Goal: Contribute content: Contribute content

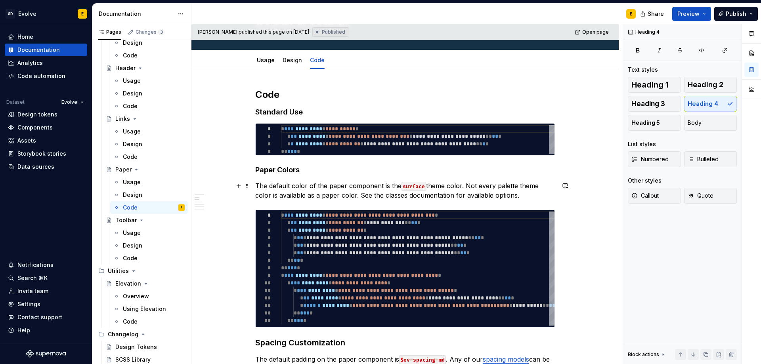
scroll to position [79, 0]
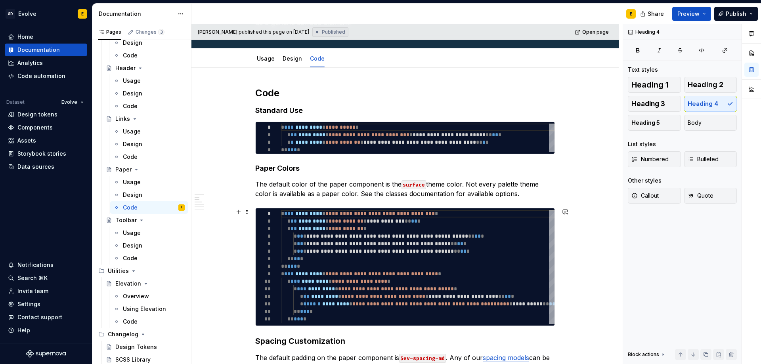
type textarea "*"
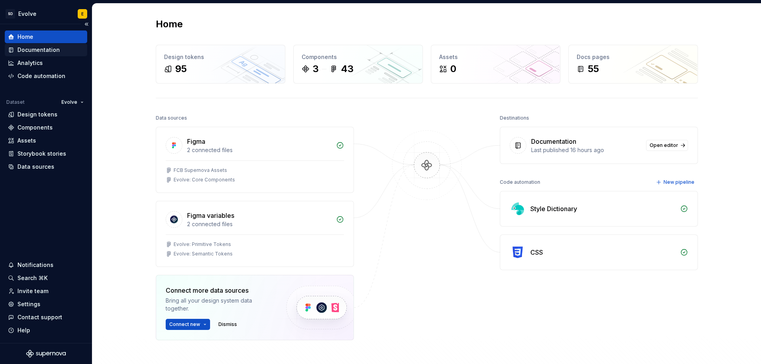
click at [37, 50] on div "Documentation" at bounding box center [38, 50] width 42 height 8
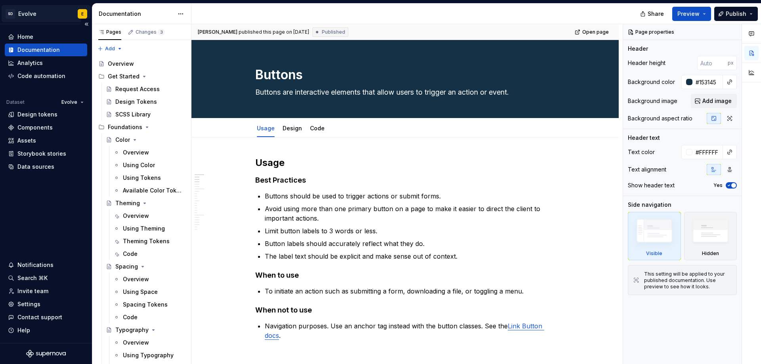
type textarea "*"
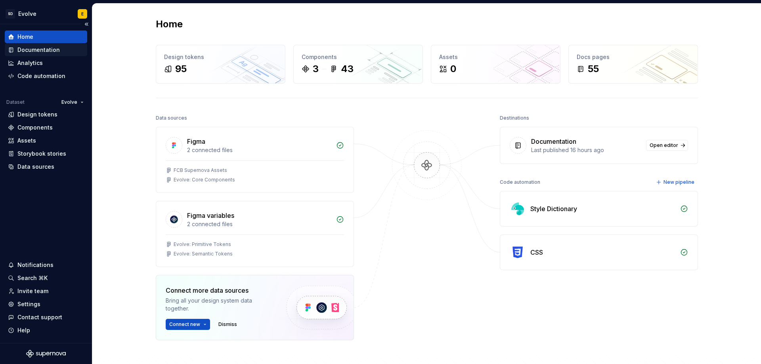
click at [55, 49] on div "Documentation" at bounding box center [38, 50] width 42 height 8
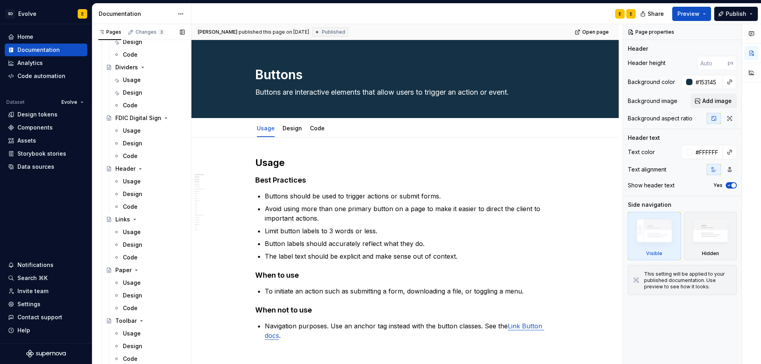
scroll to position [555, 0]
click at [129, 256] on div "Code" at bounding box center [130, 257] width 15 height 8
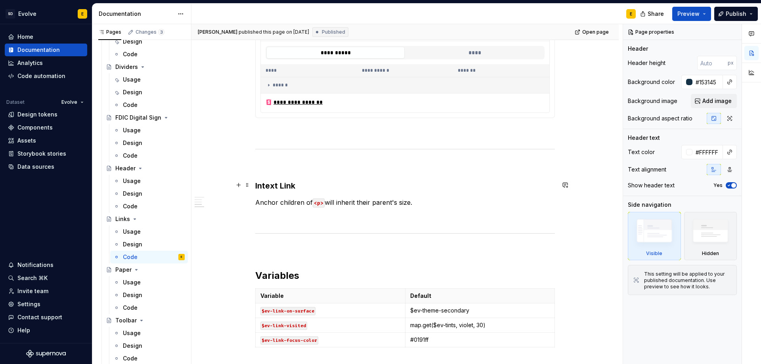
scroll to position [515, 0]
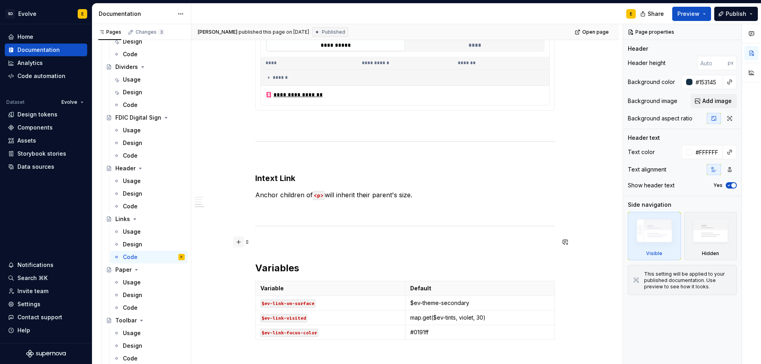
click at [235, 240] on button "button" at bounding box center [238, 242] width 11 height 11
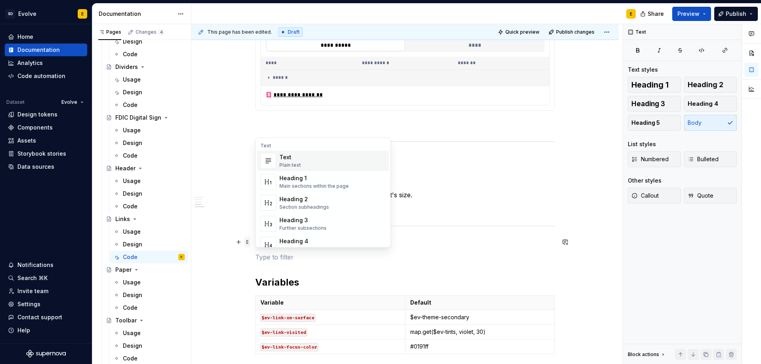
type textarea "*"
click at [299, 237] on span "Heading 4 Details in subsections" at bounding box center [323, 245] width 132 height 21
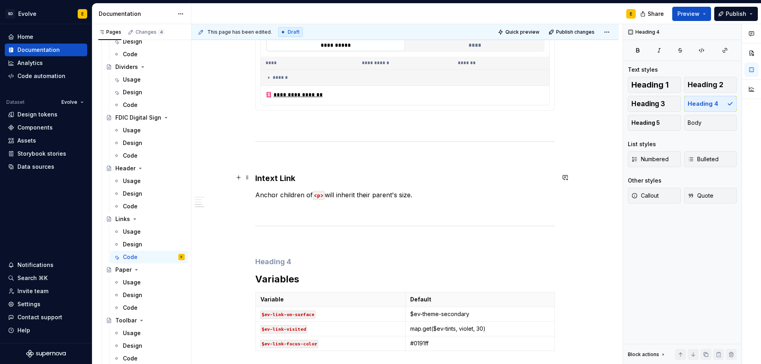
click at [286, 181] on strong "Intext Link" at bounding box center [275, 179] width 40 height 10
click at [284, 258] on h4 at bounding box center [404, 262] width 299 height 10
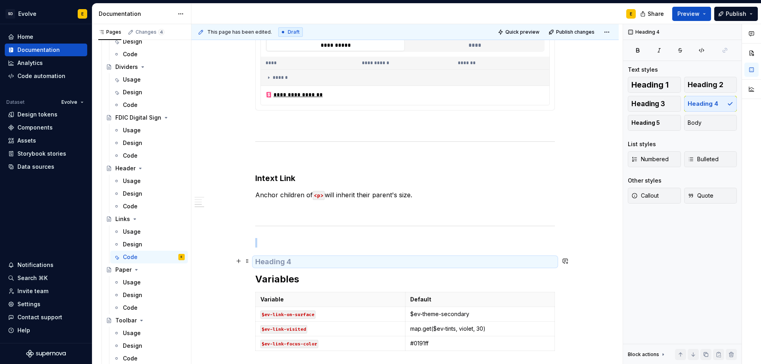
click at [268, 259] on h4 at bounding box center [404, 262] width 299 height 10
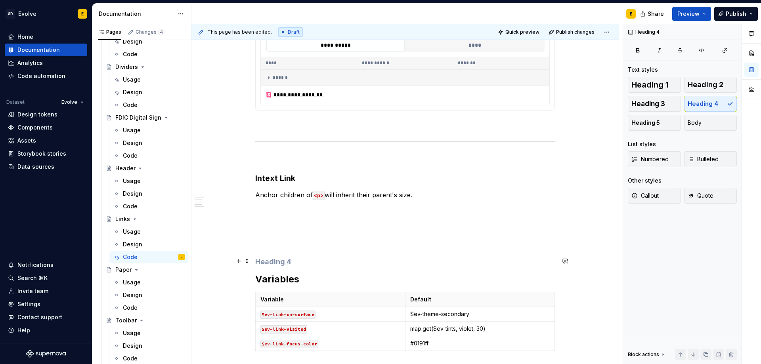
drag, startPoint x: 300, startPoint y: 256, endPoint x: 264, endPoint y: 258, distance: 36.5
drag, startPoint x: 256, startPoint y: 261, endPoint x: 292, endPoint y: 258, distance: 37.0
click at [292, 258] on h4 at bounding box center [404, 262] width 299 height 10
click at [292, 260] on h4 at bounding box center [404, 262] width 299 height 10
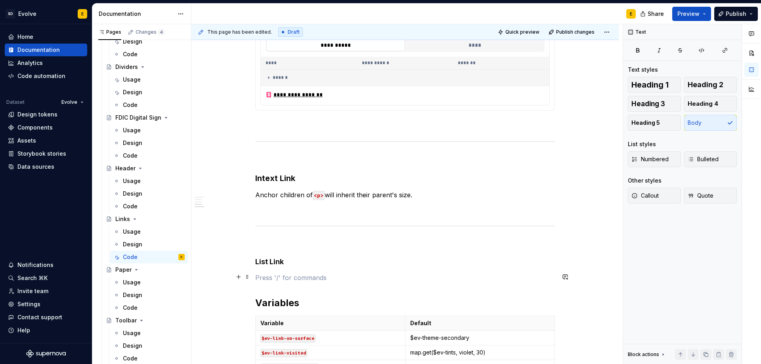
click at [279, 273] on p at bounding box center [404, 278] width 299 height 10
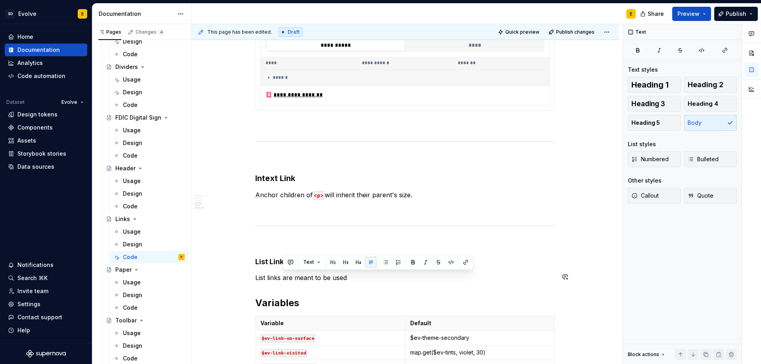
click at [284, 278] on p "List links are meant to be used" at bounding box center [404, 278] width 299 height 10
click at [347, 279] on p "List links are meant to be used" at bounding box center [404, 278] width 299 height 10
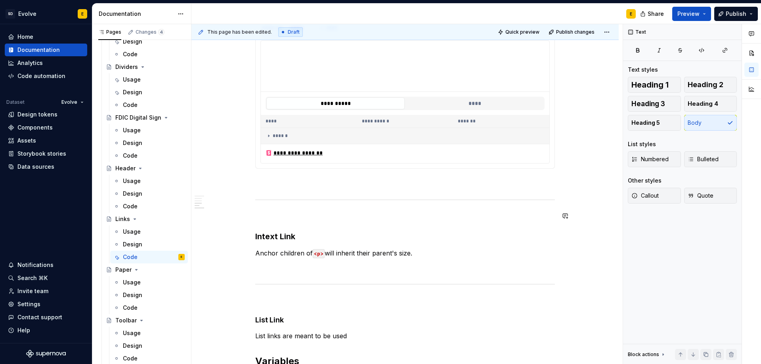
scroll to position [555, 0]
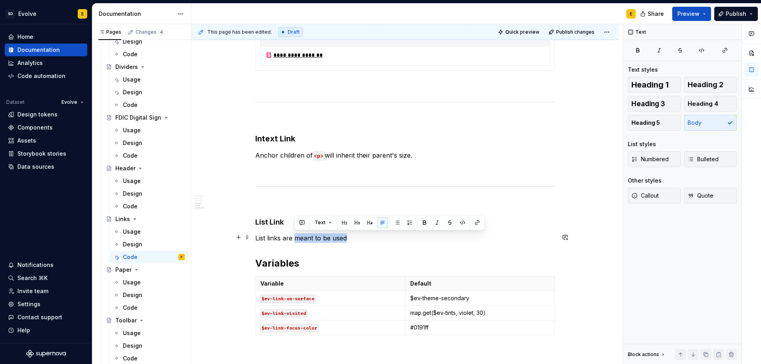
drag, startPoint x: 294, startPoint y: 239, endPoint x: 346, endPoint y: 236, distance: 52.4
click at [346, 236] on p "List links are meant to be used" at bounding box center [404, 238] width 299 height 10
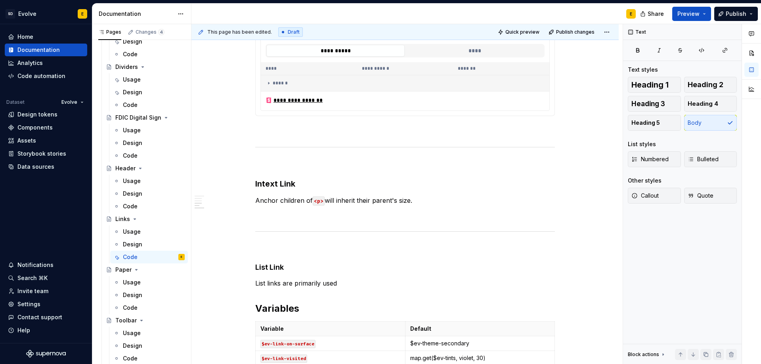
scroll to position [515, 0]
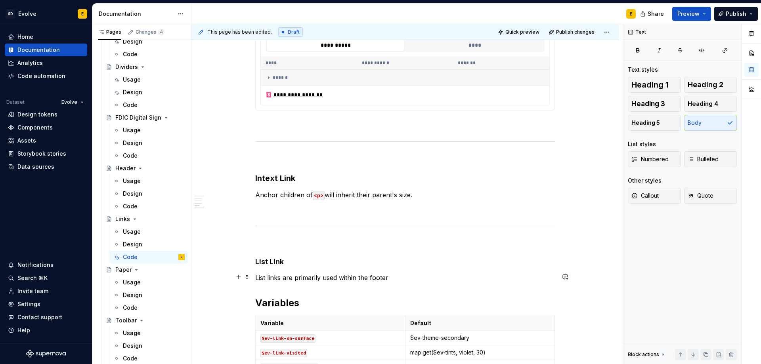
click at [404, 279] on p "List links are primarily used within the footer" at bounding box center [404, 278] width 299 height 10
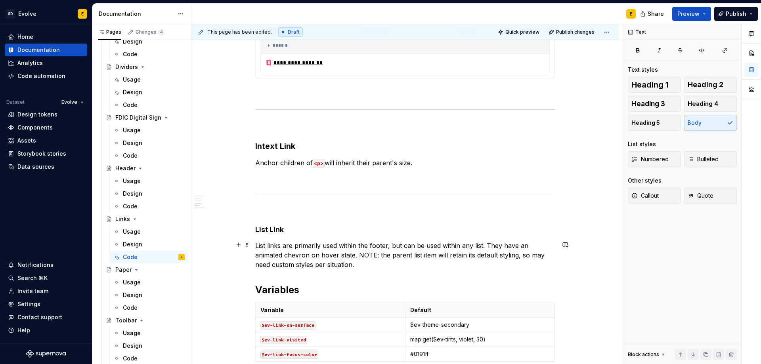
scroll to position [594, 0]
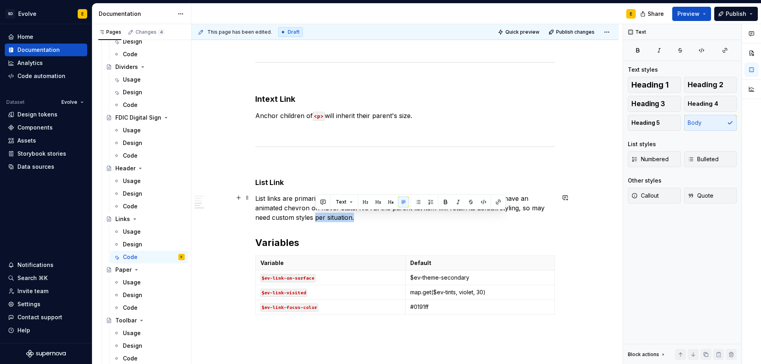
drag, startPoint x: 315, startPoint y: 217, endPoint x: 356, endPoint y: 219, distance: 40.4
click at [356, 219] on p "List links are primarily used within the footer, but can be used within any lis…" at bounding box center [404, 208] width 299 height 29
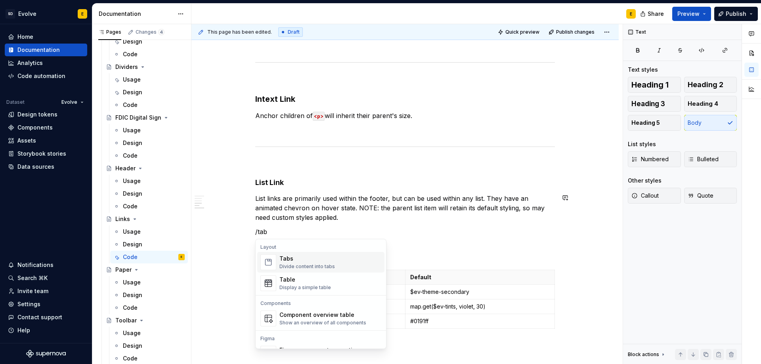
click at [293, 267] on div "Divide content into tabs" at bounding box center [306, 266] width 55 height 6
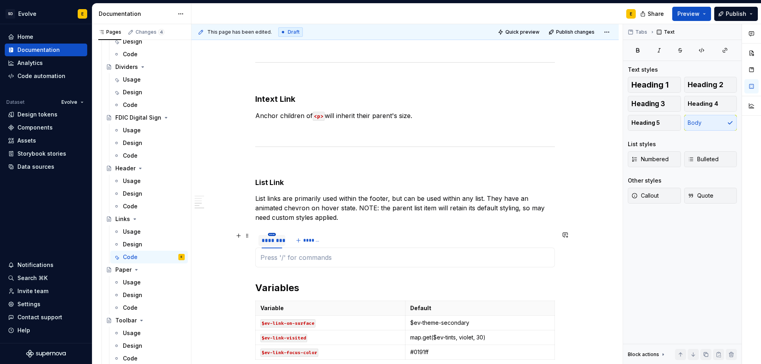
click at [269, 233] on html "SD Evolve E Home Documentation Analytics Code automation Dataset Evolve Design …" at bounding box center [380, 182] width 761 height 364
click at [280, 242] on div "Edit name" at bounding box center [303, 245] width 67 height 13
type textarea "*"
type input "*******"
click at [305, 242] on span "*******" at bounding box center [312, 240] width 18 height 6
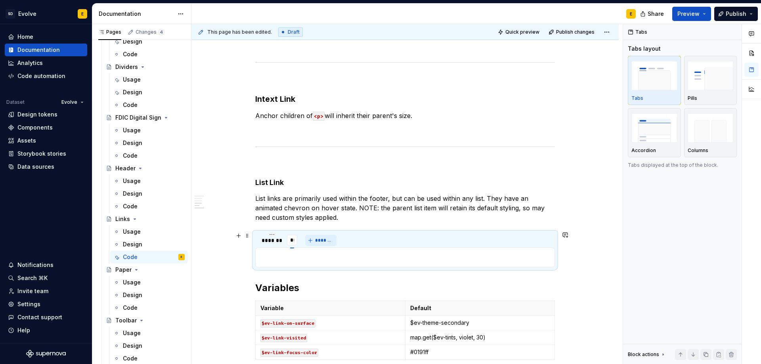
type input "***"
click at [364, 234] on div "******* *** *******" at bounding box center [404, 241] width 299 height 16
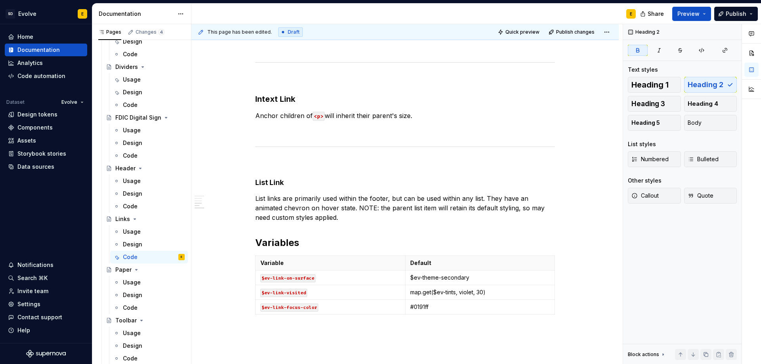
click at [358, 218] on p "List links are primarily used within the footer, but can be used within any lis…" at bounding box center [404, 208] width 299 height 29
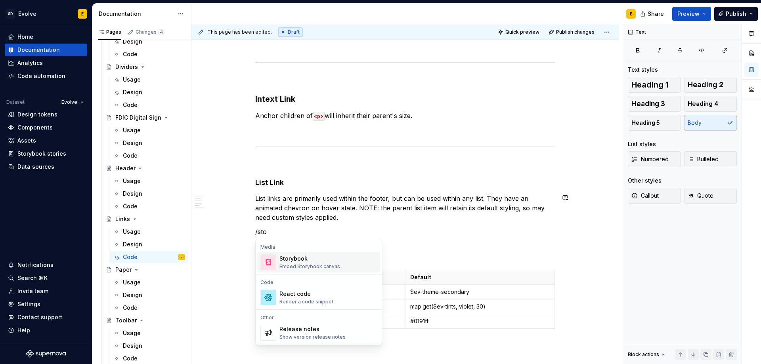
click at [308, 259] on div "Storybook" at bounding box center [309, 259] width 61 height 8
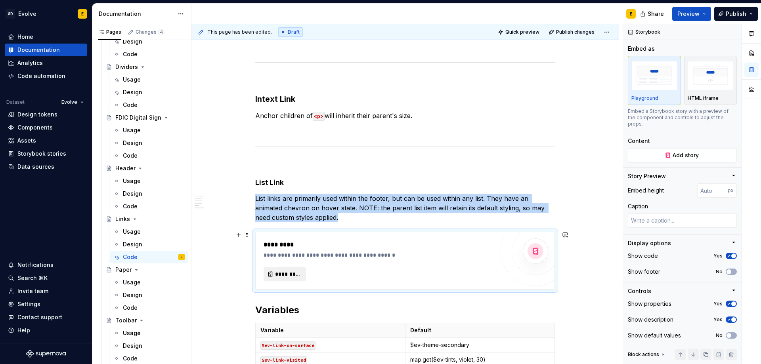
click at [288, 272] on span "*********" at bounding box center [288, 274] width 26 height 8
type textarea "*"
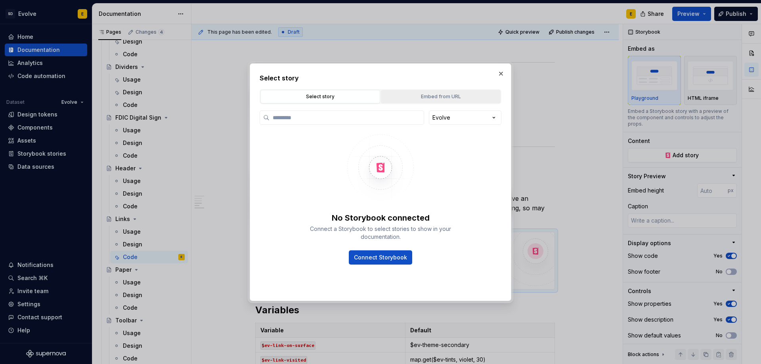
click at [463, 97] on div "Embed from URL" at bounding box center [440, 97] width 114 height 8
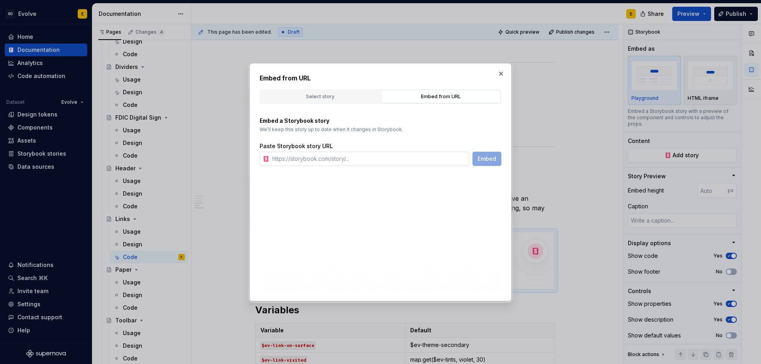
click at [344, 159] on input "text" at bounding box center [369, 159] width 200 height 14
paste input "[URL][DOMAIN_NAME]"
type input "[URL][DOMAIN_NAME]"
click at [489, 162] on span "Embed" at bounding box center [486, 159] width 19 height 8
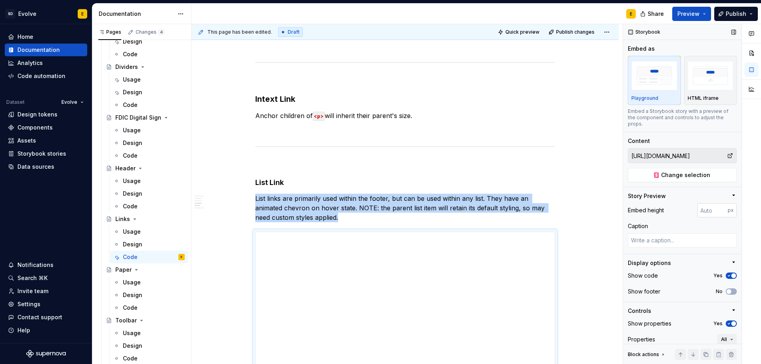
type textarea "*"
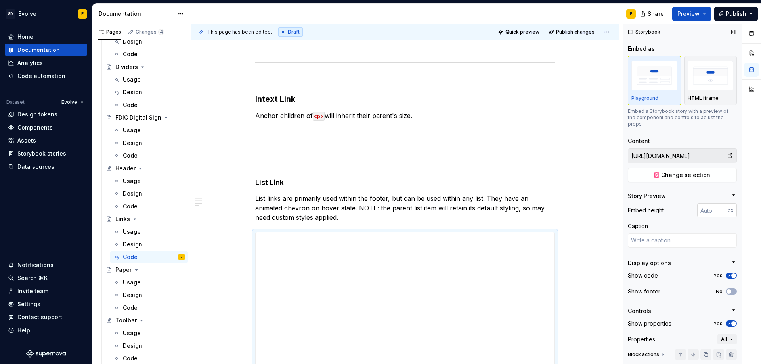
click at [697, 210] on input "number" at bounding box center [712, 210] width 31 height 14
type input "128"
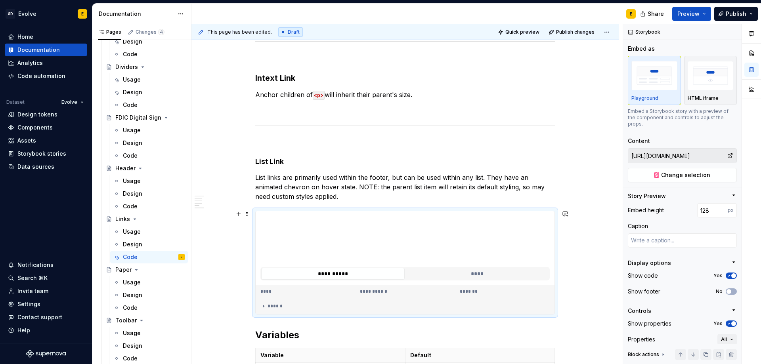
scroll to position [634, 0]
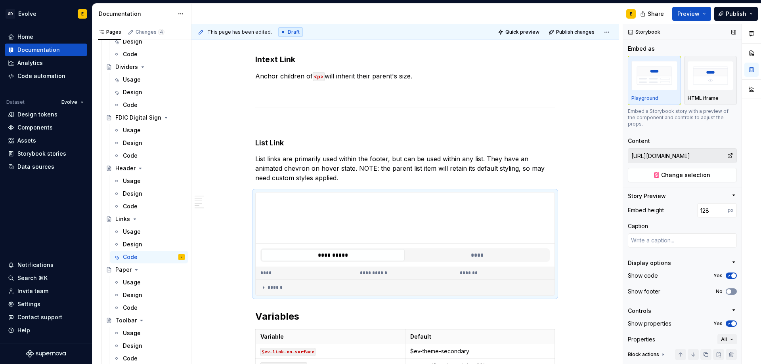
click at [726, 290] on span "button" at bounding box center [728, 291] width 5 height 5
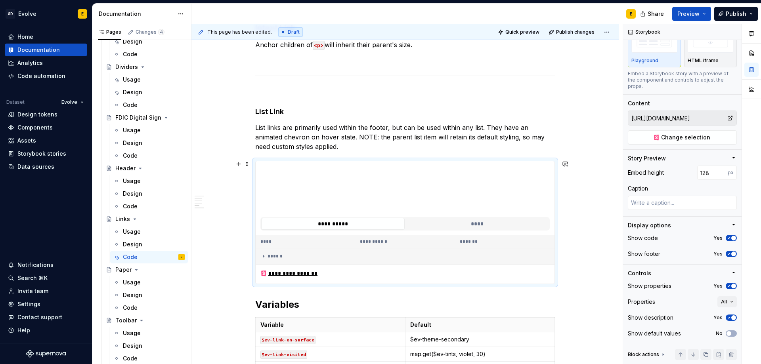
scroll to position [673, 0]
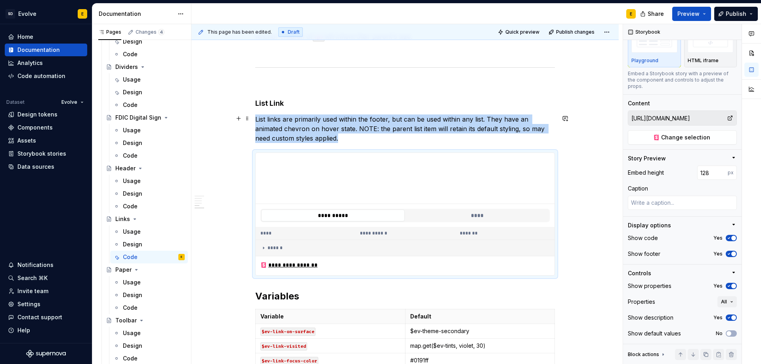
click at [351, 139] on p "List links are primarily used within the footer, but can be used within any lis…" at bounding box center [404, 128] width 299 height 29
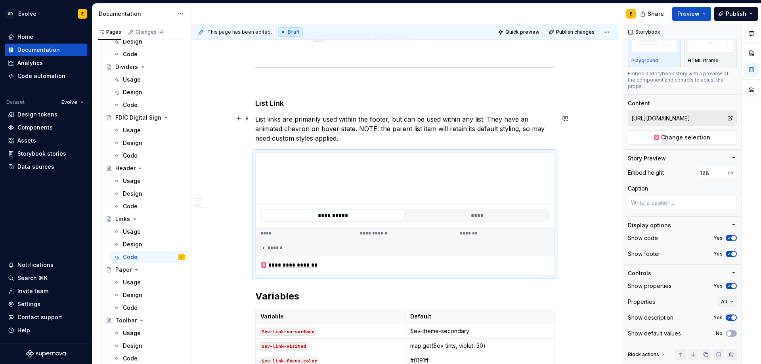
scroll to position [0, 0]
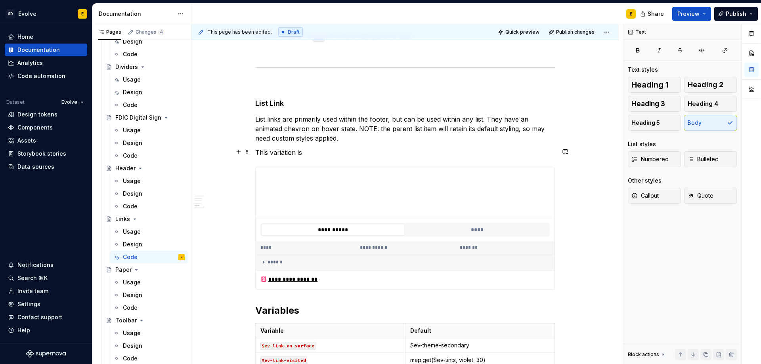
click at [328, 151] on p "This variation is" at bounding box center [404, 153] width 299 height 10
drag, startPoint x: 303, startPoint y: 153, endPoint x: 320, endPoint y: 152, distance: 17.1
click at [320, 152] on p "This variation is only" at bounding box center [404, 153] width 299 height 10
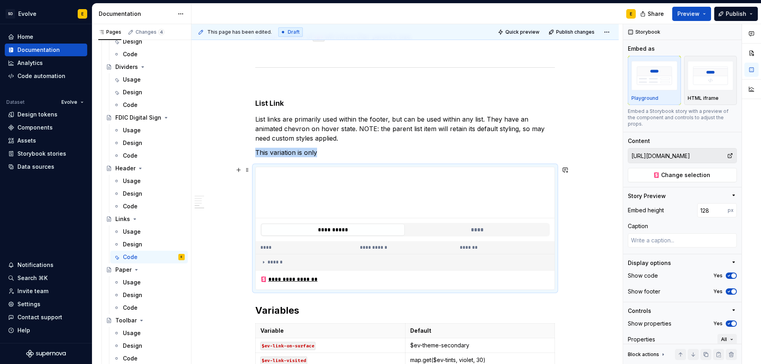
click at [551, 286] on div "**********" at bounding box center [405, 279] width 299 height 19
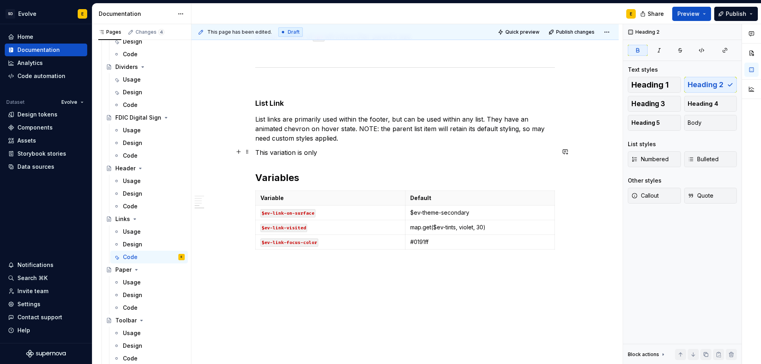
click at [344, 151] on p "This variation is only" at bounding box center [404, 153] width 299 height 10
click at [246, 153] on span at bounding box center [247, 151] width 6 height 11
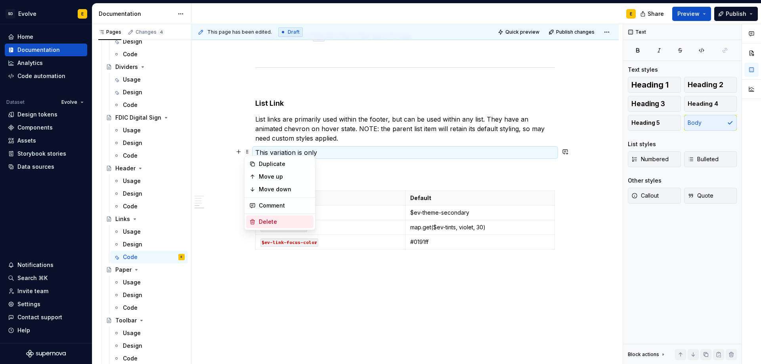
click at [253, 219] on icon at bounding box center [252, 221] width 4 height 5
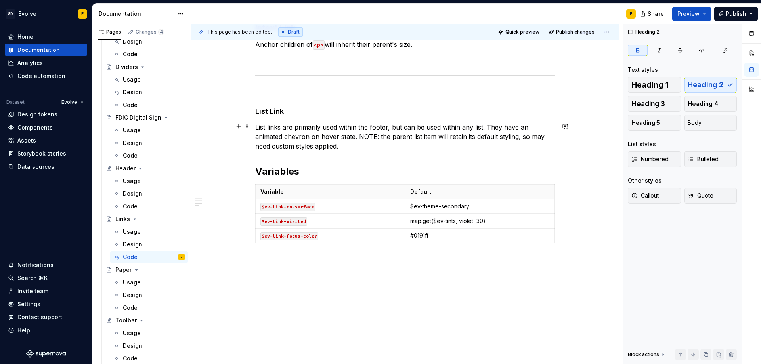
click at [344, 147] on p "List links are primarily used within the footer, but can be used within any lis…" at bounding box center [404, 136] width 299 height 29
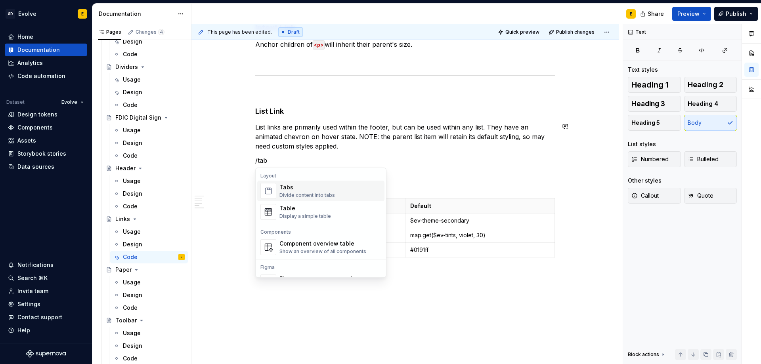
click at [327, 191] on div "Tabs" at bounding box center [306, 187] width 55 height 8
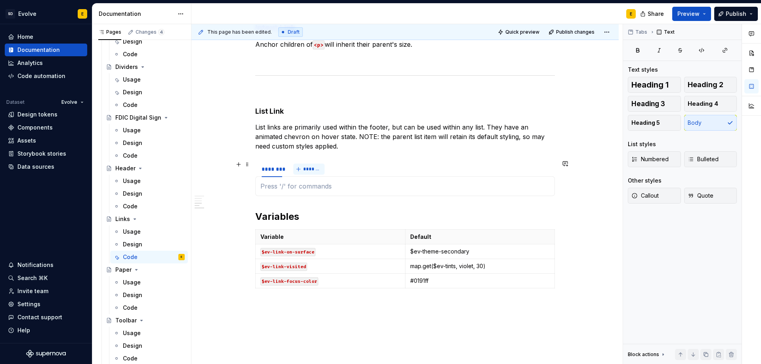
click at [306, 166] on span "*******" at bounding box center [312, 169] width 18 height 6
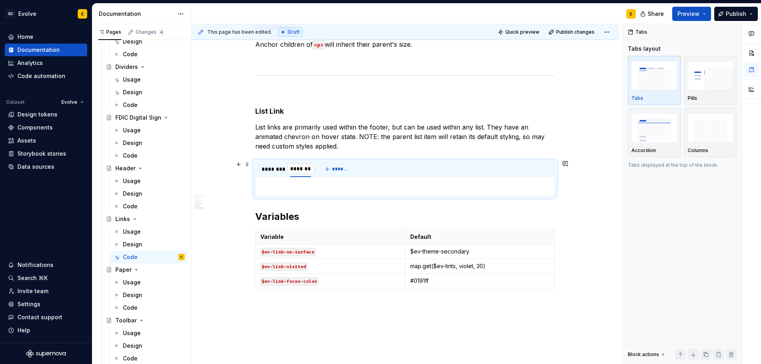
type textarea "*"
type input "****"
click at [308, 180] on div at bounding box center [404, 186] width 299 height 20
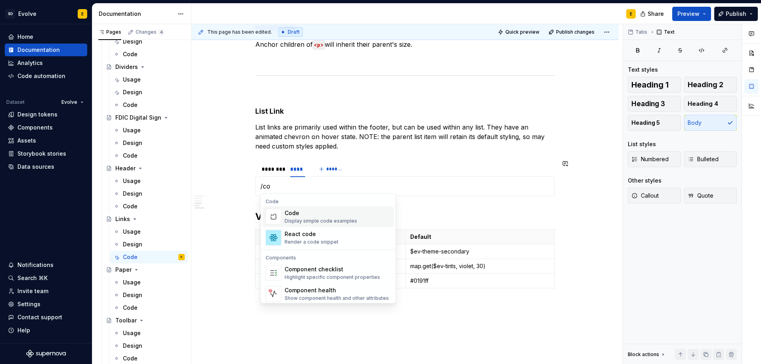
click at [301, 219] on div "Display simple code examples" at bounding box center [320, 221] width 72 height 6
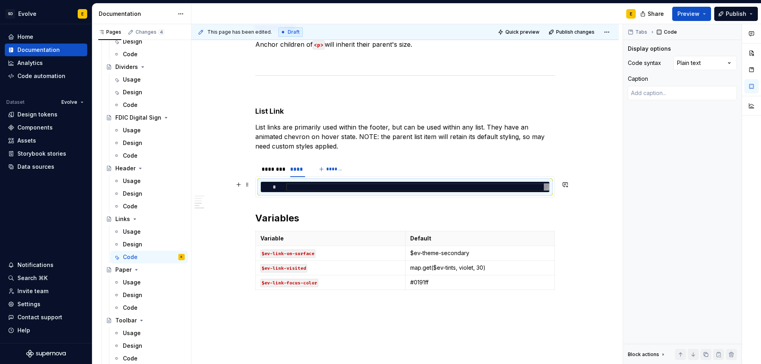
type textarea "*"
type textarea "**********"
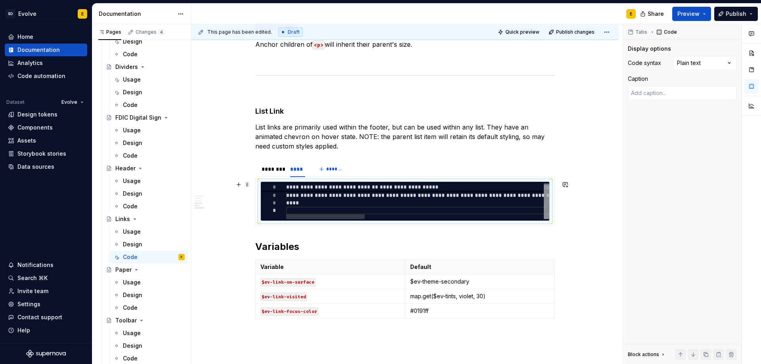
type textarea "*"
type textarea "**********"
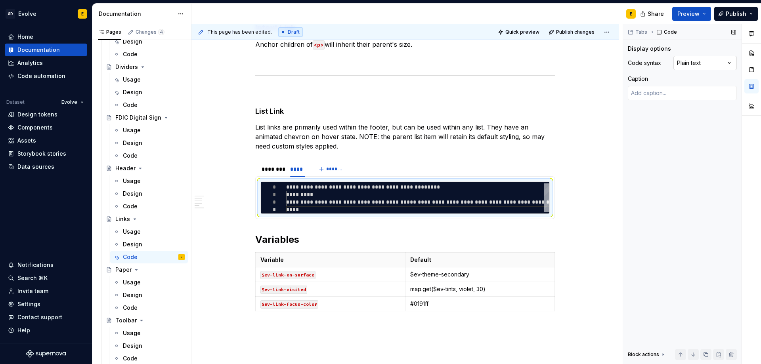
click at [711, 59] on div "Comments Open comments No comments yet Select ‘Comment’ from the block context …" at bounding box center [692, 194] width 138 height 340
type textarea "*"
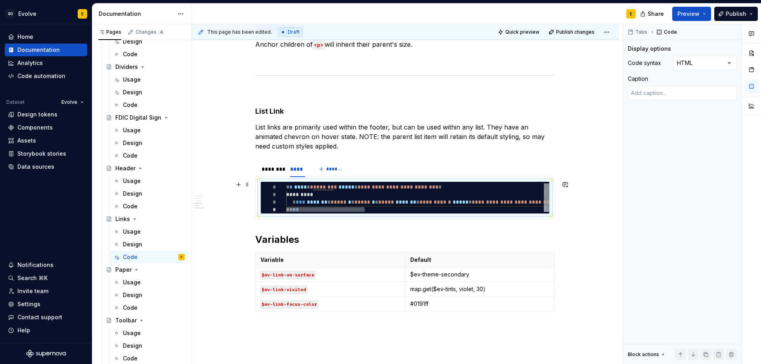
click at [310, 212] on div at bounding box center [325, 209] width 78 height 5
click at [275, 168] on div "********" at bounding box center [271, 169] width 21 height 8
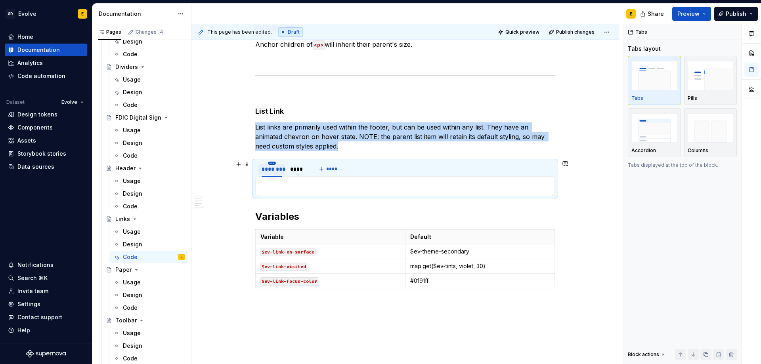
click at [272, 162] on html "SD Evolve E Home Documentation Analytics Code automation Dataset Evolve Design …" at bounding box center [380, 182] width 761 height 364
click at [289, 176] on div "Edit name" at bounding box center [308, 174] width 52 height 8
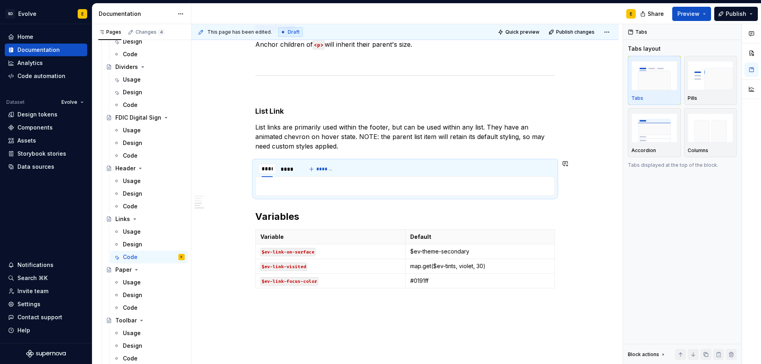
type input "*******"
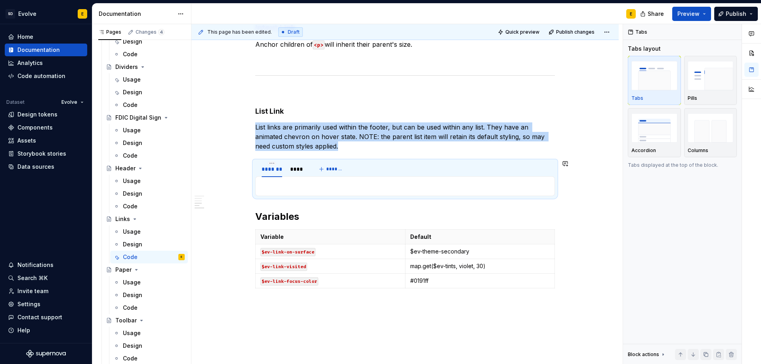
click at [297, 194] on div "**********" at bounding box center [404, 186] width 299 height 20
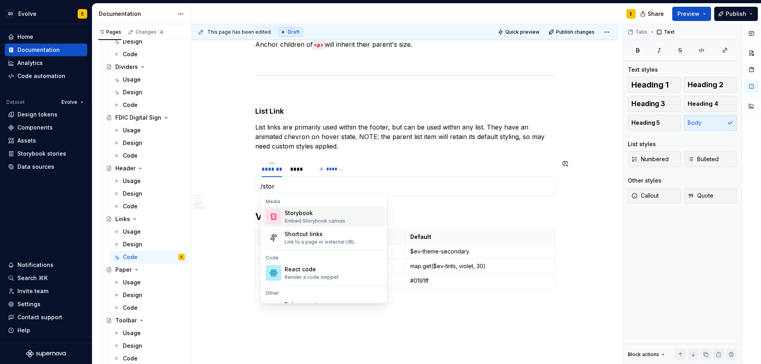
click at [292, 221] on div "Embed Storybook canvas" at bounding box center [314, 221] width 61 height 6
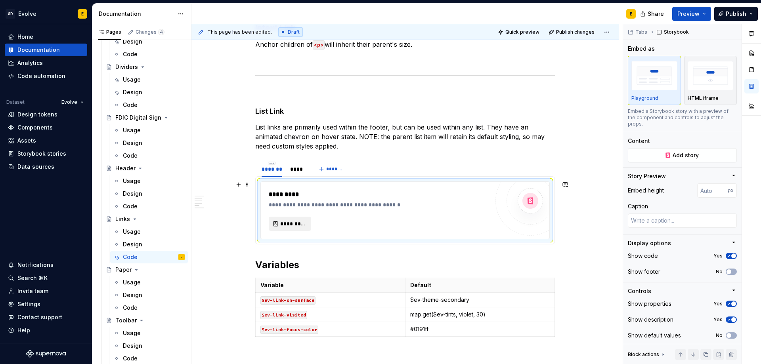
click at [288, 224] on span "*********" at bounding box center [293, 224] width 26 height 8
type textarea "*"
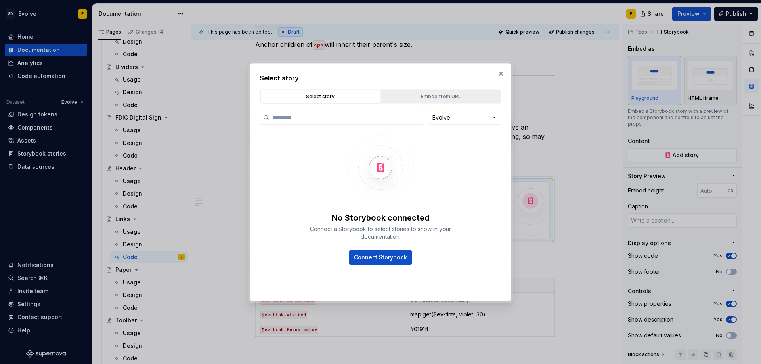
click at [442, 97] on div "Embed from URL" at bounding box center [440, 97] width 114 height 8
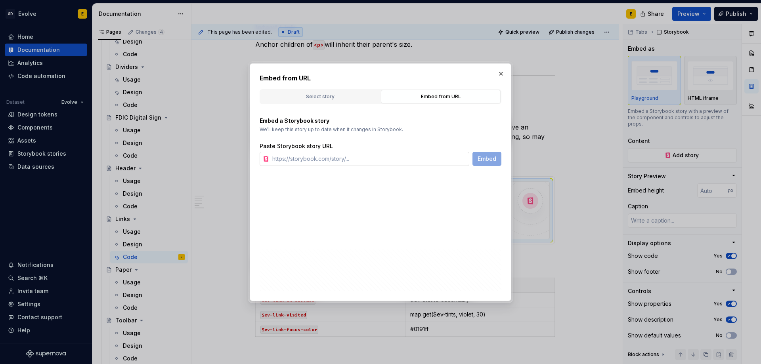
click at [392, 162] on input "text" at bounding box center [369, 159] width 200 height 14
paste input "[URL][DOMAIN_NAME]"
type input "[URL][DOMAIN_NAME]"
click at [488, 156] on span "Embed" at bounding box center [486, 159] width 19 height 8
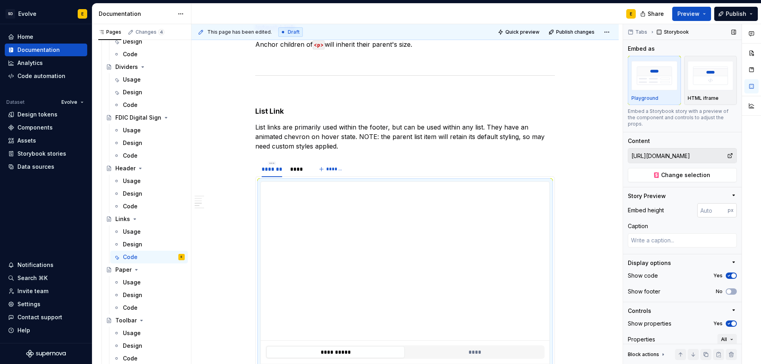
type textarea "*"
click at [699, 208] on input "number" at bounding box center [712, 210] width 31 height 14
type input "128"
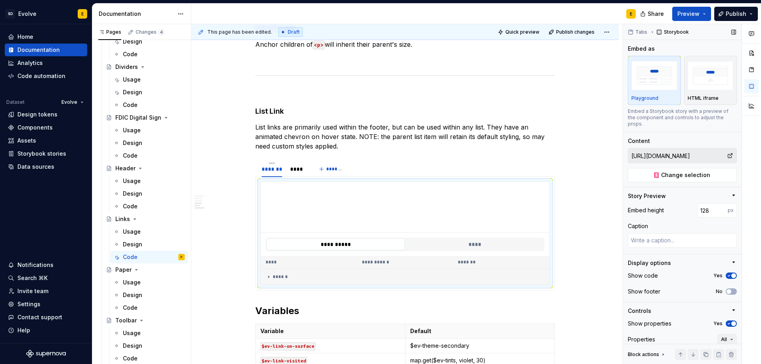
scroll to position [38, 0]
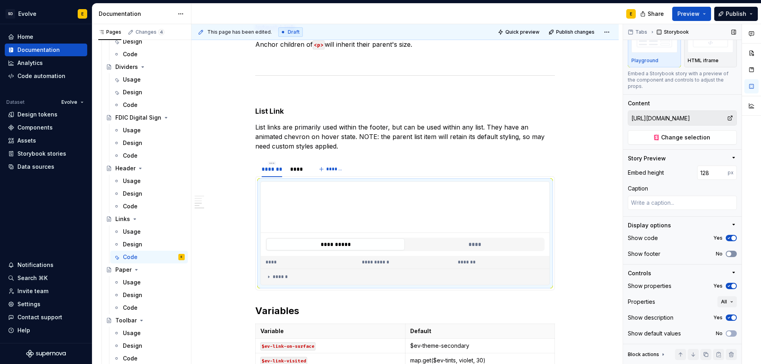
click at [727, 254] on icon "button" at bounding box center [728, 254] width 6 height 5
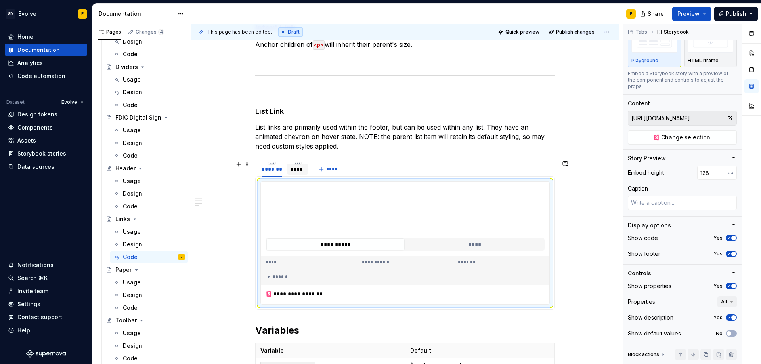
click at [301, 170] on div "****" at bounding box center [297, 169] width 15 height 8
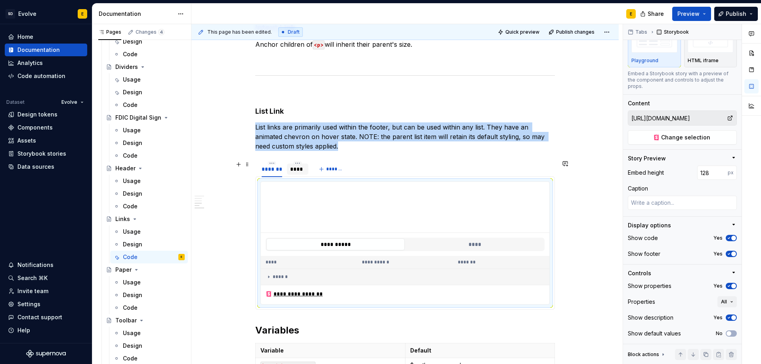
scroll to position [0, 0]
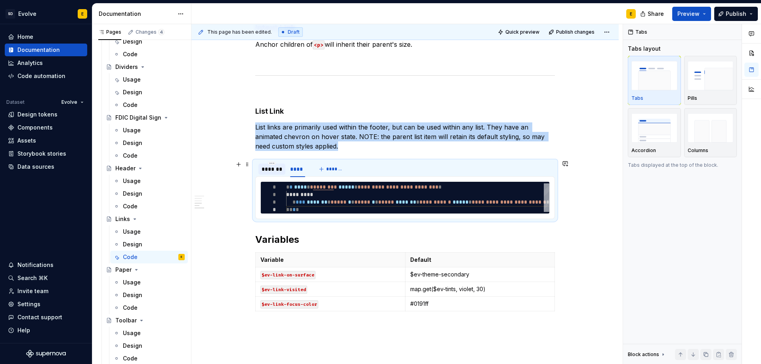
click at [276, 169] on div "*******" at bounding box center [271, 169] width 21 height 8
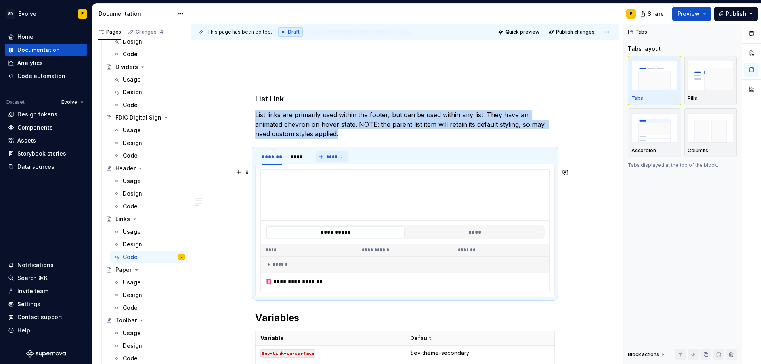
scroll to position [745, 0]
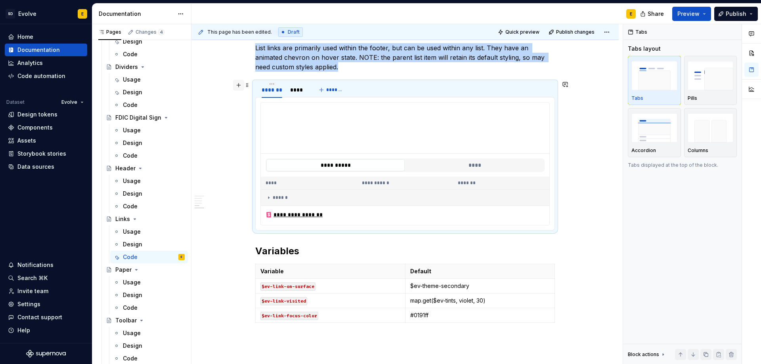
click at [238, 86] on button "button" at bounding box center [238, 85] width 11 height 11
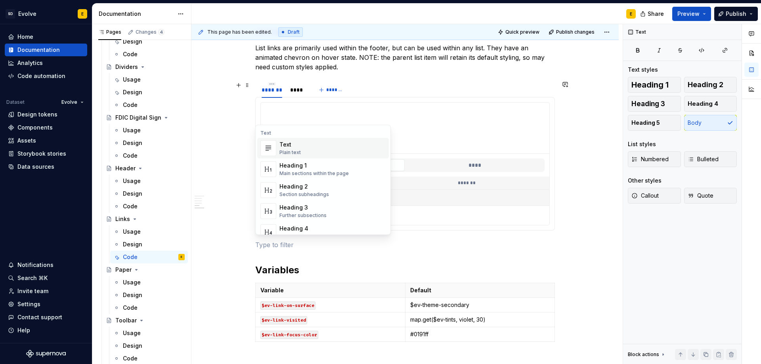
click at [268, 245] on p at bounding box center [404, 245] width 299 height 10
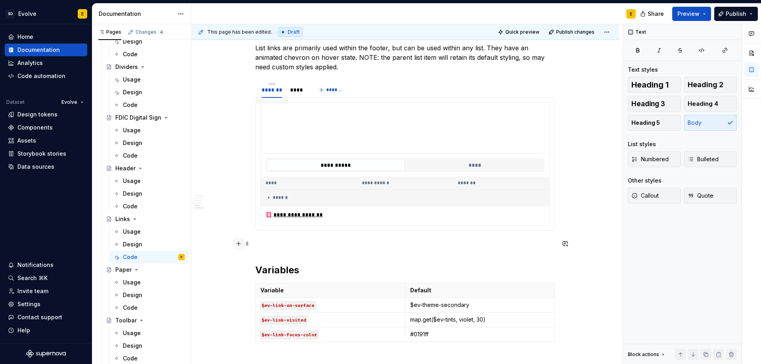
click at [237, 246] on button "button" at bounding box center [238, 243] width 11 height 11
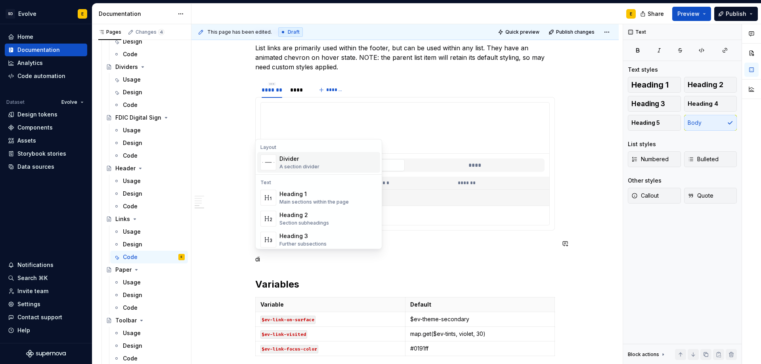
click at [288, 161] on div "Divider" at bounding box center [299, 159] width 40 height 8
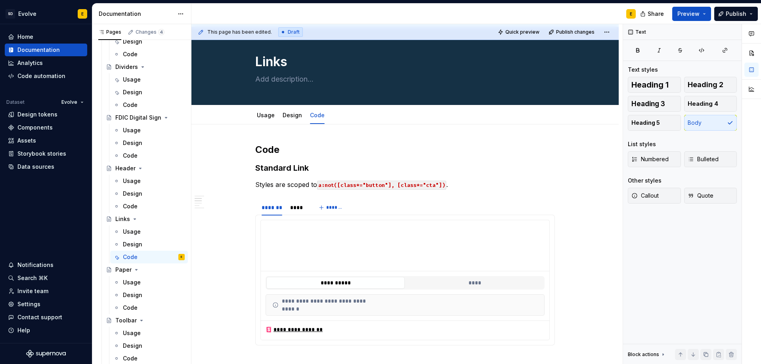
scroll to position [0, 0]
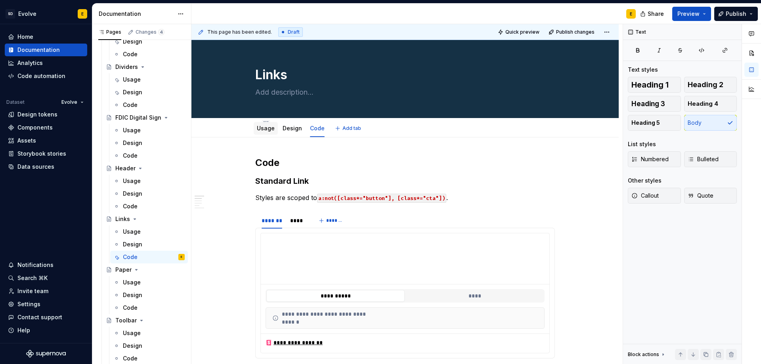
click at [262, 129] on link "Usage" at bounding box center [266, 128] width 18 height 7
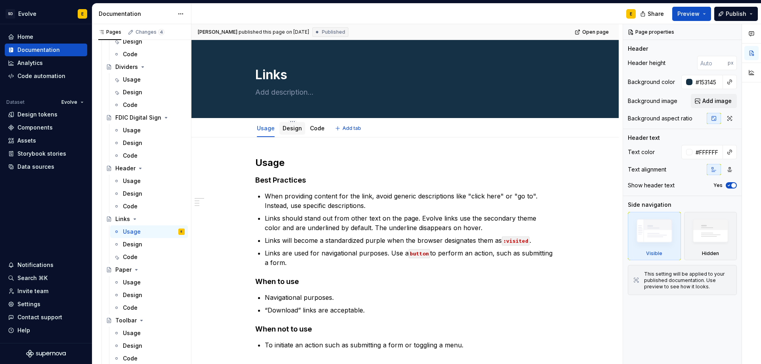
click at [294, 131] on link "Design" at bounding box center [291, 128] width 19 height 7
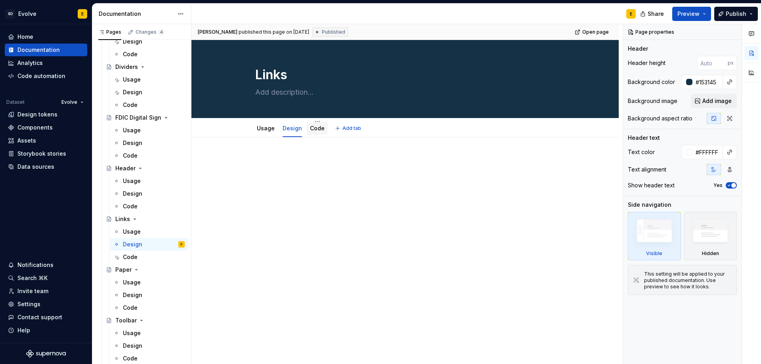
click at [316, 128] on link "Code" at bounding box center [317, 128] width 15 height 7
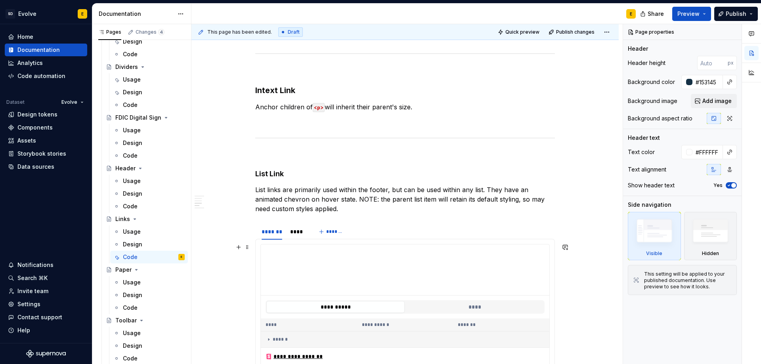
scroll to position [594, 0]
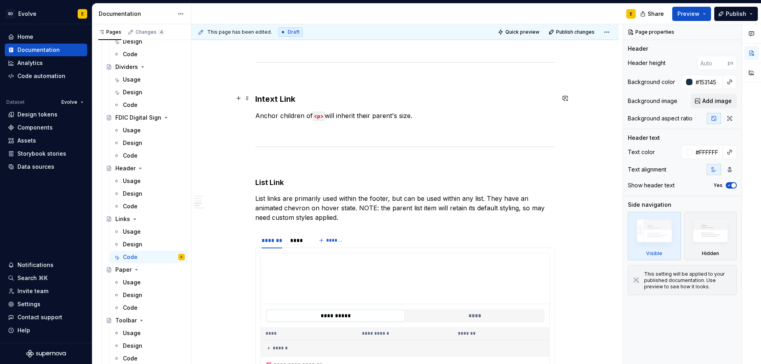
click at [288, 97] on strong "Intext Link" at bounding box center [275, 99] width 40 height 10
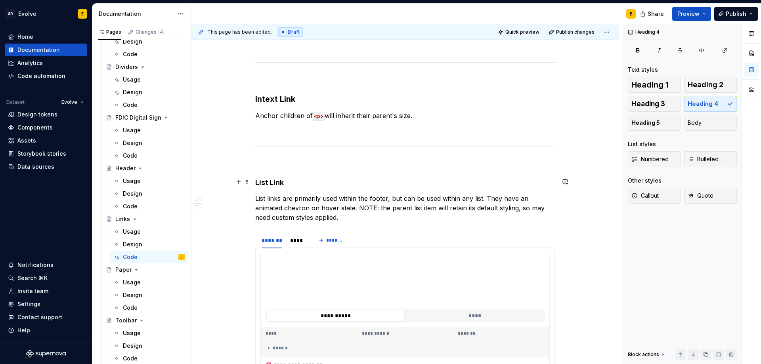
click at [277, 179] on h4 "List Link" at bounding box center [404, 183] width 299 height 10
click at [646, 100] on span "Heading 3" at bounding box center [648, 104] width 34 height 8
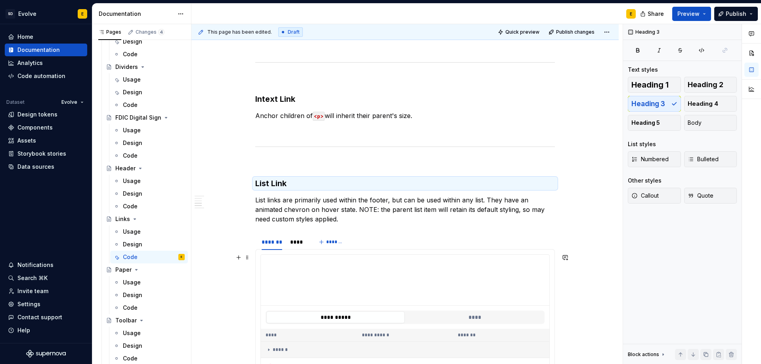
scroll to position [673, 0]
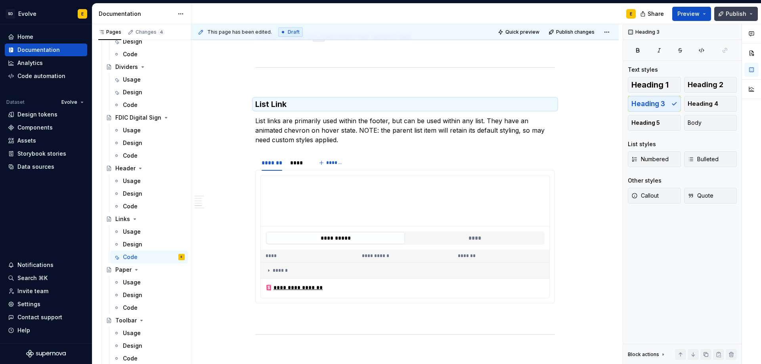
click at [746, 11] on button "Publish" at bounding box center [736, 14] width 44 height 14
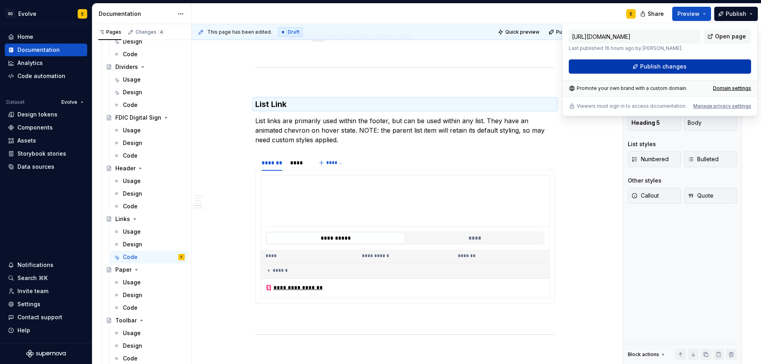
click at [634, 69] on button "Publish changes" at bounding box center [659, 66] width 182 height 14
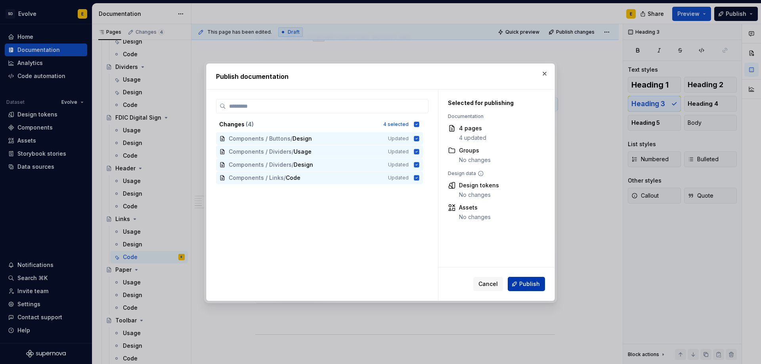
click at [523, 280] on span "Publish" at bounding box center [529, 284] width 21 height 8
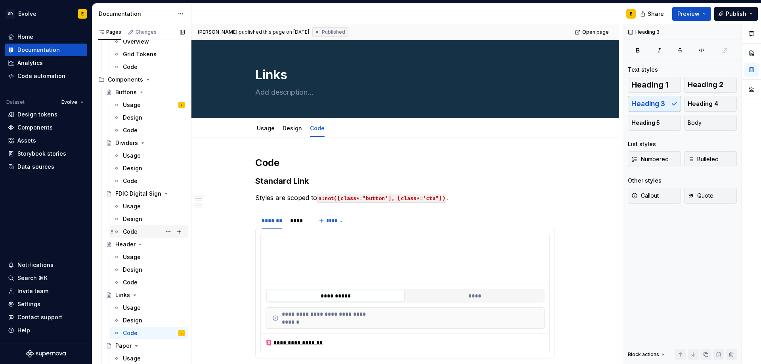
scroll to position [475, 0]
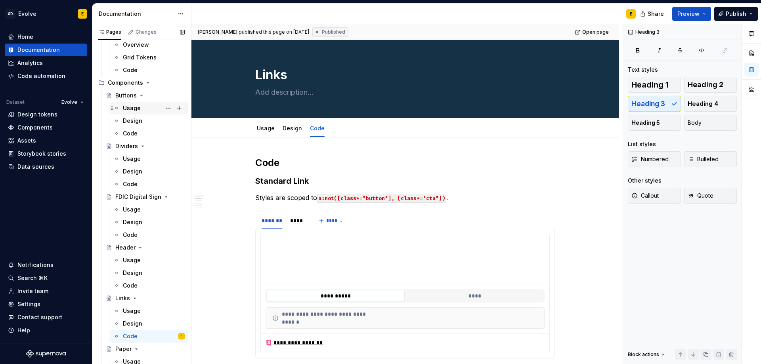
click at [132, 106] on div "Usage" at bounding box center [132, 108] width 18 height 8
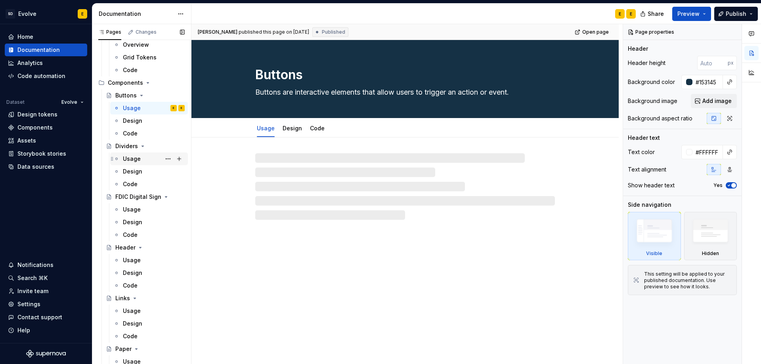
click at [132, 159] on div "Usage" at bounding box center [132, 159] width 18 height 8
click at [127, 210] on div "Usage" at bounding box center [132, 210] width 18 height 8
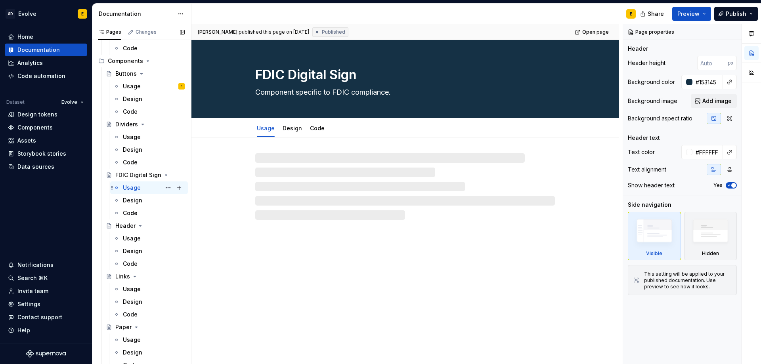
scroll to position [515, 0]
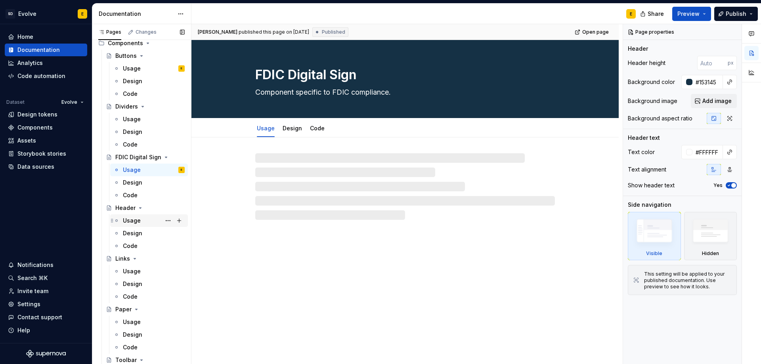
click at [129, 217] on div "Usage" at bounding box center [132, 221] width 18 height 8
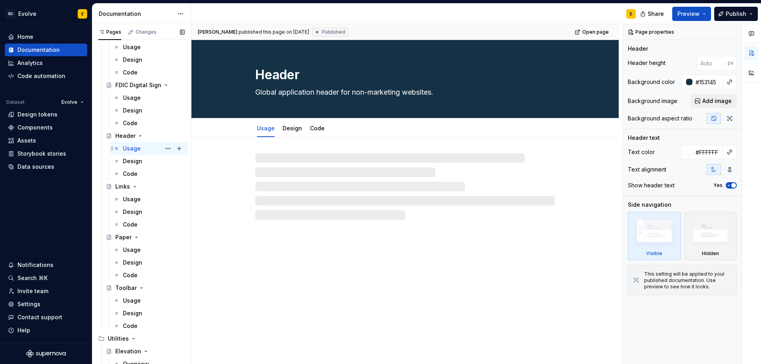
scroll to position [594, 0]
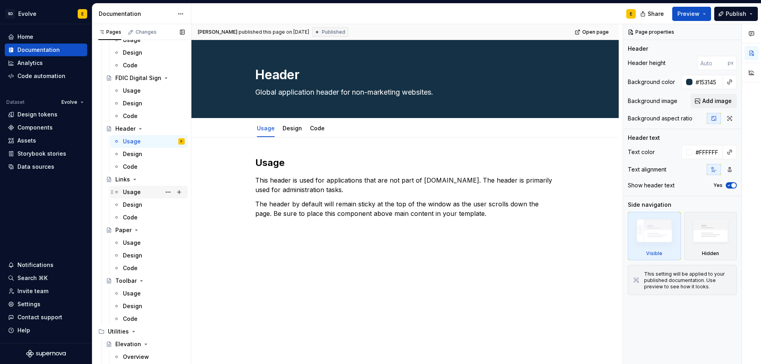
click at [134, 192] on div "Usage" at bounding box center [132, 192] width 18 height 8
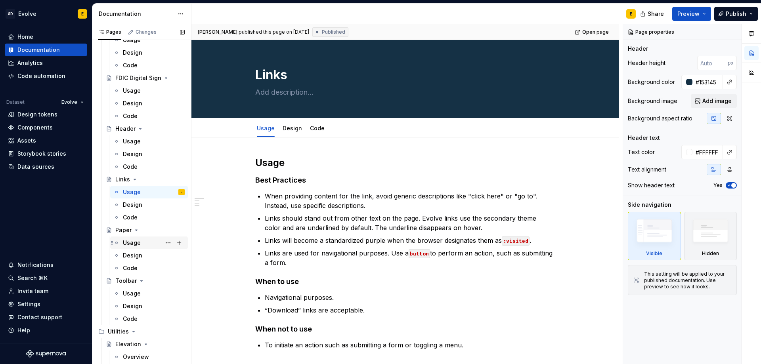
click at [137, 246] on div "Usage" at bounding box center [132, 243] width 18 height 8
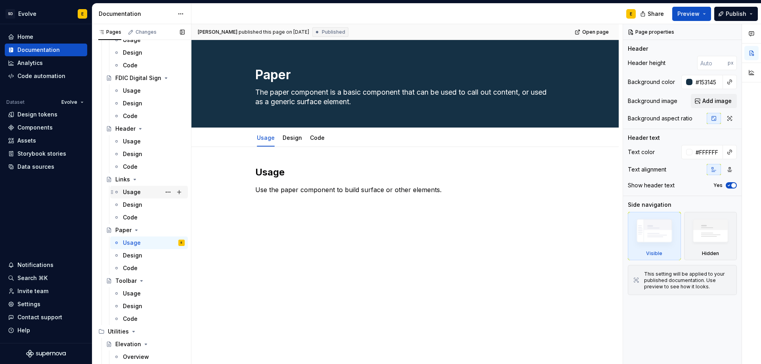
click at [133, 194] on div "Usage" at bounding box center [132, 192] width 18 height 8
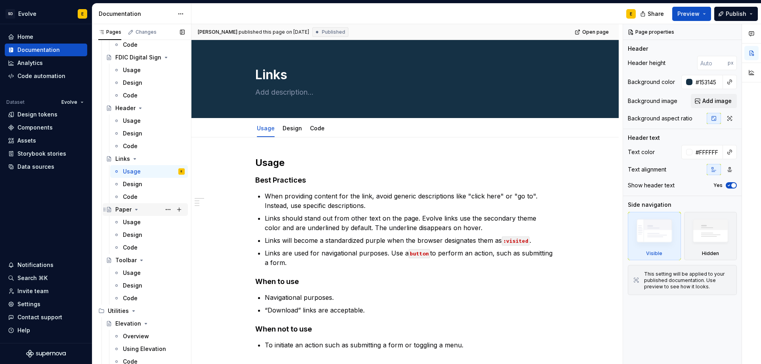
scroll to position [634, 0]
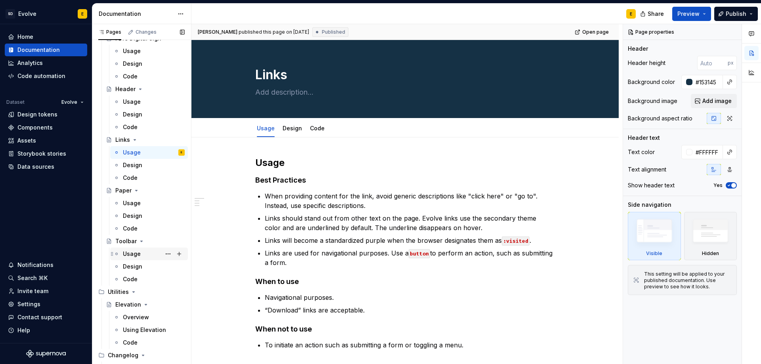
click at [131, 251] on div "Usage" at bounding box center [132, 254] width 18 height 8
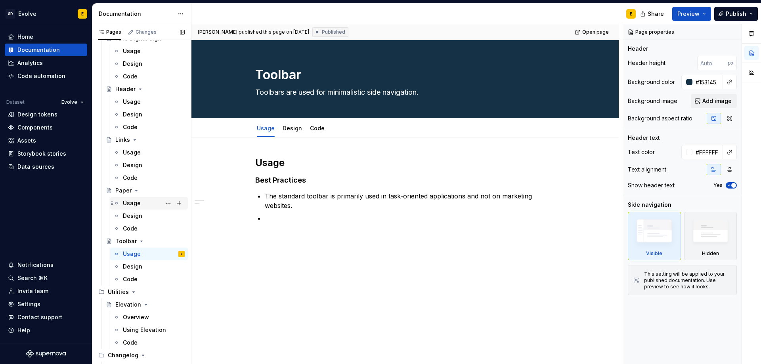
click at [136, 201] on div "Usage" at bounding box center [132, 203] width 18 height 8
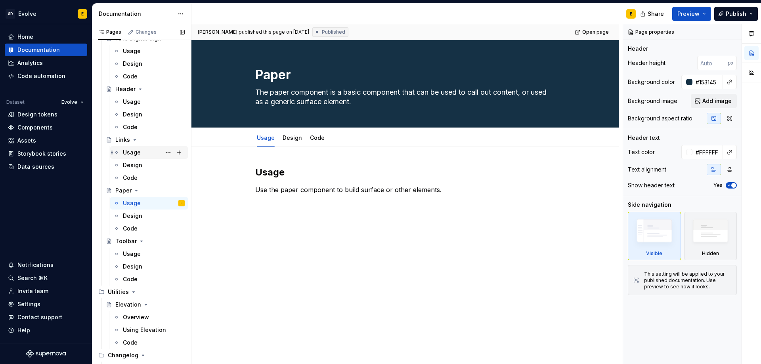
click at [135, 153] on div "Usage" at bounding box center [132, 153] width 18 height 8
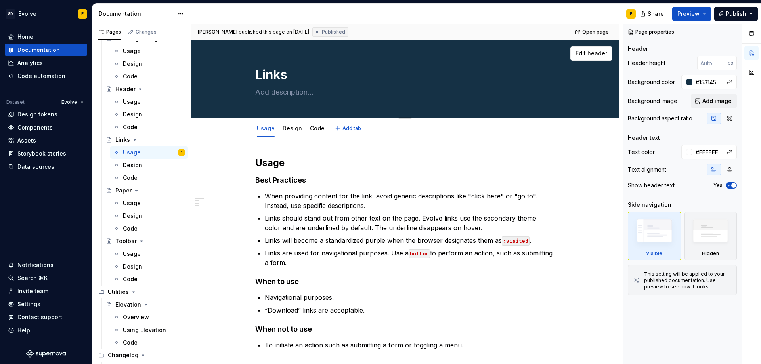
click at [283, 95] on textarea at bounding box center [403, 92] width 299 height 13
paste textarea "Links allow users to navigate to related content without disrupting their readi…"
type textarea "*"
type textarea "Links allow users to navigate to related content without disrupting their readi…"
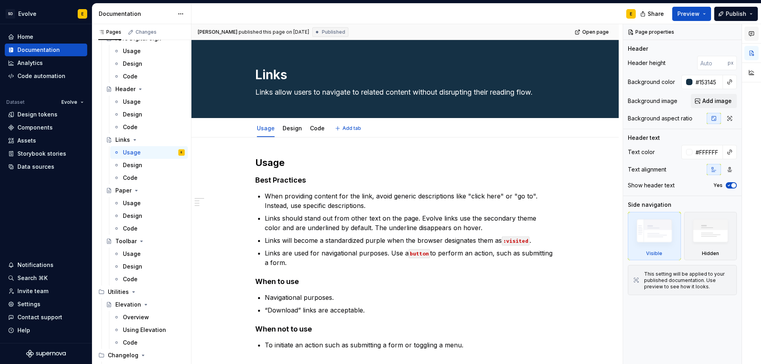
type textarea "*"
type textarea "Links allow users to navigate to related content without disrupting their readi…"
click at [431, 93] on textarea "Links allow users to navigate to related content without disrupting their readi…" at bounding box center [403, 92] width 299 height 13
drag, startPoint x: 415, startPoint y: 93, endPoint x: 544, endPoint y: 97, distance: 128.8
click at [544, 97] on textarea "Links allow users to navigate to related content without disrupting their readi…" at bounding box center [403, 92] width 299 height 13
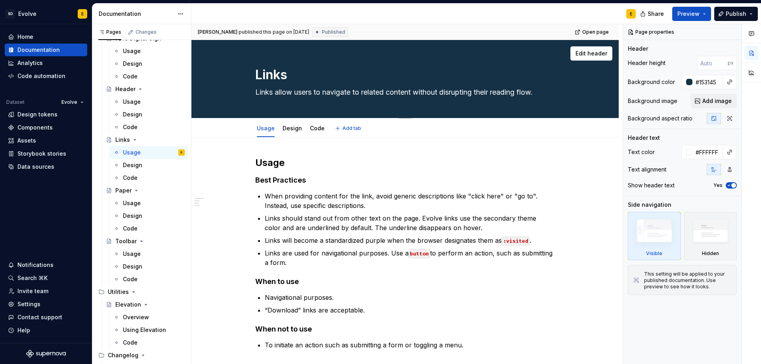
type textarea "*"
type textarea "Links allow users to navigate to related content"
type textarea "*"
type textarea "Links allow users to navigate to related content"
type textarea "*"
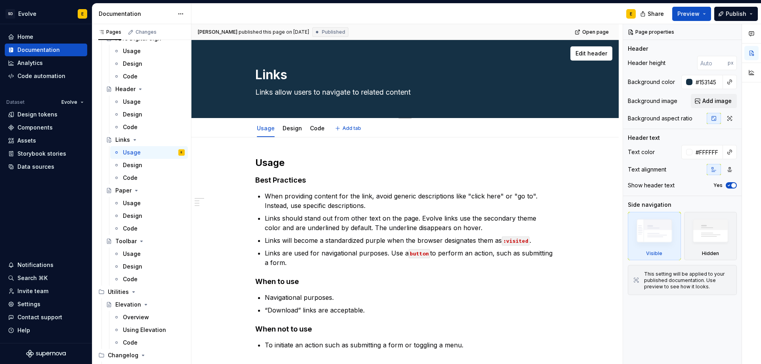
type textarea "Links allow users to navigate to related conten"
type textarea "*"
type textarea "Links allow users to navigate to related [PERSON_NAME]"
type textarea "*"
type textarea "Links allow users to navigate to related cont"
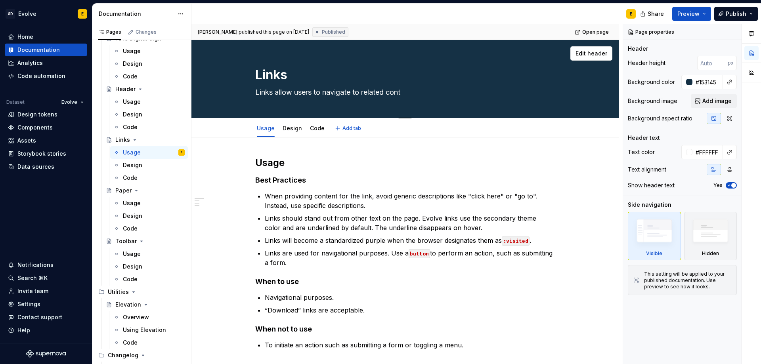
type textarea "*"
type textarea "Links allow users to navigate to related con"
type textarea "*"
type textarea "Links allow users to navigate to related cont"
type textarea "*"
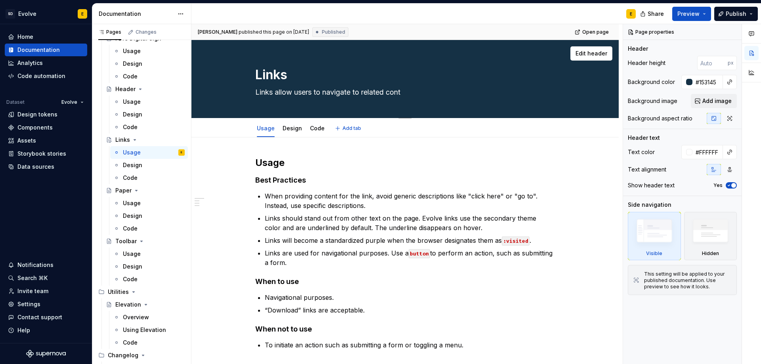
type textarea "Links allow users to navigate to related [PERSON_NAME]"
type textarea "*"
type textarea "Links allow users to navigate to related conten"
type textarea "*"
type textarea "Links allow users to navigate to related content"
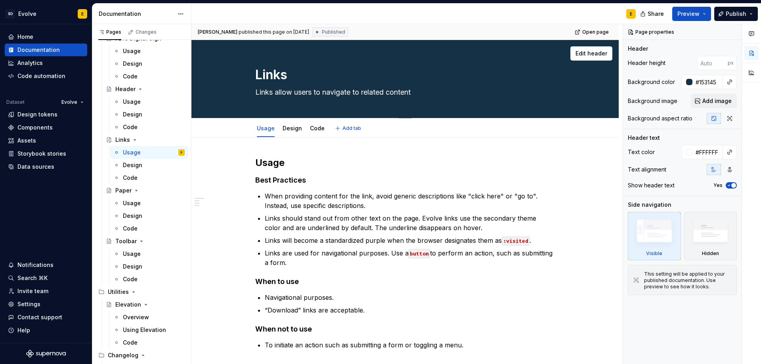
type textarea "*"
type textarea "Links allow users to navigate to related content"
type textarea "*"
type textarea "Links allow users to navigate to related content o"
type textarea "*"
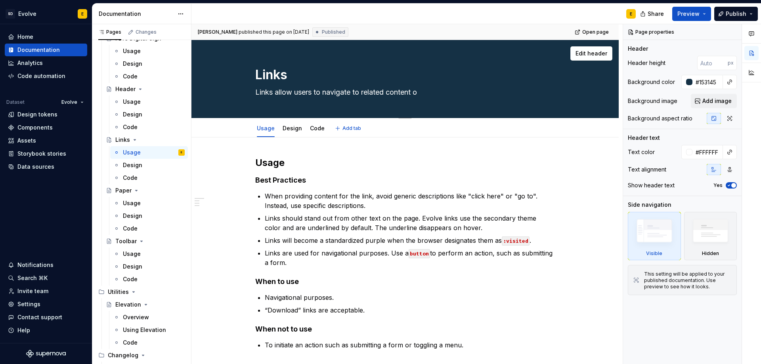
type textarea "Links allow users to navigate to related content or"
type textarea "*"
type textarea "Links allow users to navigate to related content or"
type textarea "*"
type textarea "Links allow users to navigate to related content or t"
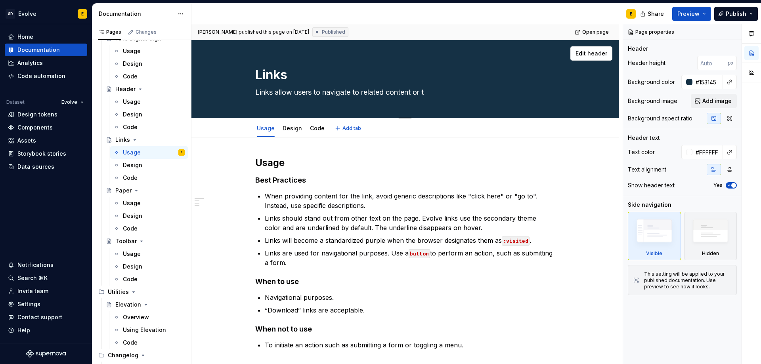
type textarea "*"
type textarea "Links allow users to navigate to related content or to"
type textarea "*"
type textarea "Links allow users to navigate to related content or t"
type textarea "*"
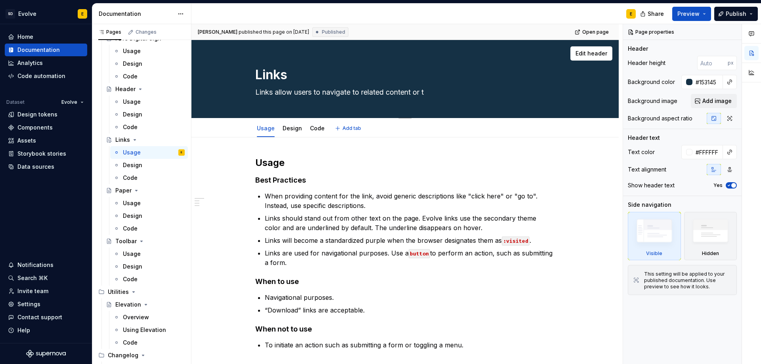
type textarea "Links allow users to navigate to related content or"
type textarea "*"
type textarea "Links allow users to navigate to related content or r"
type textarea "*"
type textarea "Links allow users to navigate to related content or re"
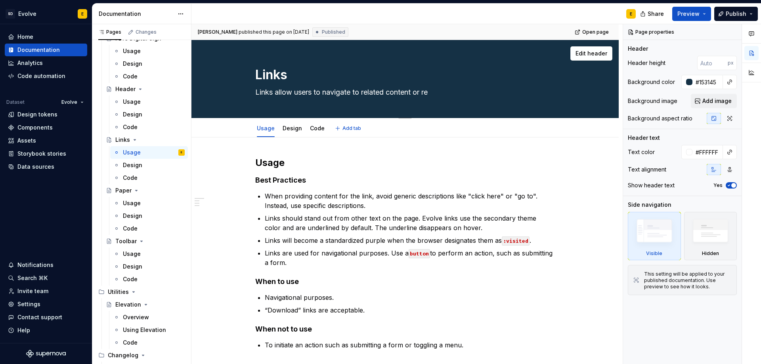
type textarea "*"
type textarea "Links allow users to navigate to related content or res"
type textarea "*"
type textarea "Links allow users to navigate to related content or reso"
type textarea "*"
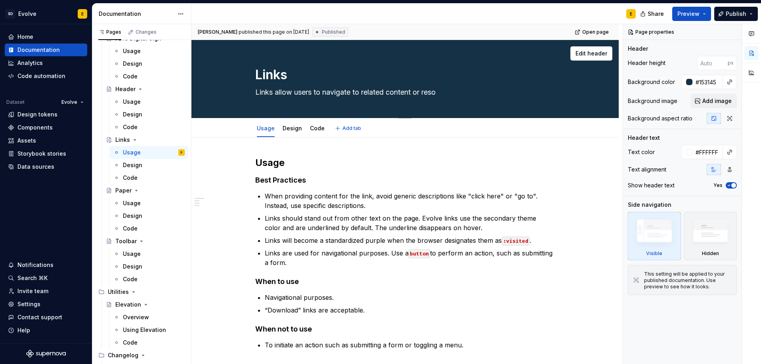
type textarea "Links allow users to navigate to related content or resou"
type textarea "*"
type textarea "Links allow users to navigate to related content or resour"
type textarea "*"
type textarea "Links allow users to navigate to related content or resourc"
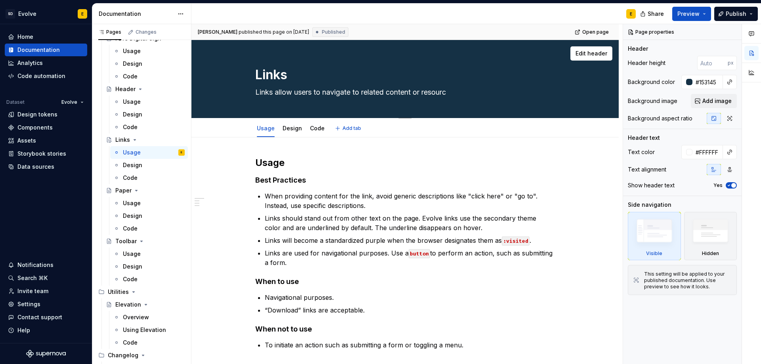
type textarea "*"
type textarea "Links allow users to navigate to related content or resource"
drag, startPoint x: 353, startPoint y: 91, endPoint x: 464, endPoint y: 95, distance: 111.4
click at [464, 95] on textarea "Links allow users to navigate to related content or resource" at bounding box center [403, 92] width 299 height 13
type textarea "*"
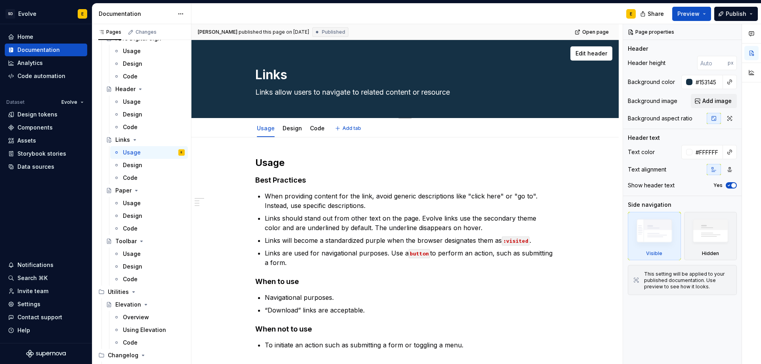
type textarea "Links allow users to navigate"
type textarea "*"
type textarea "Links allow users to navigat"
type textarea "*"
type textarea "Links allow users to navigate"
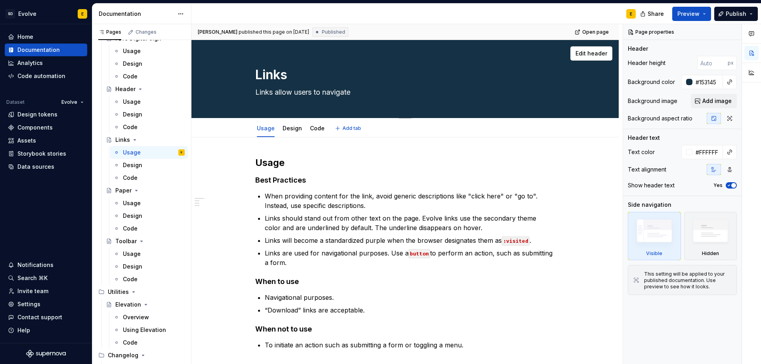
type textarea "*"
type textarea "Links allow users to navigate"
type textarea "*"
type textarea "Links allow users to navigate t"
type textarea "*"
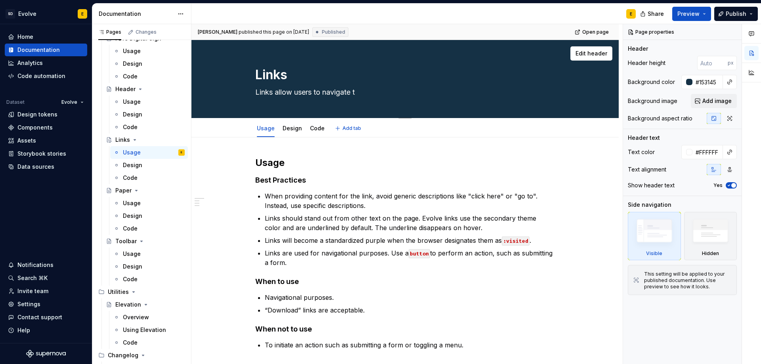
type textarea "Links allow users to navigate to"
type textarea "*"
type textarea "Links allow users to navigate to"
type textarea "*"
type textarea "Links allow users to navigate to a"
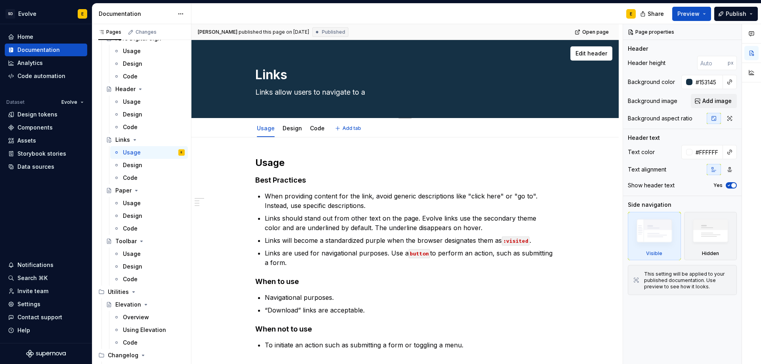
type textarea "*"
type textarea "Links allow users to navigate to a"
type textarea "*"
type textarea "Links allow users to navigate to a r"
type textarea "*"
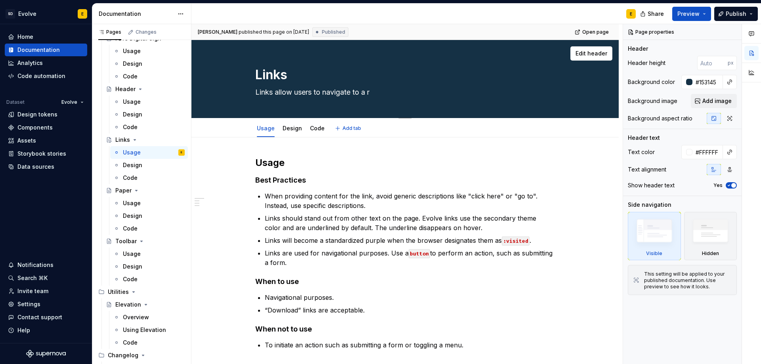
type textarea "Links allow users to navigate to a re"
type textarea "*"
type textarea "Links allow users to navigate to a res"
type textarea "*"
type textarea "Links allow users to navigate to a reso"
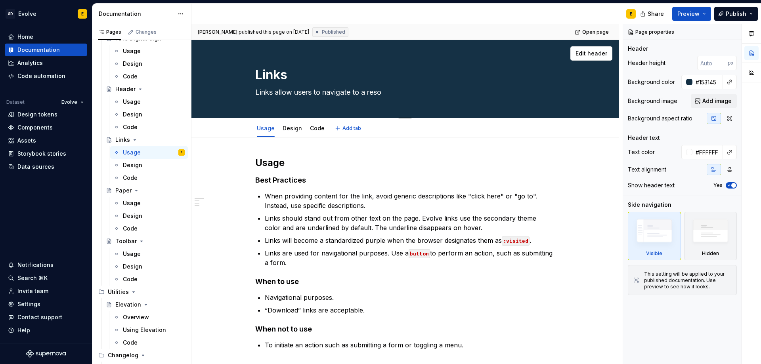
type textarea "*"
type textarea "Links allow users to navigate to a resou"
type textarea "*"
type textarea "Links allow users to navigate to a resour"
type textarea "*"
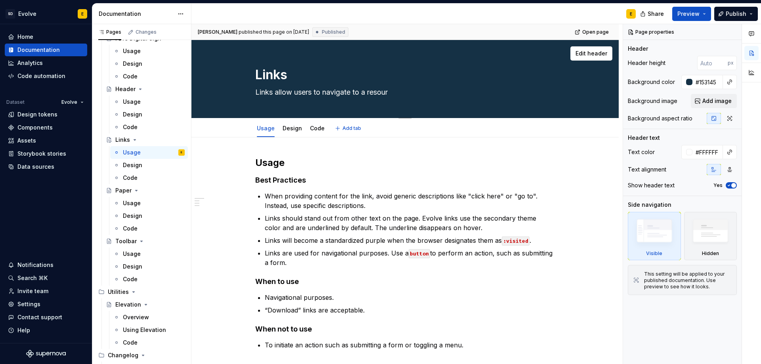
type textarea "Links allow users to navigate to a resourc"
type textarea "*"
type textarea "Links allow users to navigate to a resource"
type textarea "*"
type textarea "Links allow users to navigate to a resource."
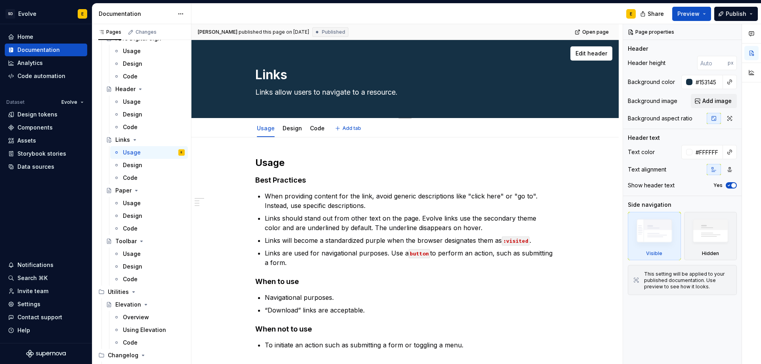
type textarea "*"
type textarea "Links allow users to navigate to a resource."
type textarea "*"
type textarea "Links allow users to navigate to a resource."
type textarea "*"
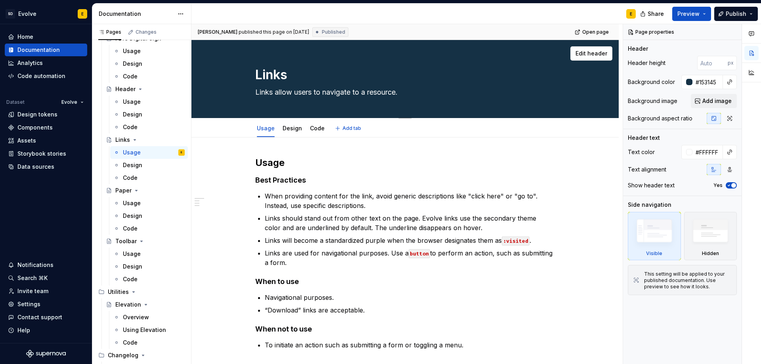
type textarea "Links allow users to navigate to a resource"
type textarea "*"
type textarea "Links allow users to navigate to a resource"
type textarea "*"
type textarea "Links allow users to navigate to a resource ("
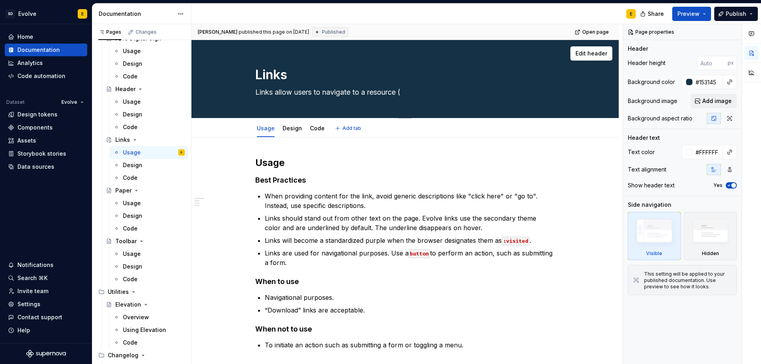
type textarea "*"
type textarea "Links allow users to navigate to a resource (i"
type textarea "*"
type textarea "Links allow users to navigate to a resource (in"
type textarea "*"
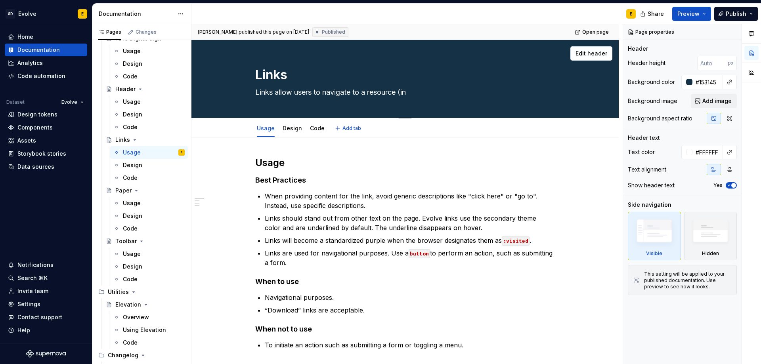
type textarea "Links allow users to navigate to a resource (int"
type textarea "*"
type textarea "Links allow users to navigate to a resource (inte"
type textarea "*"
type textarea "Links allow users to navigate to a resource (intern"
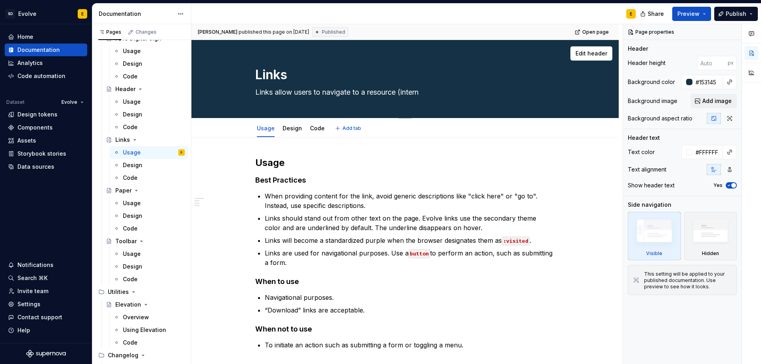
type textarea "*"
type textarea "Links allow users to navigate to a resource (interna"
type textarea "*"
type textarea "Links allow users to navigate to a resource (internal"
type textarea "*"
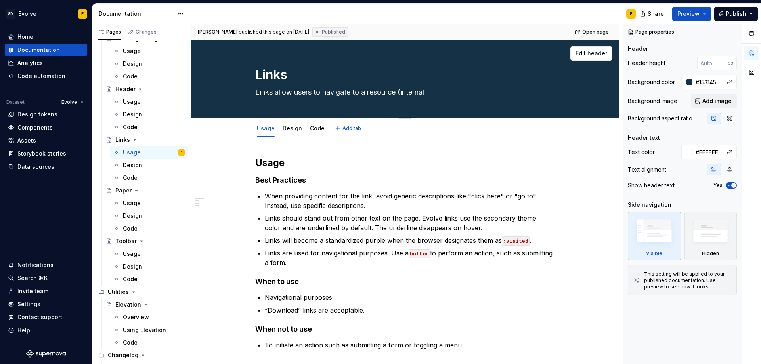
type textarea "Links allow users to navigate to a resource (internal"
type textarea "*"
type textarea "Links allow users to navigate to a resource (internal o"
type textarea "*"
type textarea "Links allow users to navigate to a resource (internal or"
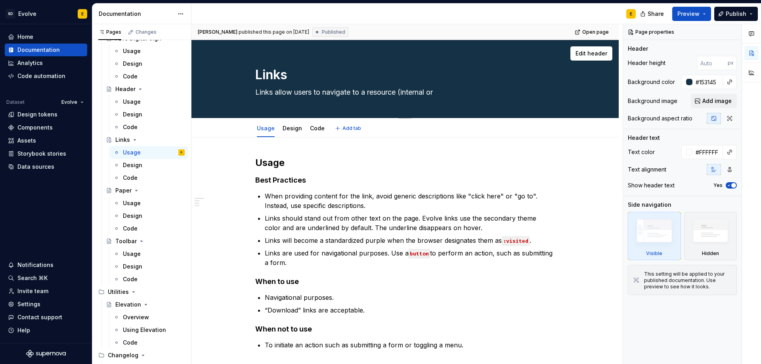
type textarea "*"
type textarea "Links allow users to navigate to a resource (internal or"
type textarea "*"
type textarea "Links allow users to navigate to a resource (internal or e"
type textarea "*"
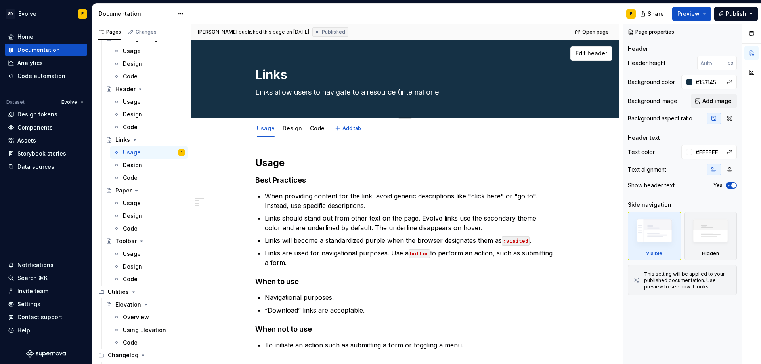
type textarea "Links allow users to navigate to a resource (internal or ex"
type textarea "*"
type textarea "Links allow users to navigate to a resource (internal or ext"
type textarea "*"
type textarea "Links allow users to navigate to a resource (internal or extn"
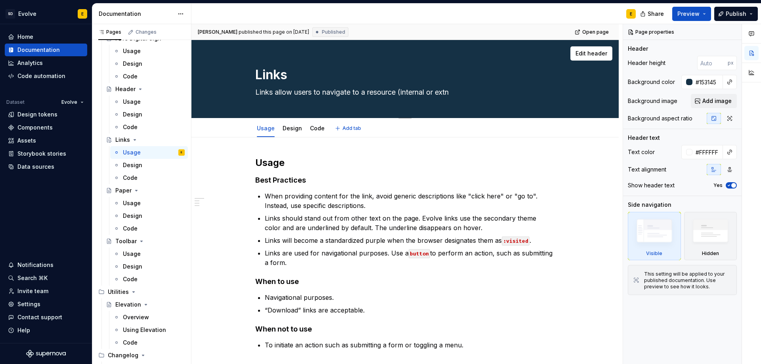
type textarea "*"
type textarea "Links allow users to navigate to a resource (internal or extne"
type textarea "*"
type textarea "Links allow users to navigate to a resource (internal or extner"
type textarea "*"
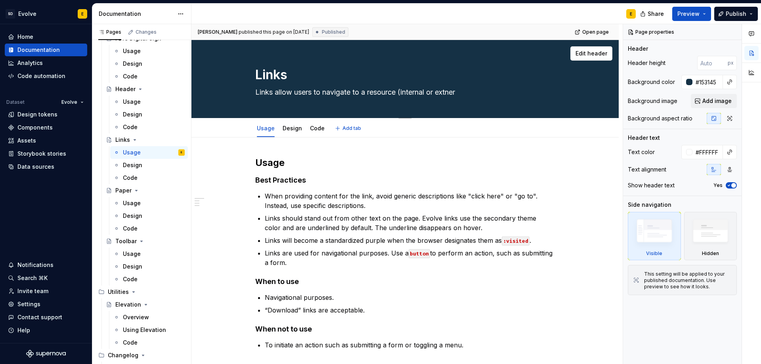
type textarea "Links allow users to navigate to a resource (internal or extnera"
type textarea "*"
type textarea "Links allow users to navigate to a resource (internal or extneral"
type textarea "*"
type textarea "Links allow users to navigate to a resource (internal or extneral)"
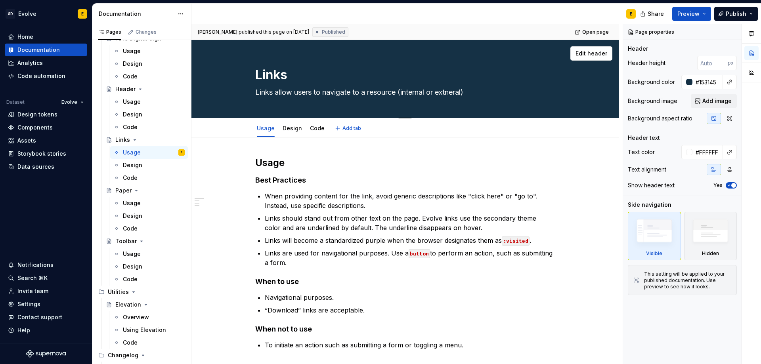
type textarea "*"
type textarea "Links allow users to navigate to a resource (internal or extneral"
type textarea "*"
type textarea "Links allow users to navigate to a resource (internal or extnera"
type textarea "*"
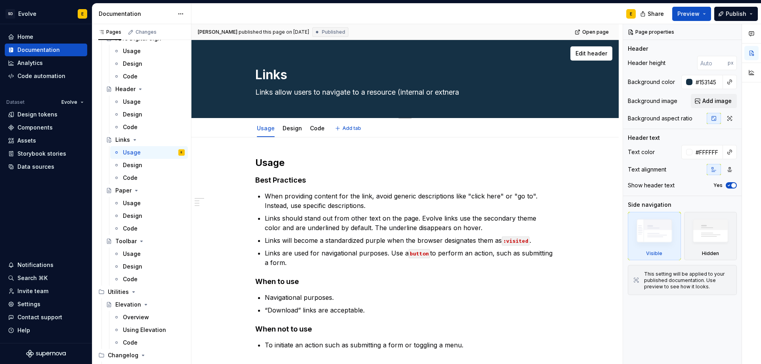
type textarea "Links allow users to navigate to a resource (internal or extner"
type textarea "*"
type textarea "Links allow users to navigate to a resource (internal or extne"
type textarea "*"
type textarea "Links allow users to navigate to a resource (internal or extn"
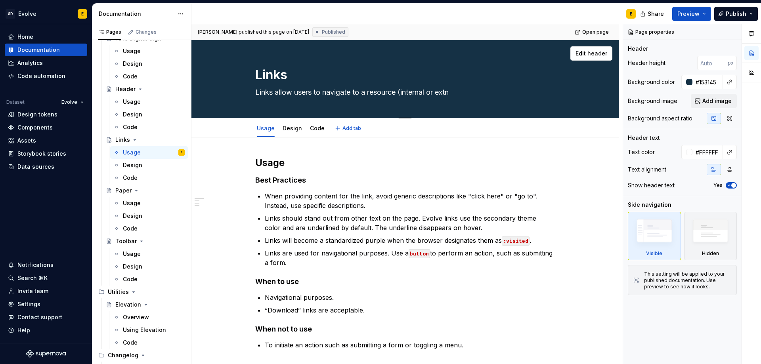
type textarea "*"
type textarea "Links allow users to navigate to a resource (internal or ext"
type textarea "*"
type textarea "Links allow users to navigate to a resource (internal or exte"
type textarea "*"
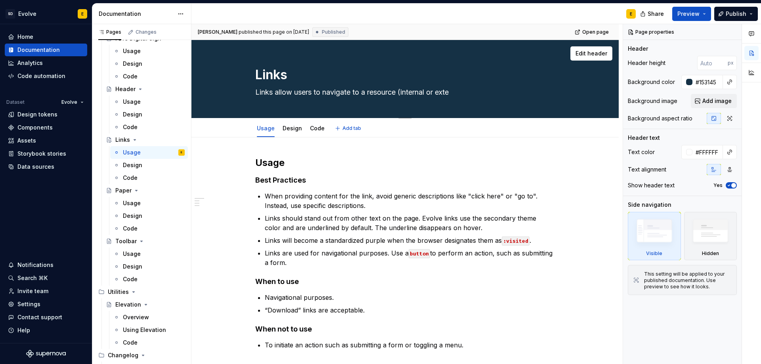
type textarea "Links allow users to navigate to a resource (internal or exter"
type textarea "*"
type textarea "Links allow users to navigate to a resource (internal or extern"
type textarea "*"
type textarea "Links allow users to navigate to a resource (internal or externa"
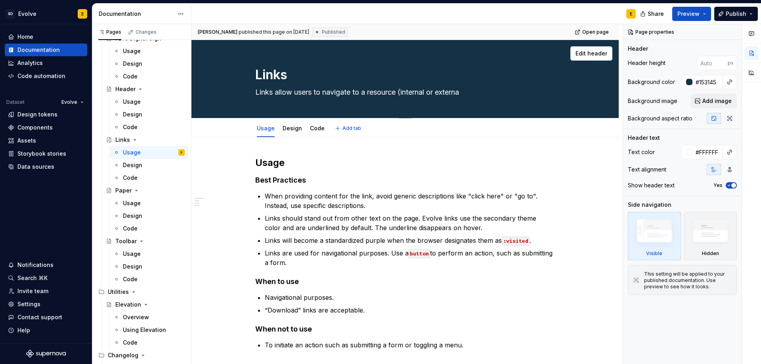
type textarea "*"
type textarea "Links allow users to navigate to a resource (internal or external"
type textarea "*"
type textarea "Links allow users to navigate to a resource (internal or externa"
type textarea "*"
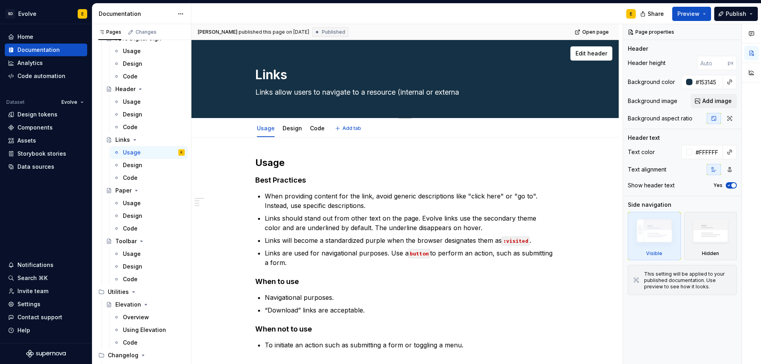
type textarea "Links allow users to navigate to a resource (internal or extern"
type textarea "*"
type textarea "Links allow users to navigate to a resource (internal or exter"
type textarea "*"
type textarea "Links allow users to navigate to a resource (internal or exte"
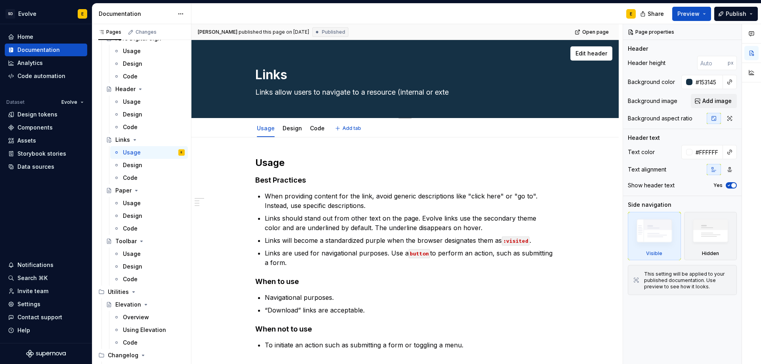
type textarea "*"
type textarea "Links allow users to navigate to a resource (internal or ext"
type textarea "*"
type textarea "Links allow users to navigate to a resource (internal or ex"
type textarea "*"
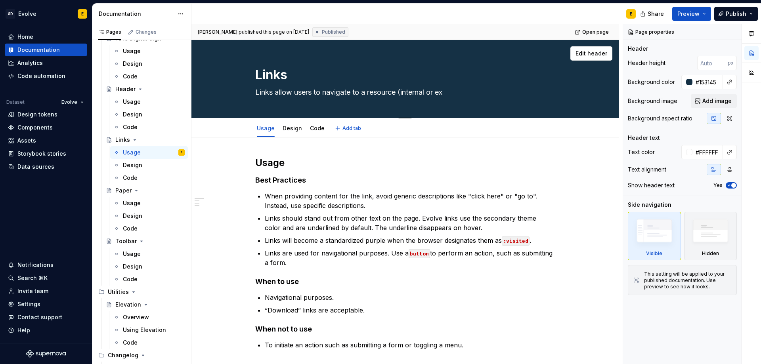
type textarea "Links allow users to navigate to a resource (internal or e"
type textarea "*"
click at [429, 92] on textarea "Links allow users to navigate within an app or to an external resource." at bounding box center [403, 92] width 299 height 13
click at [460, 94] on textarea "Links allow users to navigate within an app or to an internal (or external reso…" at bounding box center [403, 92] width 299 height 13
drag, startPoint x: 423, startPoint y: 92, endPoint x: 492, endPoint y: 99, distance: 69.3
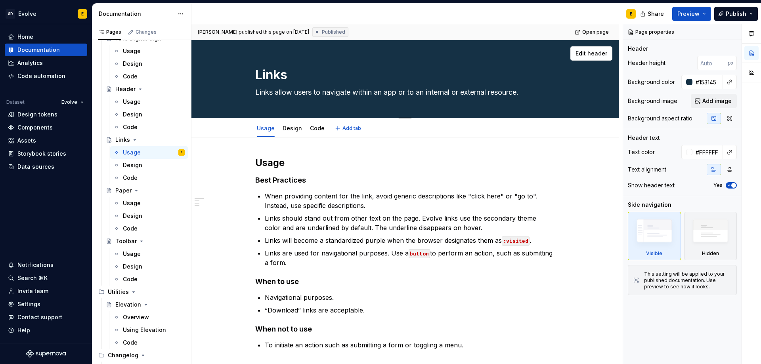
click at [492, 99] on div "Links Links allow users to navigate within an app or to an internal or external…" at bounding box center [404, 79] width 299 height 78
click at [462, 92] on textarea "Links allow users to navigate within an app or to an internal or external resou…" at bounding box center [403, 92] width 299 height 13
click at [502, 93] on textarea "Links allow users to navigate within an app or to an internal or external resou…" at bounding box center [403, 92] width 299 height 13
click at [430, 93] on textarea "Links allow users to navigate within an app or to an internal or external resou…" at bounding box center [403, 92] width 299 height 13
drag, startPoint x: 401, startPoint y: 92, endPoint x: 467, endPoint y: 92, distance: 66.6
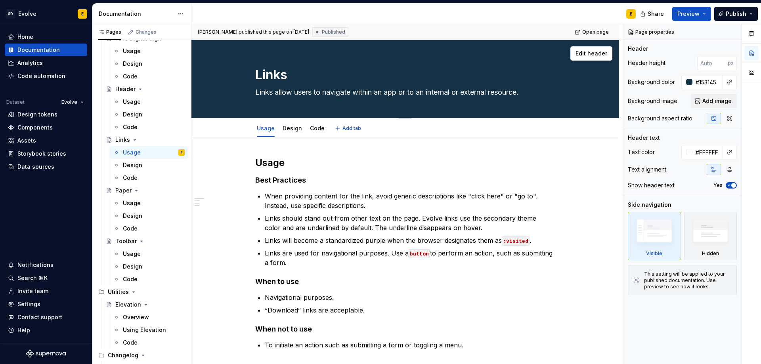
click at [467, 92] on textarea "Links allow users to navigate within an app or to an internal or external resou…" at bounding box center [403, 92] width 299 height 13
click at [433, 94] on textarea "Links allow users to navigate within an app or to an internal or external resou…" at bounding box center [403, 92] width 299 height 13
drag, startPoint x: 423, startPoint y: 91, endPoint x: 532, endPoint y: 90, distance: 109.7
click at [532, 90] on textarea "Links allow users to navigate within an app or to an internal or external resou…" at bounding box center [403, 92] width 299 height 13
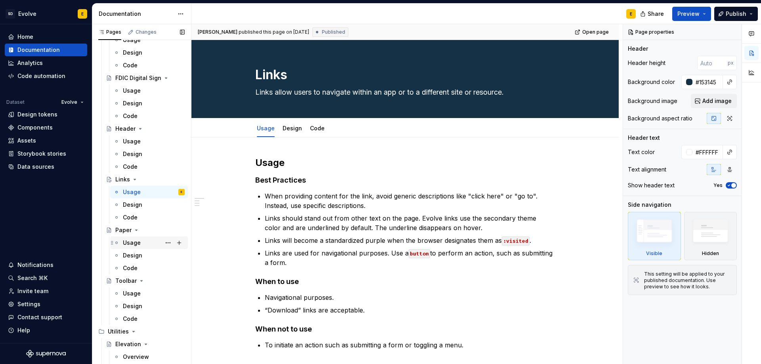
click at [132, 244] on div "Usage" at bounding box center [132, 243] width 18 height 8
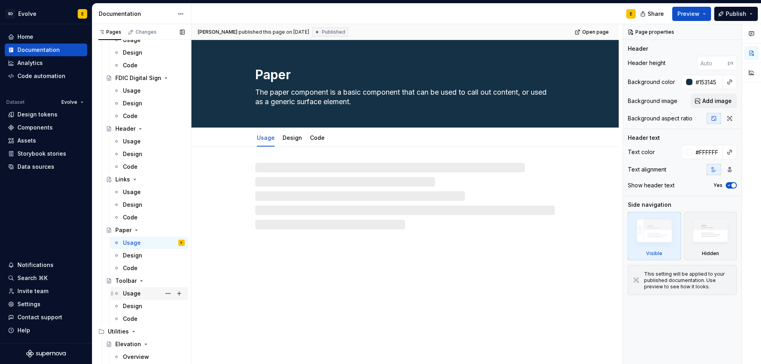
click at [133, 292] on div "Usage" at bounding box center [132, 294] width 18 height 8
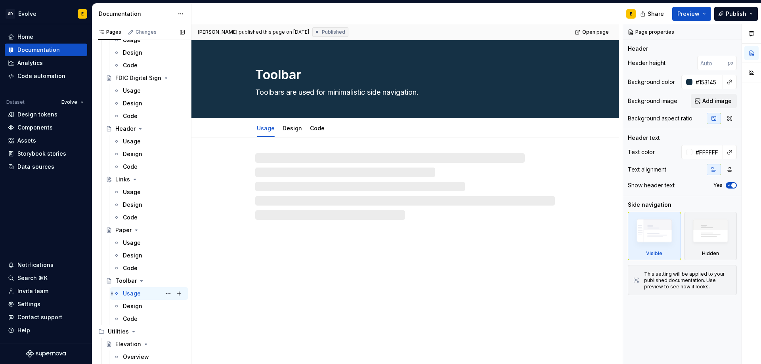
scroll to position [655, 0]
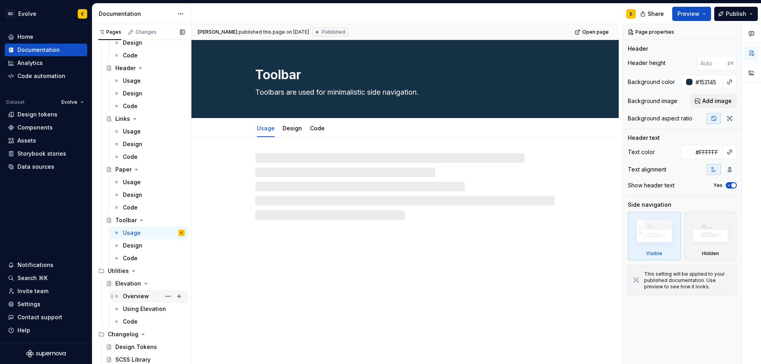
click at [133, 292] on div "Overview" at bounding box center [154, 296] width 62 height 11
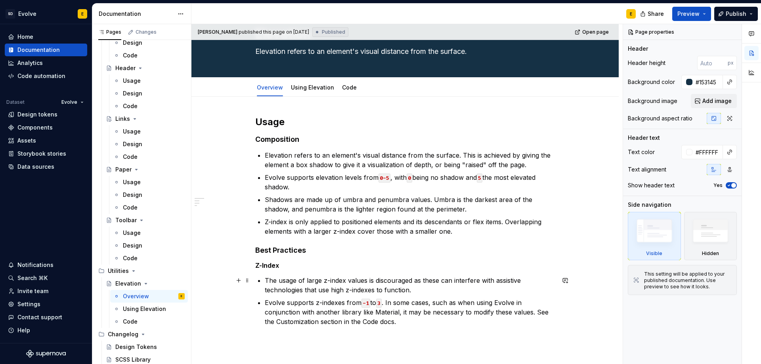
scroll to position [79, 0]
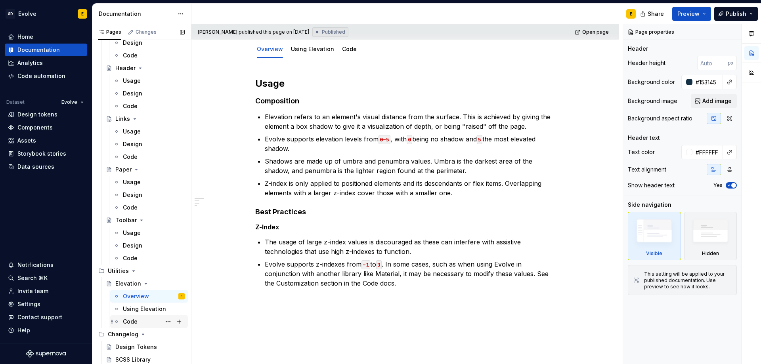
click at [129, 320] on div "Code" at bounding box center [130, 322] width 15 height 8
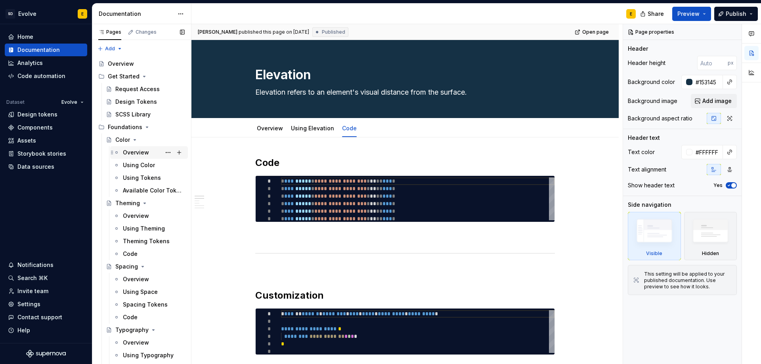
click at [132, 150] on div "Overview" at bounding box center [136, 153] width 26 height 8
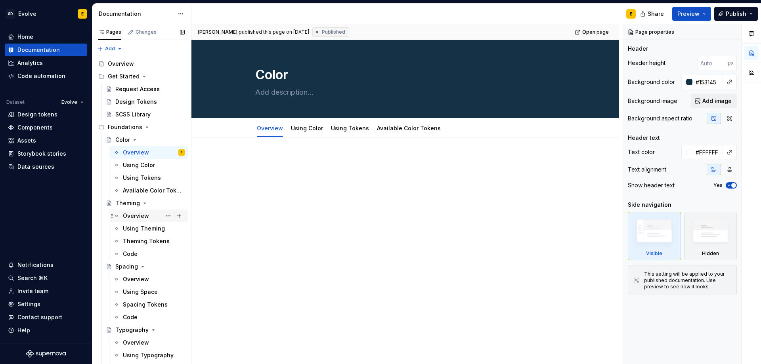
click at [137, 212] on div "Overview" at bounding box center [154, 215] width 62 height 11
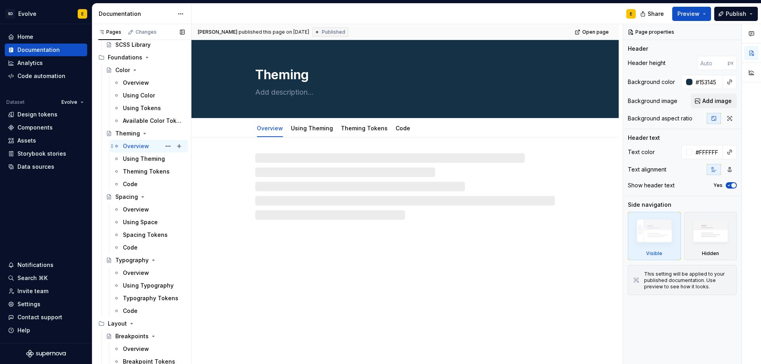
scroll to position [79, 0]
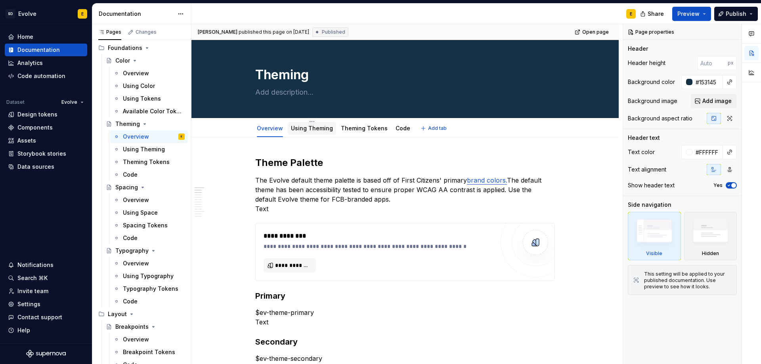
click at [303, 128] on link "Using Theming" at bounding box center [312, 128] width 42 height 7
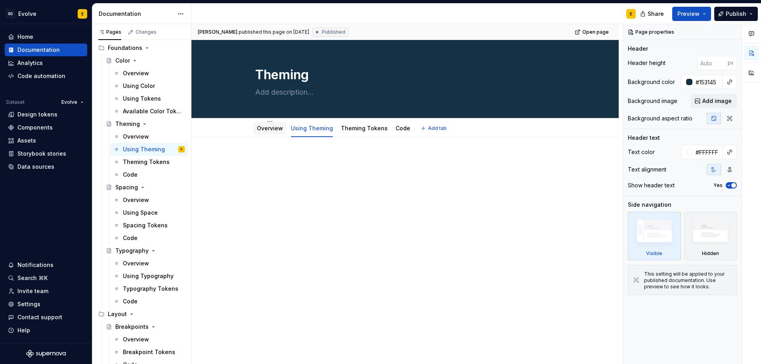
click at [265, 129] on link "Overview" at bounding box center [270, 128] width 26 height 7
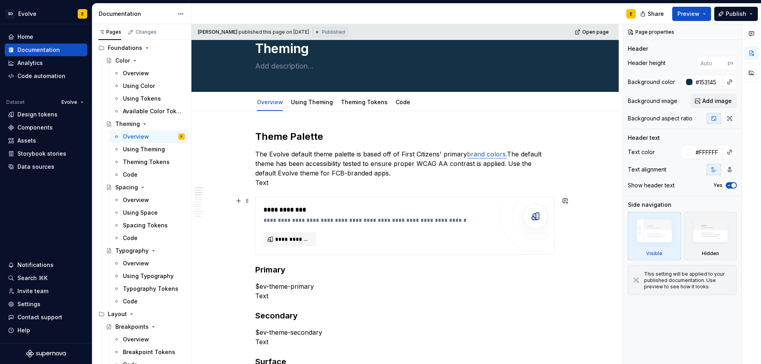
scroll to position [40, 0]
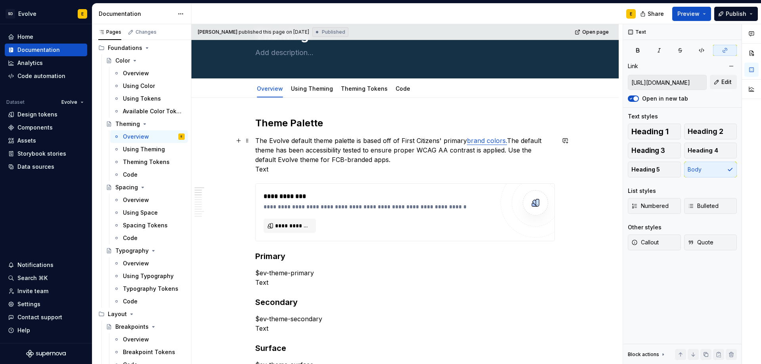
click at [473, 141] on link "brand colors." at bounding box center [487, 141] width 40 height 8
drag, startPoint x: 664, startPoint y: 84, endPoint x: 721, endPoint y: 88, distance: 57.6
click at [721, 88] on div "[URL][DOMAIN_NAME] Edit" at bounding box center [682, 82] width 109 height 15
click at [664, 81] on input "[URL][DOMAIN_NAME]" at bounding box center [667, 82] width 78 height 14
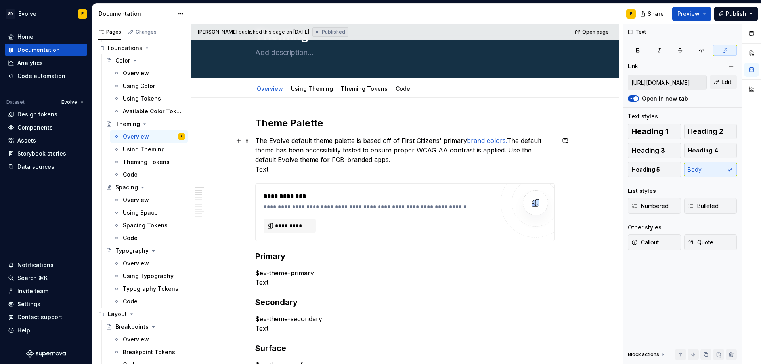
click at [471, 141] on link "brand colors." at bounding box center [487, 141] width 40 height 8
click at [719, 50] on button "button" at bounding box center [725, 50] width 24 height 11
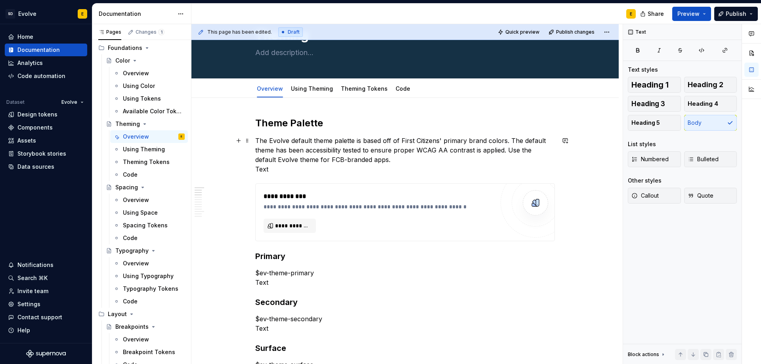
click at [387, 159] on p "The Evolve default theme palette is based off of First Citizens' primary brand …" at bounding box center [404, 155] width 299 height 38
click at [273, 169] on p "The Evolve default theme palette is based off of First Citizens' primary brand …" at bounding box center [404, 155] width 299 height 38
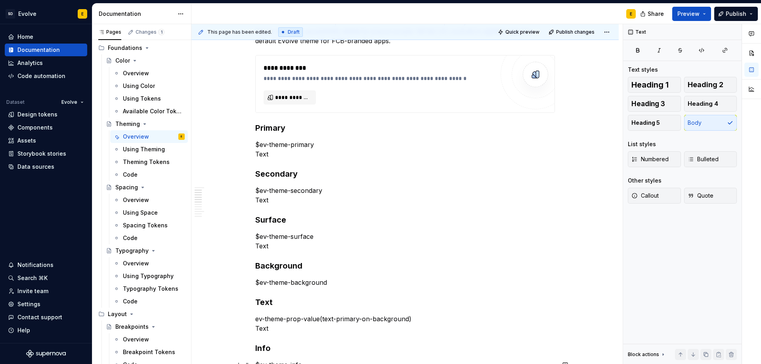
scroll to position [79, 0]
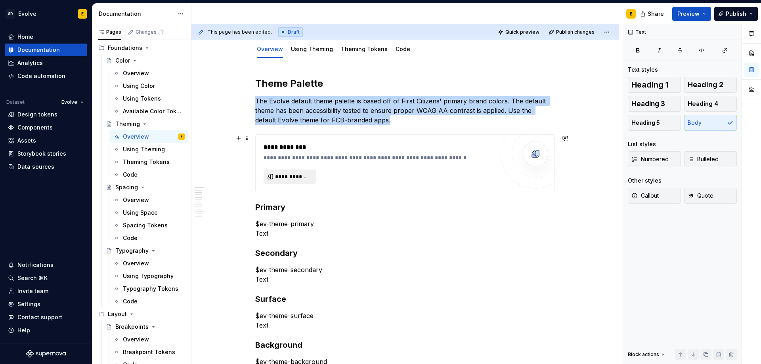
click at [295, 174] on span "**********" at bounding box center [293, 177] width 36 height 8
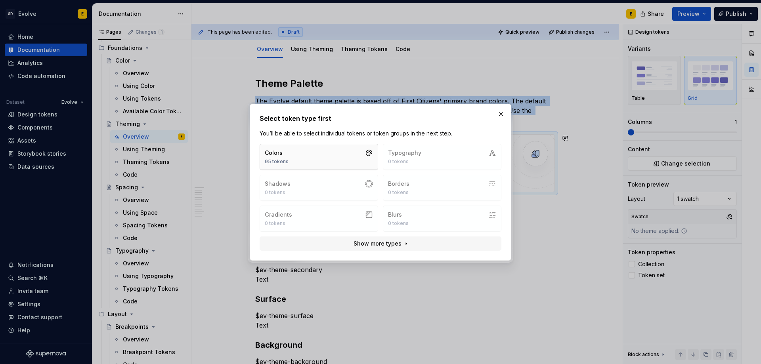
click at [303, 157] on button "Colors 95 tokens" at bounding box center [318, 157] width 118 height 26
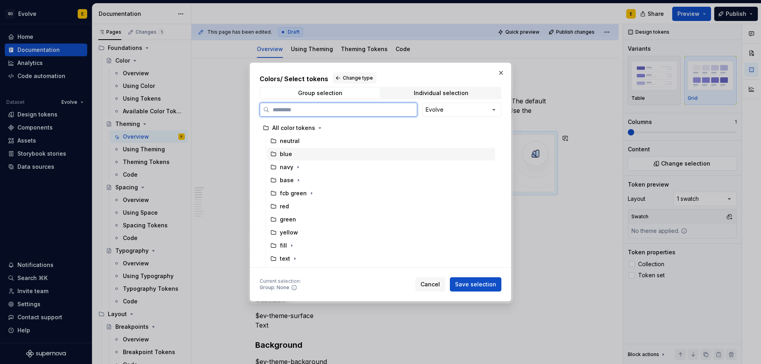
click at [275, 153] on icon at bounding box center [273, 154] width 6 height 6
click at [485, 156] on icon at bounding box center [488, 154] width 6 height 6
click at [279, 167] on div "navy" at bounding box center [286, 167] width 32 height 8
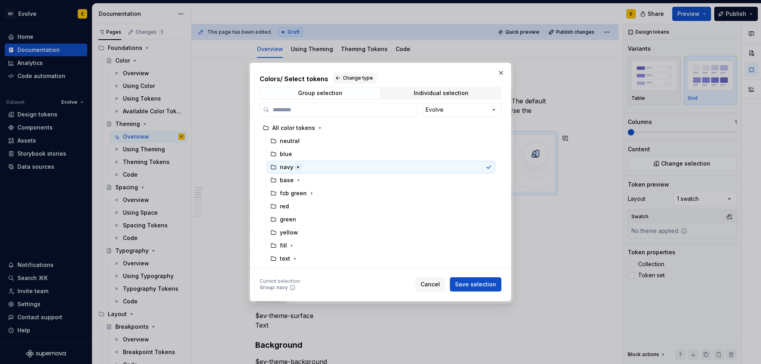
click at [296, 167] on icon "button" at bounding box center [298, 167] width 6 height 6
click at [296, 166] on icon "button" at bounding box center [298, 167] width 6 height 6
click at [427, 88] on span "Individual selection" at bounding box center [440, 93] width 119 height 11
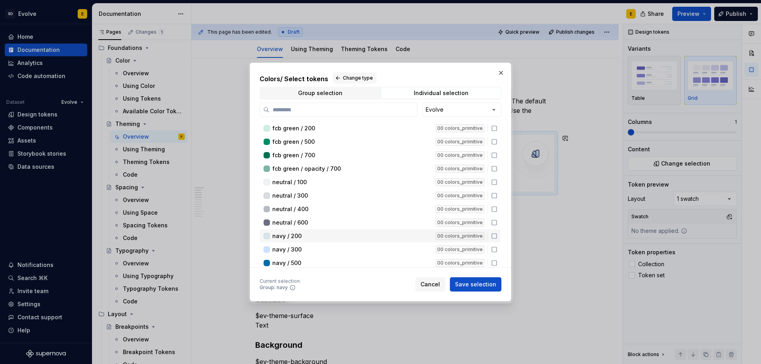
scroll to position [40, 0]
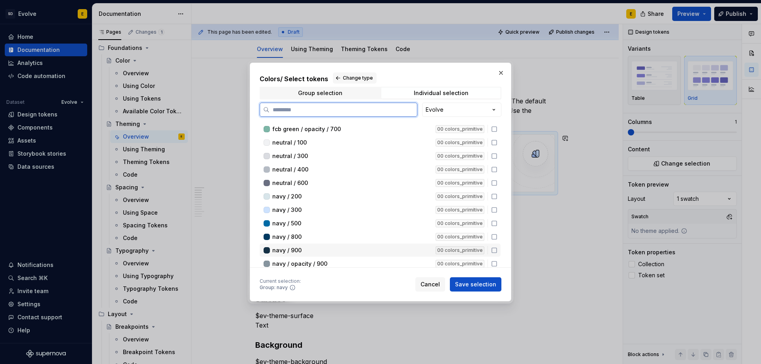
click at [496, 252] on icon at bounding box center [494, 250] width 5 height 5
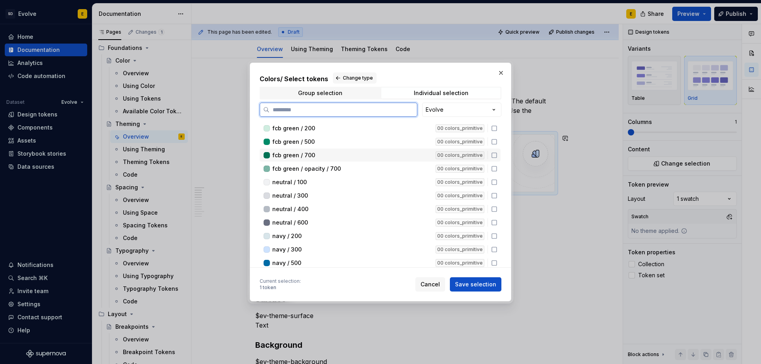
click at [495, 155] on icon at bounding box center [494, 155] width 6 height 6
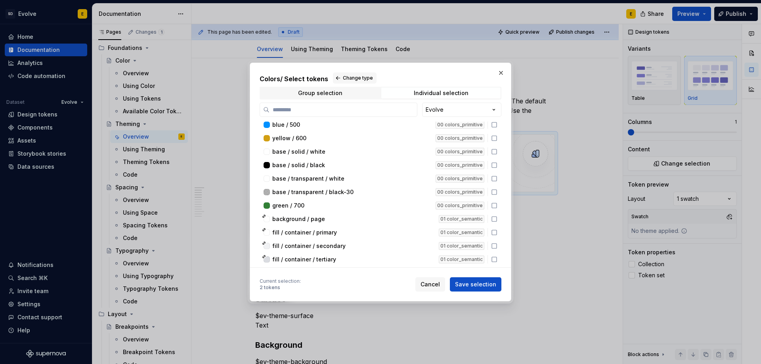
scroll to position [277, 0]
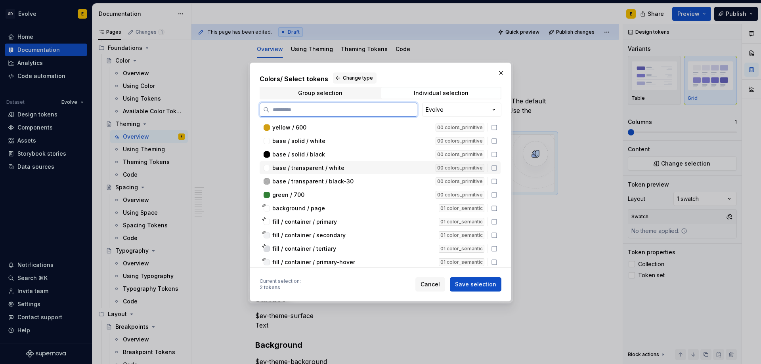
click at [495, 168] on icon at bounding box center [494, 168] width 6 height 6
click at [494, 169] on icon at bounding box center [493, 167] width 5 height 5
click at [492, 140] on icon at bounding box center [494, 141] width 6 height 6
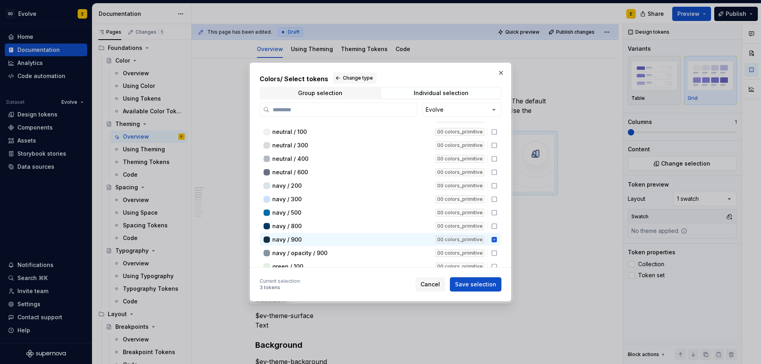
scroll to position [40, 0]
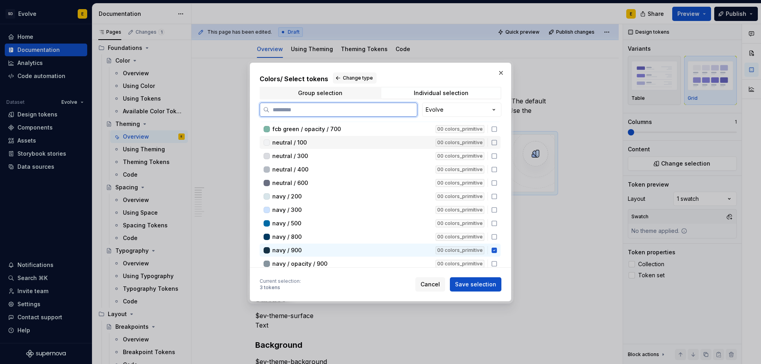
click at [494, 143] on icon at bounding box center [494, 142] width 6 height 6
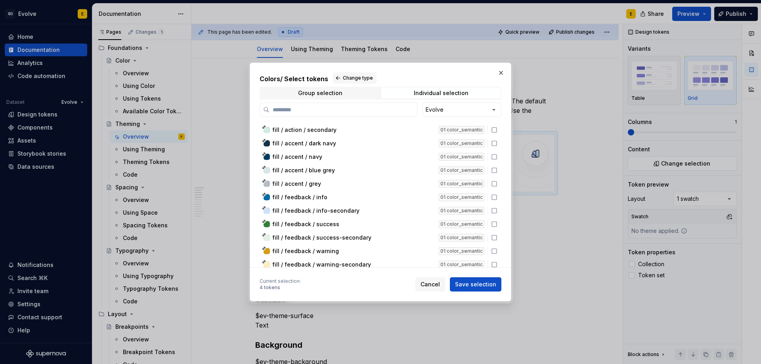
scroll to position [515, 0]
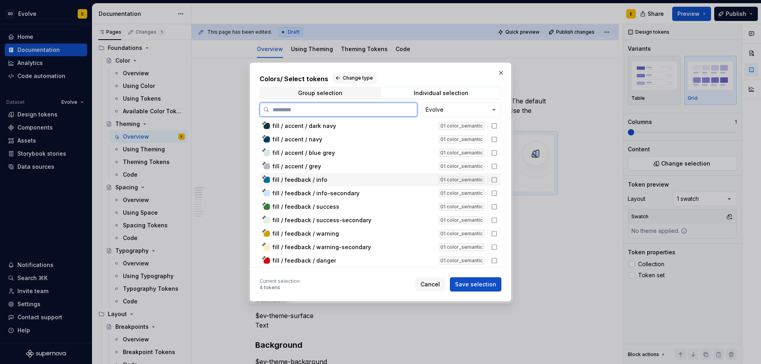
click at [496, 179] on icon at bounding box center [494, 180] width 6 height 6
click at [493, 207] on icon at bounding box center [494, 207] width 6 height 6
click at [492, 233] on icon at bounding box center [494, 233] width 5 height 5
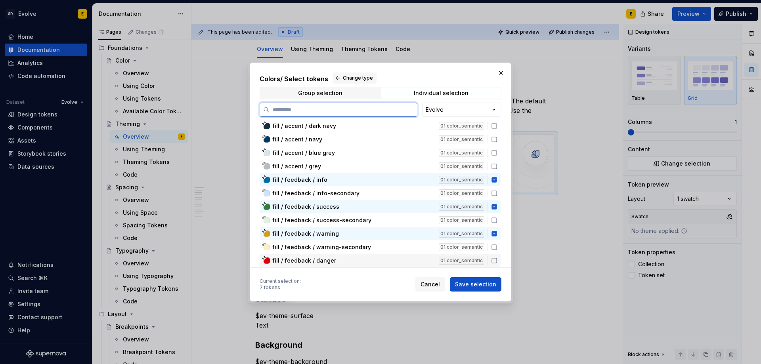
click at [492, 258] on icon at bounding box center [494, 260] width 5 height 5
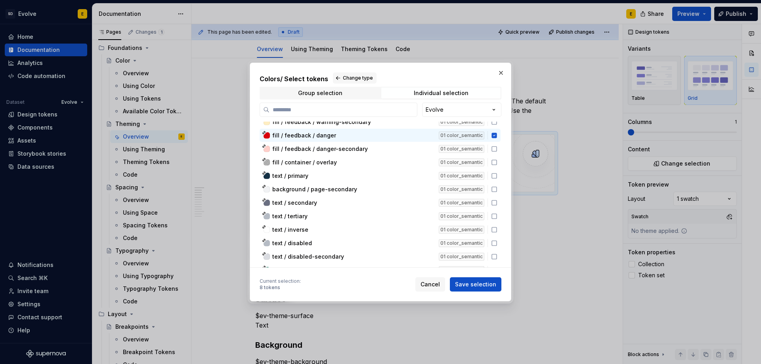
scroll to position [673, 0]
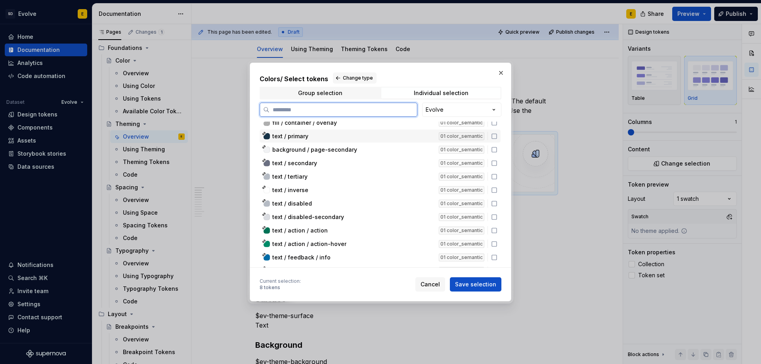
click at [493, 136] on icon at bounding box center [494, 136] width 6 height 6
click at [479, 282] on span "Save selection" at bounding box center [475, 284] width 41 height 8
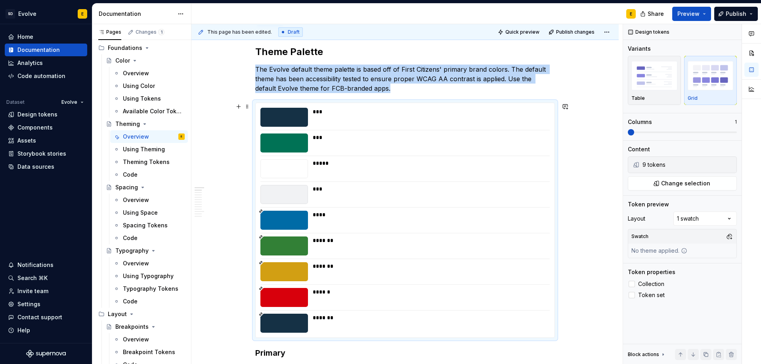
scroll to position [124, 0]
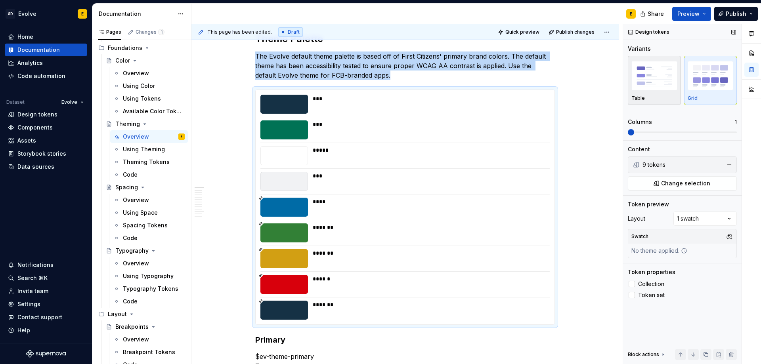
click at [650, 99] on div "Table" at bounding box center [654, 98] width 46 height 6
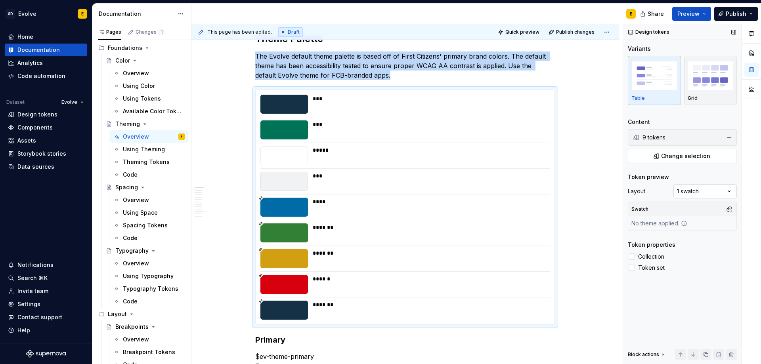
click at [691, 189] on div "Comments Open comments No comments yet Select ‘Comment’ from the block context …" at bounding box center [692, 194] width 138 height 340
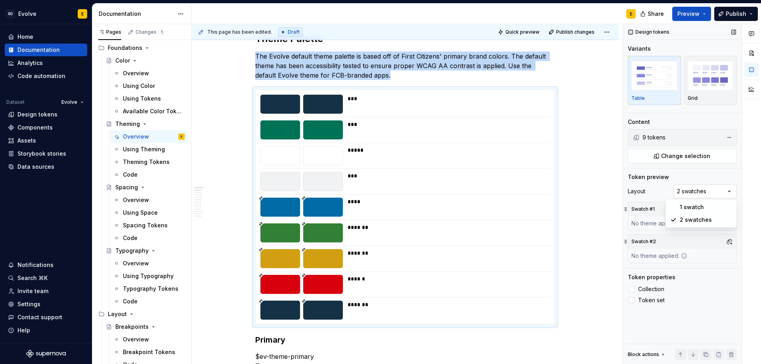
click at [689, 191] on div "Comments Open comments No comments yet Select ‘Comment’ from the block context …" at bounding box center [692, 194] width 138 height 340
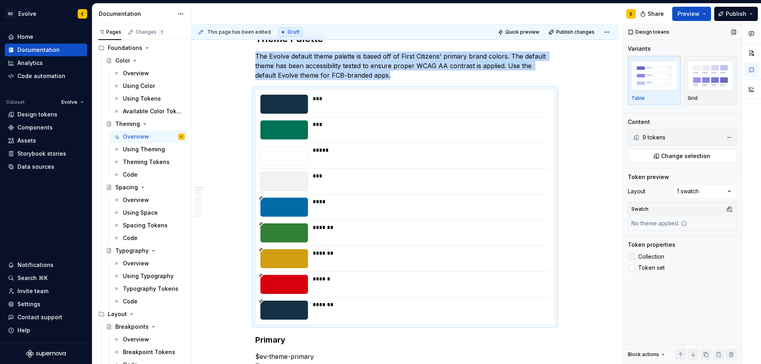
click at [647, 257] on span "Collection" at bounding box center [651, 257] width 26 height 6
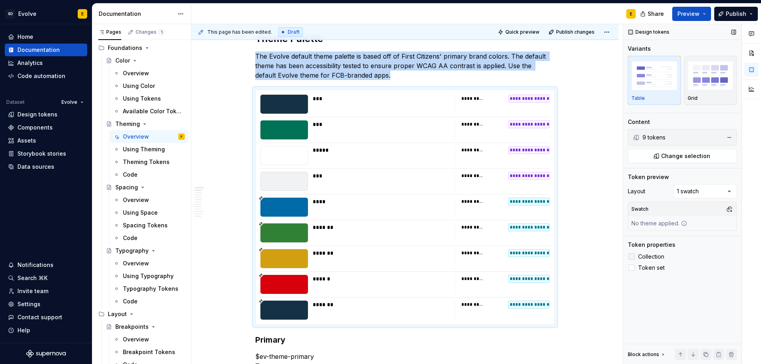
click at [647, 257] on span "Collection" at bounding box center [651, 257] width 26 height 6
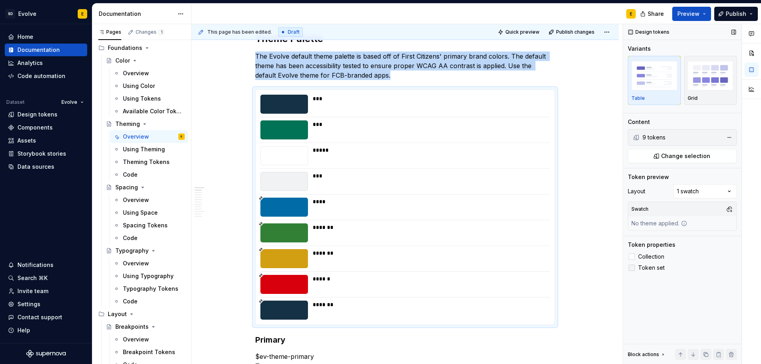
click at [642, 270] on span "Token set" at bounding box center [651, 268] width 27 height 6
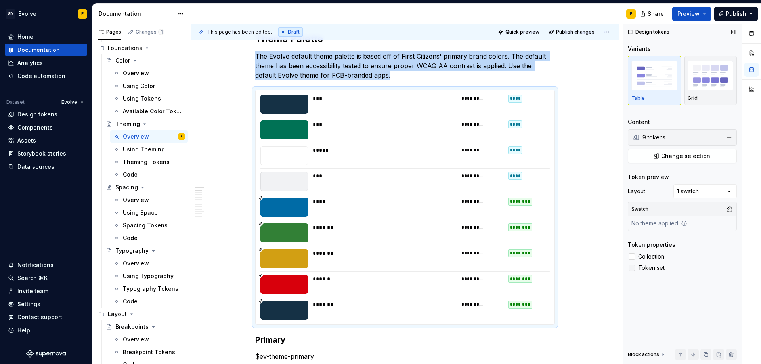
click at [642, 270] on span "Token set" at bounding box center [651, 268] width 27 height 6
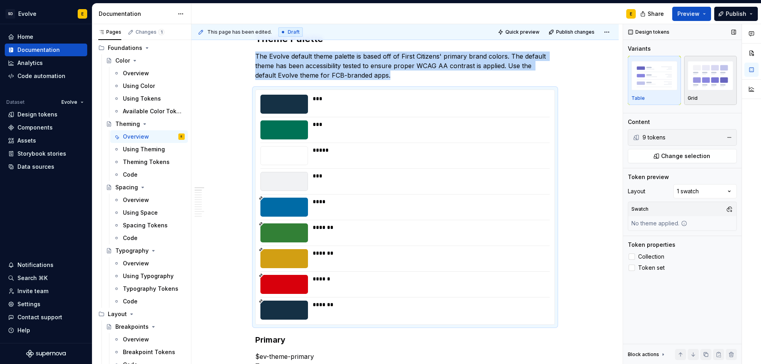
click at [696, 95] on p "Grid" at bounding box center [692, 98] width 10 height 6
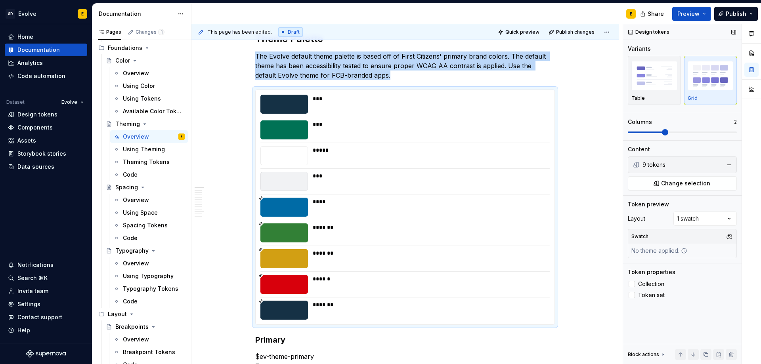
click at [662, 132] on span at bounding box center [665, 132] width 6 height 6
click at [687, 219] on div "Comments Open comments No comments yet Select ‘Comment’ from the block context …" at bounding box center [692, 194] width 138 height 340
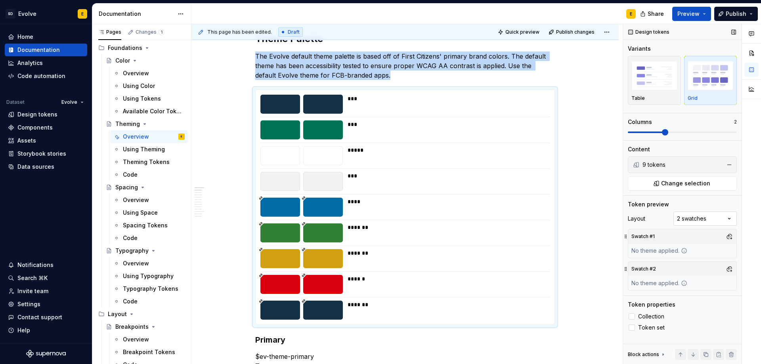
click at [687, 216] on div "Comments Open comments No comments yet Select ‘Comment’ from the block context …" at bounding box center [692, 194] width 138 height 340
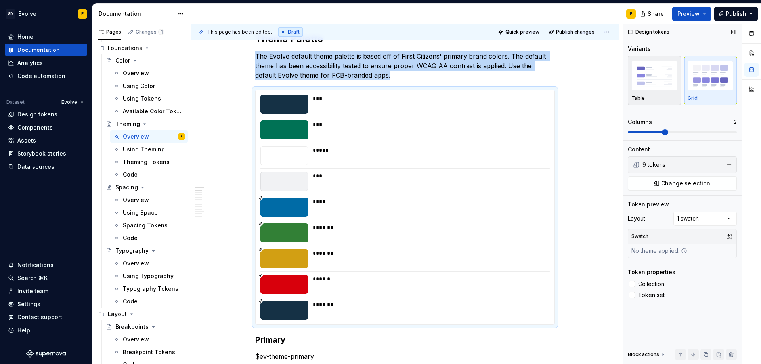
click at [670, 95] on div "Table" at bounding box center [654, 98] width 46 height 6
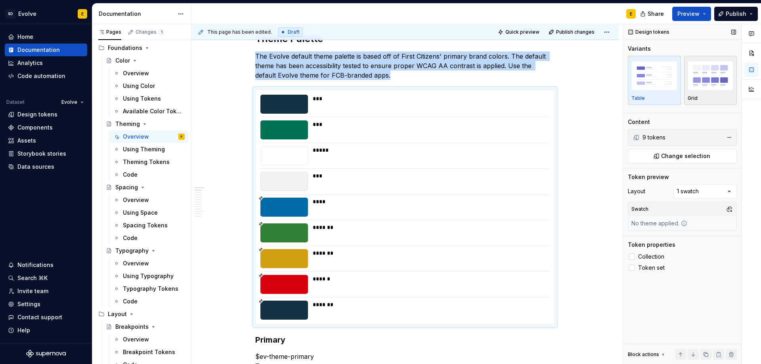
click at [712, 95] on div "Grid" at bounding box center [710, 80] width 46 height 42
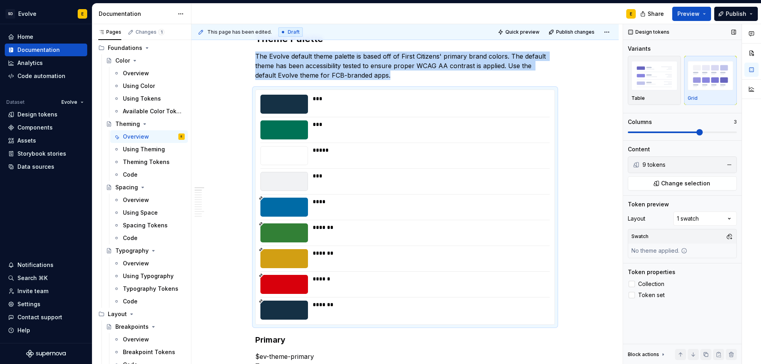
click at [696, 133] on span at bounding box center [699, 132] width 6 height 6
click at [668, 134] on span at bounding box center [665, 132] width 6 height 6
click at [693, 10] on span "Preview" at bounding box center [688, 14] width 22 height 8
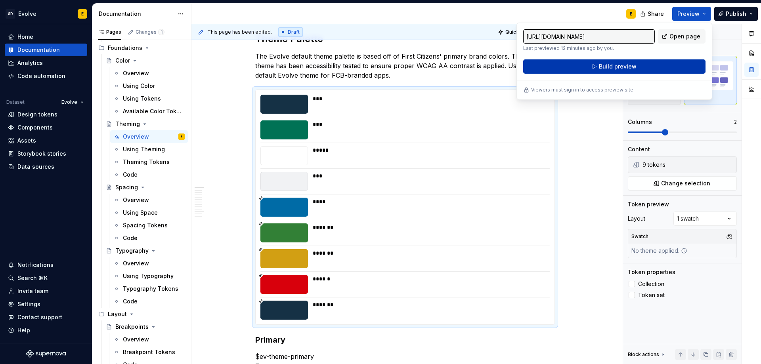
click at [663, 64] on button "Build preview" at bounding box center [614, 66] width 182 height 14
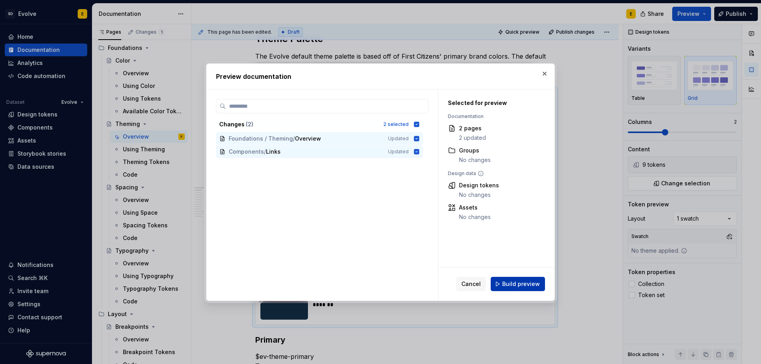
click at [511, 281] on span "Build preview" at bounding box center [521, 284] width 38 height 8
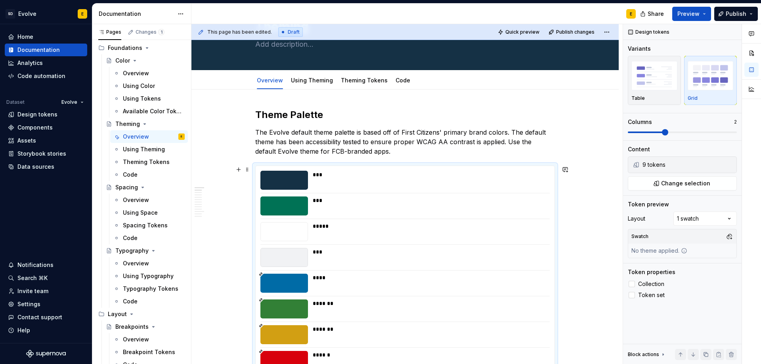
scroll to position [45, 0]
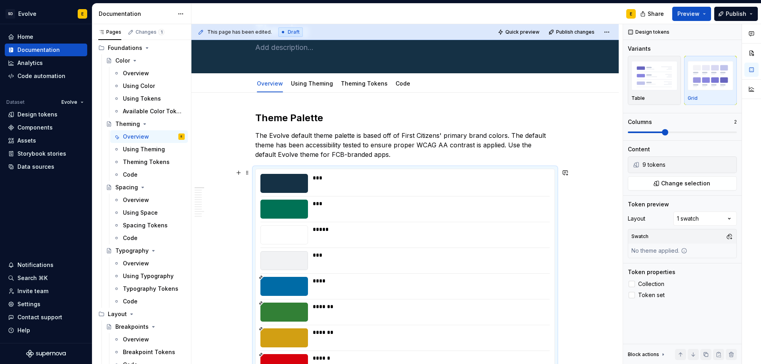
click at [498, 169] on div "*** *** ***** *** **** ******* ******* ****** *******" at bounding box center [405, 286] width 299 height 235
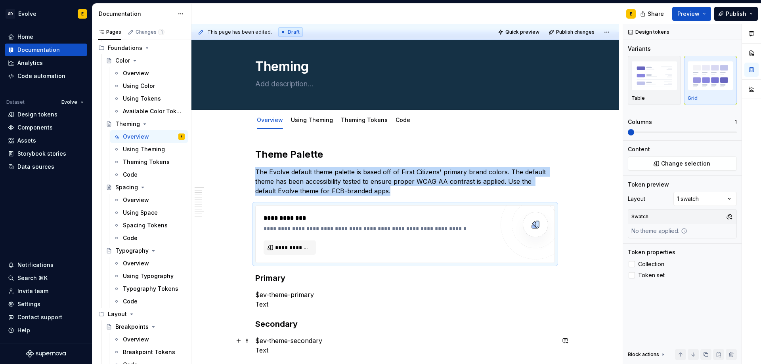
scroll to position [0, 0]
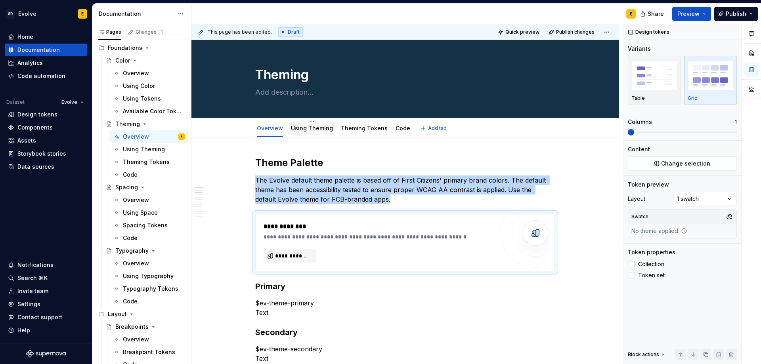
click at [315, 131] on link "Using Theming" at bounding box center [312, 128] width 42 height 7
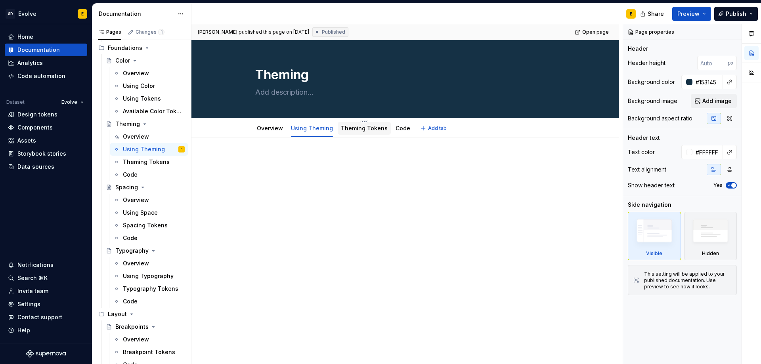
click at [350, 129] on link "Theming Tokens" at bounding box center [364, 128] width 47 height 7
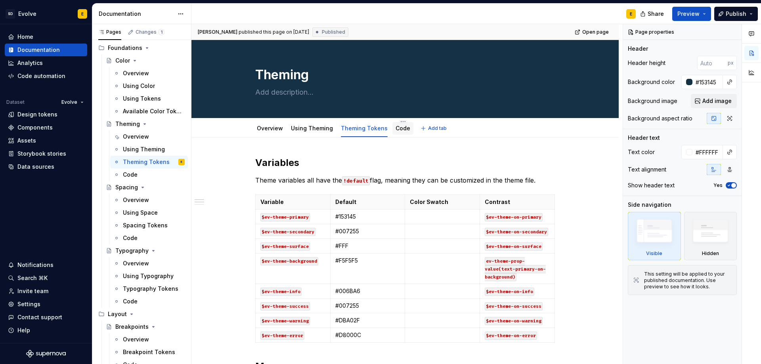
click at [399, 128] on link "Code" at bounding box center [402, 128] width 15 height 7
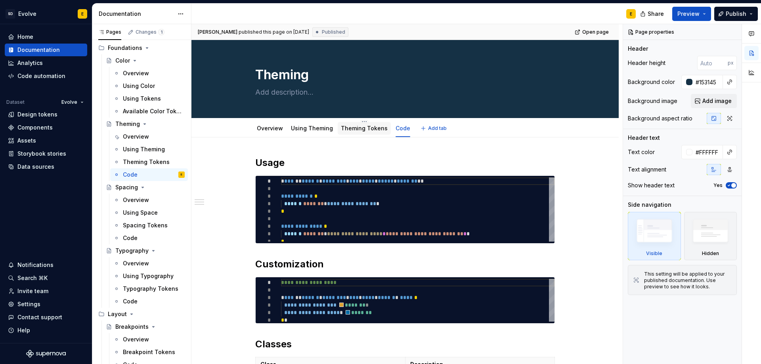
click at [355, 130] on link "Theming Tokens" at bounding box center [364, 128] width 47 height 7
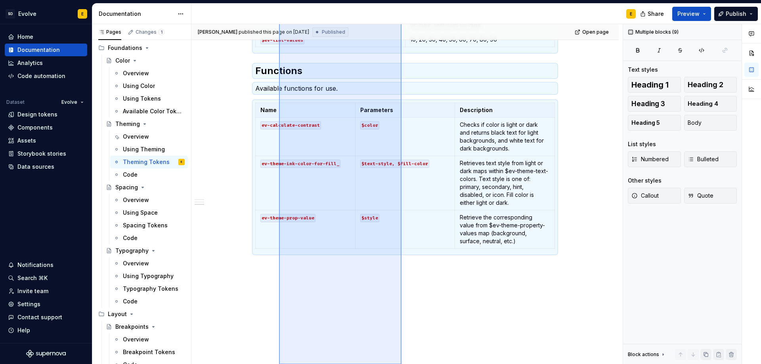
scroll to position [573, 0]
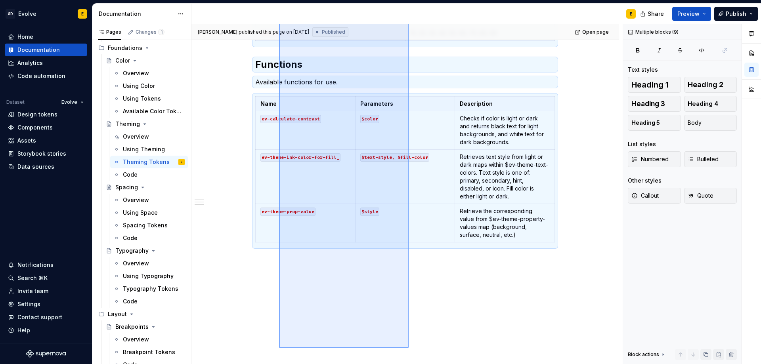
drag, startPoint x: 279, startPoint y: 145, endPoint x: 408, endPoint y: 348, distance: 241.0
click at [408, 348] on div "[PERSON_NAME] published this page on [DATE] Published Open page Theming Edit he…" at bounding box center [406, 194] width 431 height 340
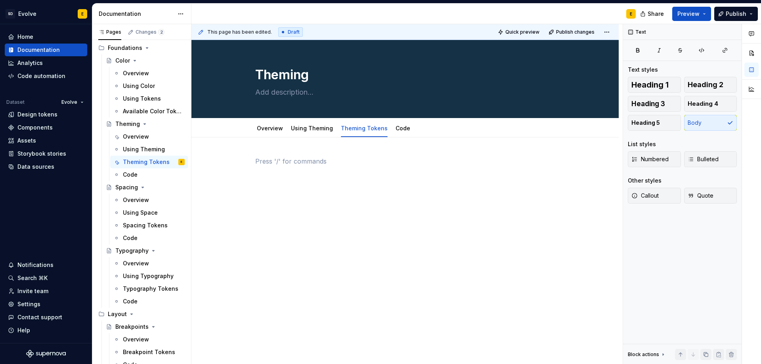
scroll to position [0, 0]
click at [399, 133] on div "Code" at bounding box center [402, 129] width 15 height 10
click at [395, 127] on link "Code" at bounding box center [402, 128] width 15 height 7
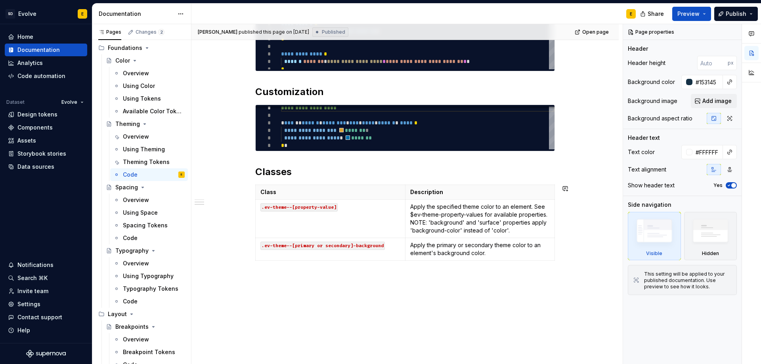
scroll to position [191, 0]
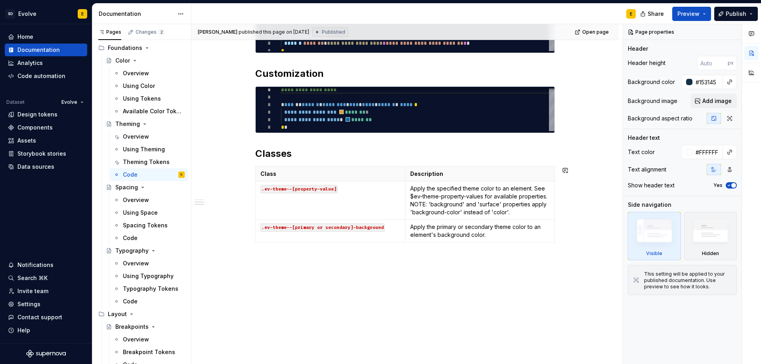
click at [443, 274] on div "**********" at bounding box center [404, 156] width 427 height 418
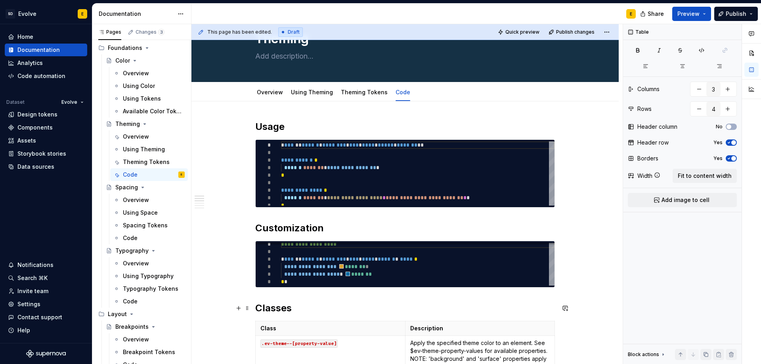
scroll to position [0, 0]
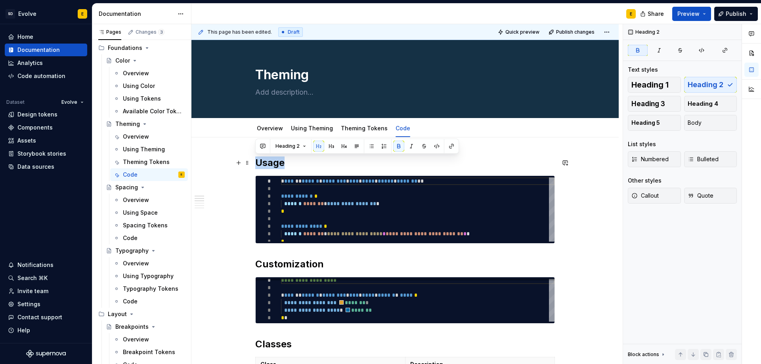
drag, startPoint x: 286, startPoint y: 162, endPoint x: 257, endPoint y: 159, distance: 28.7
click at [257, 159] on h2 "Usage" at bounding box center [404, 162] width 299 height 13
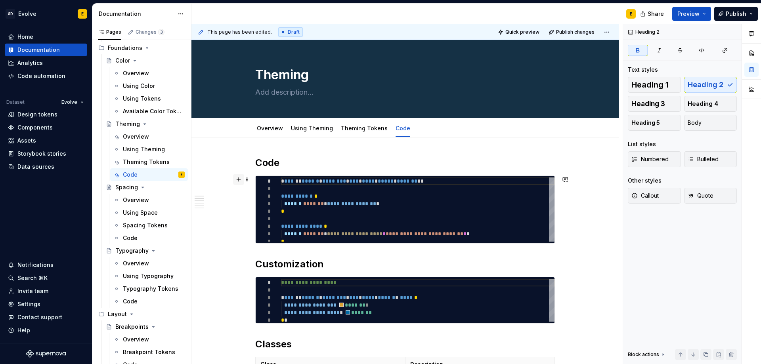
click at [238, 182] on button "button" at bounding box center [238, 179] width 11 height 11
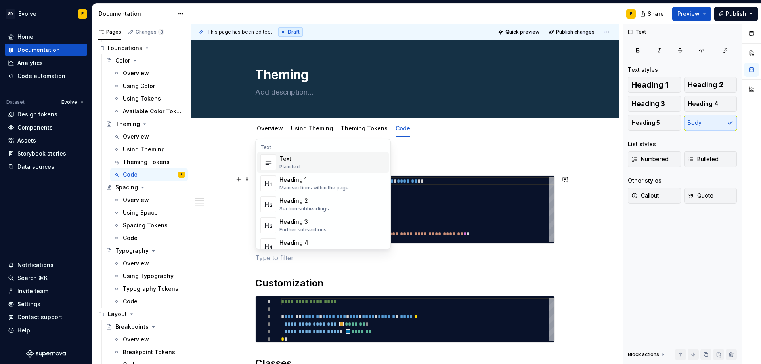
click at [256, 258] on p at bounding box center [404, 258] width 299 height 10
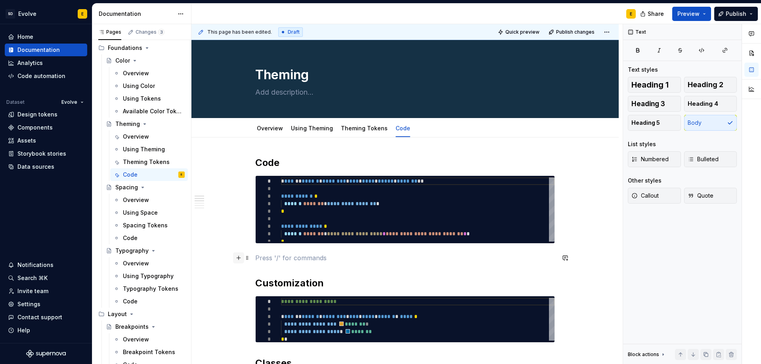
click at [237, 258] on button "button" at bounding box center [238, 257] width 11 height 11
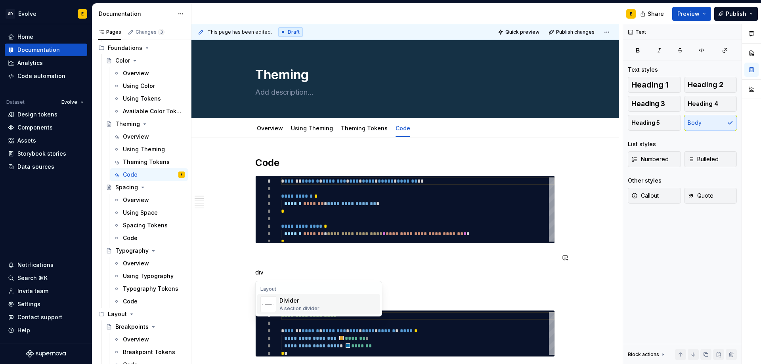
click at [295, 302] on div "Divider" at bounding box center [299, 301] width 40 height 8
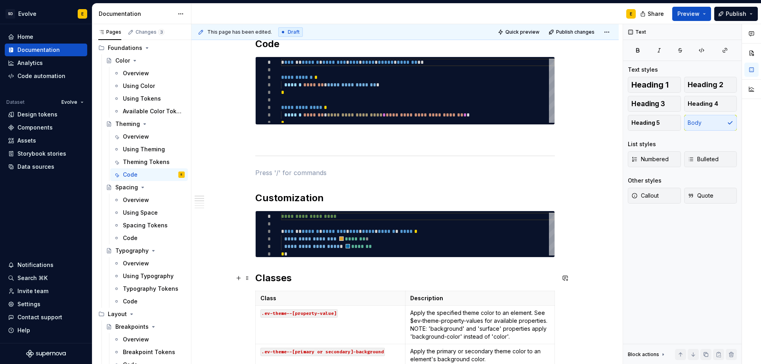
scroll to position [158, 0]
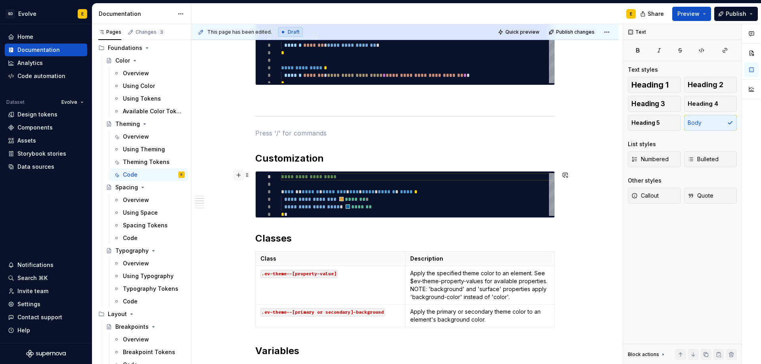
click at [237, 172] on button "button" at bounding box center [238, 175] width 11 height 11
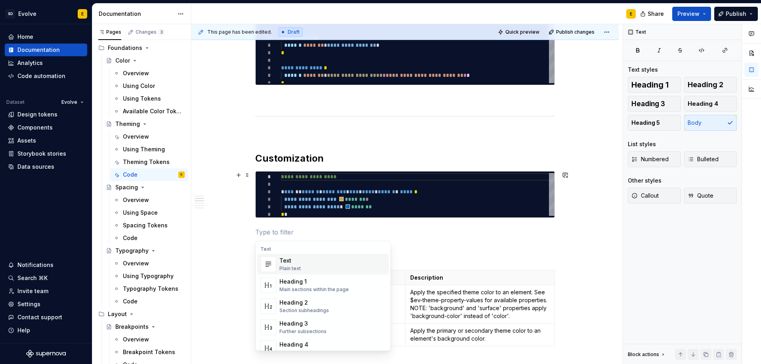
click at [255, 233] on p at bounding box center [404, 232] width 299 height 10
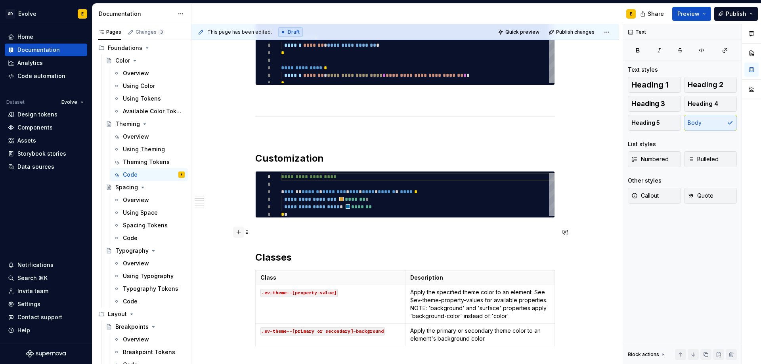
click at [236, 231] on button "button" at bounding box center [238, 232] width 11 height 11
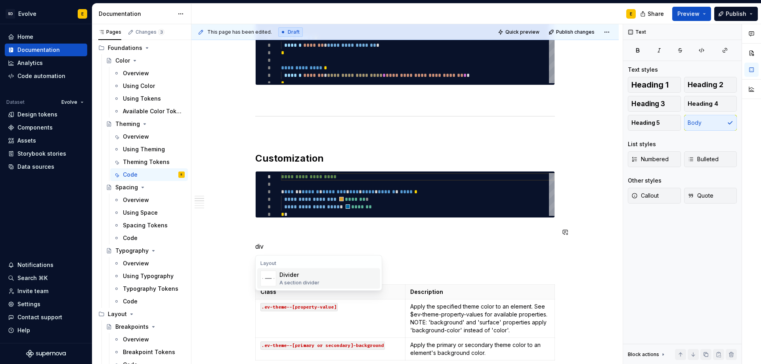
click at [296, 286] on div "A section divider" at bounding box center [299, 283] width 40 height 6
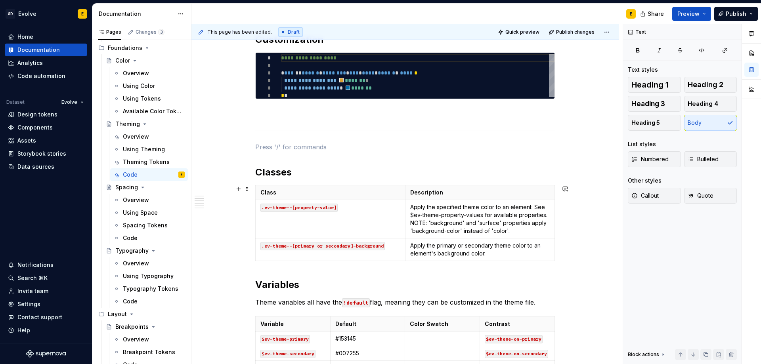
scroll to position [357, 0]
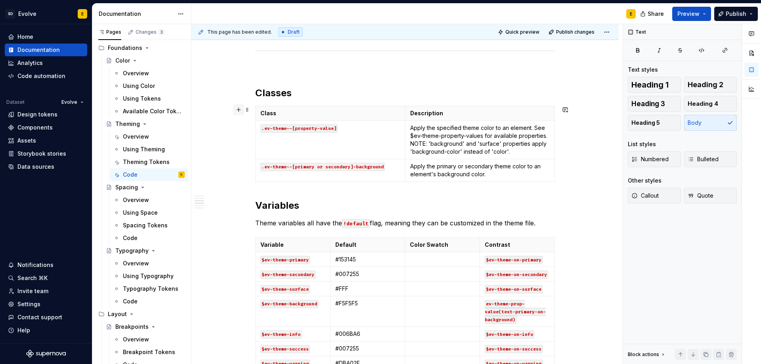
click at [237, 108] on button "button" at bounding box center [238, 109] width 11 height 11
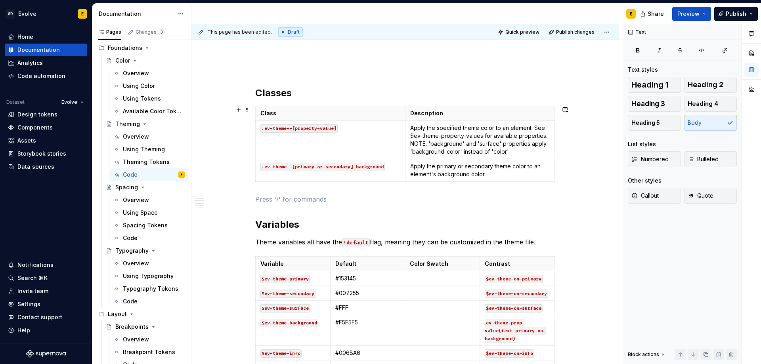
click at [262, 200] on p at bounding box center [404, 200] width 299 height 10
click at [239, 201] on button "button" at bounding box center [238, 199] width 11 height 11
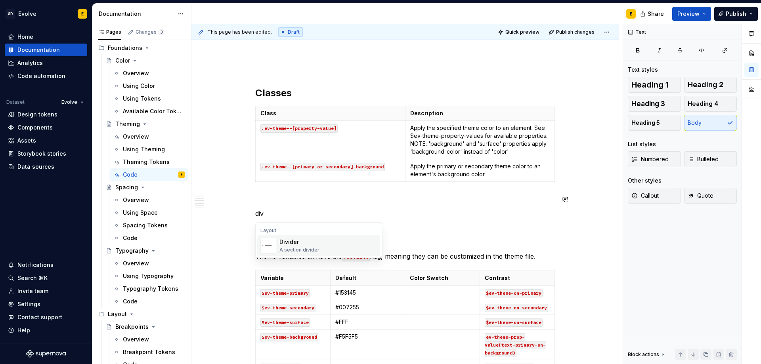
click at [296, 249] on div "A section divider" at bounding box center [299, 250] width 40 height 6
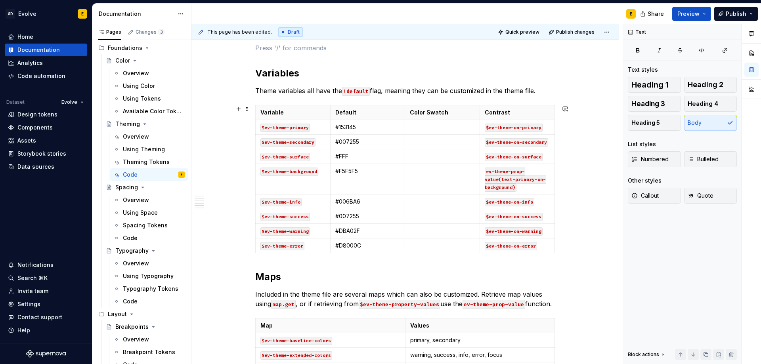
scroll to position [555, 0]
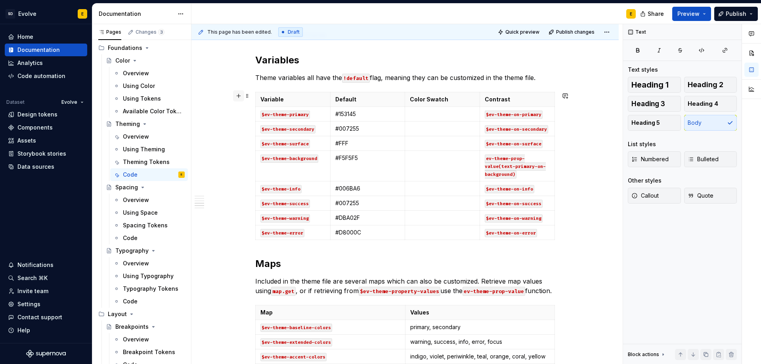
click at [237, 97] on button "button" at bounding box center [238, 95] width 11 height 11
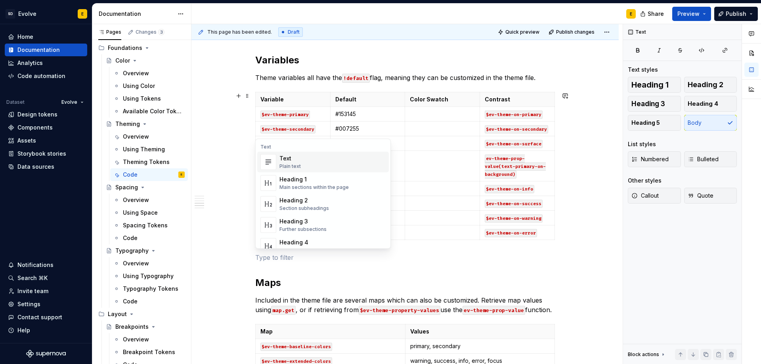
click at [263, 261] on p at bounding box center [404, 258] width 299 height 10
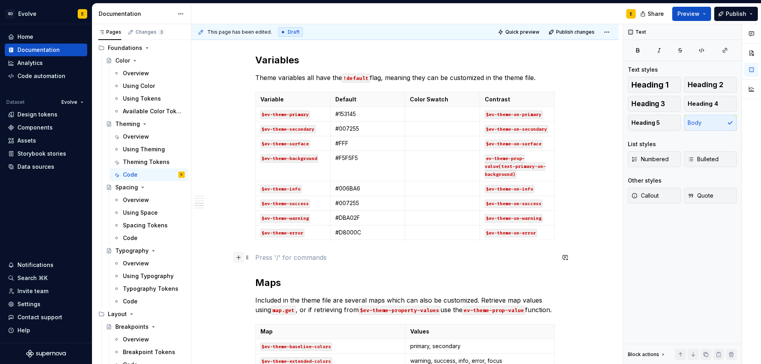
click at [237, 256] on button "button" at bounding box center [238, 257] width 11 height 11
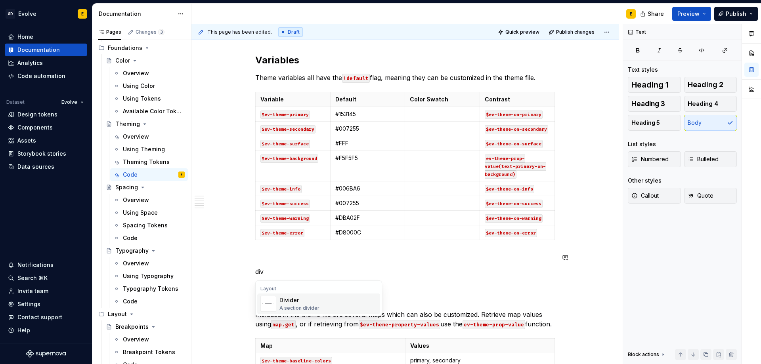
click at [285, 303] on div "Divider" at bounding box center [299, 300] width 40 height 8
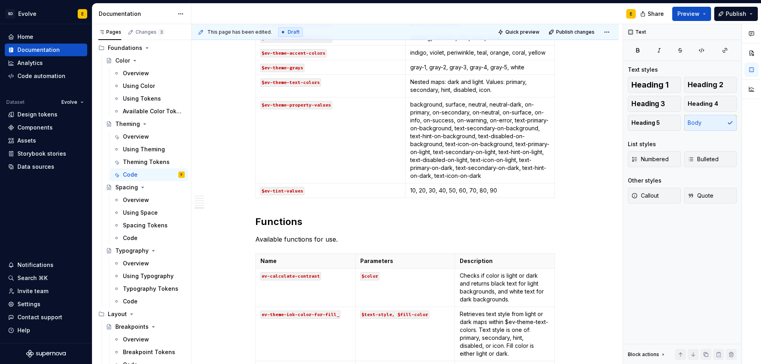
scroll to position [832, 0]
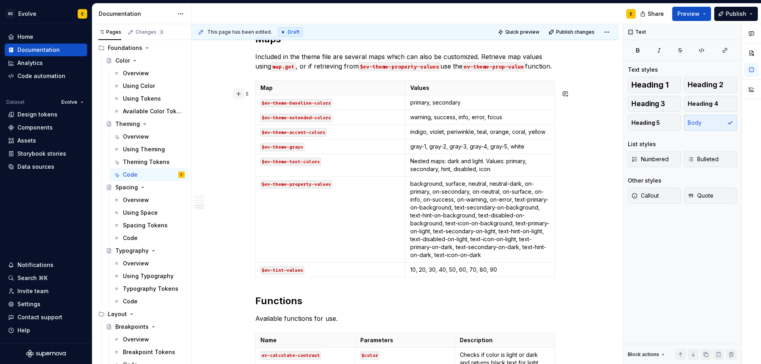
click at [237, 93] on button "button" at bounding box center [238, 93] width 11 height 11
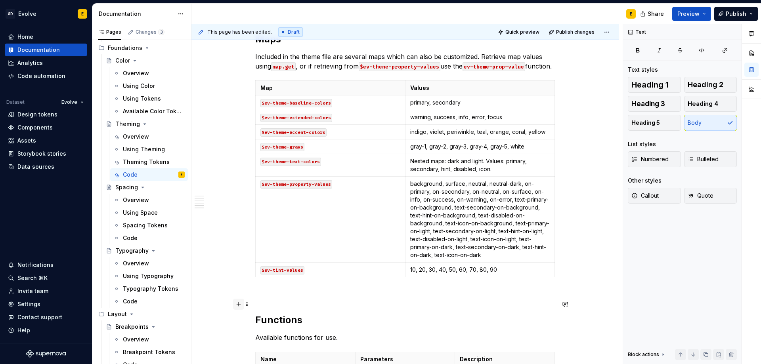
click at [237, 304] on button "button" at bounding box center [238, 304] width 11 height 11
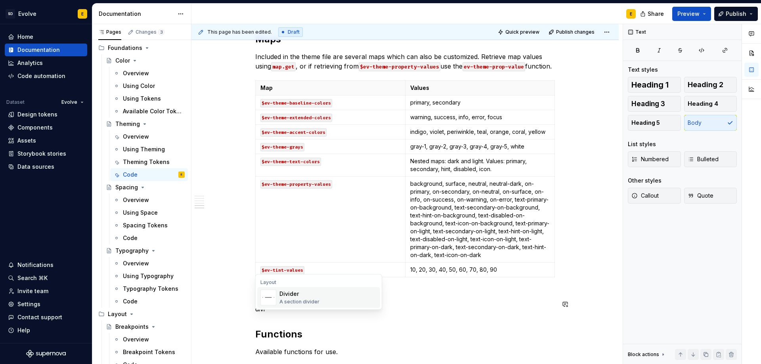
click at [284, 294] on div "Divider" at bounding box center [299, 294] width 40 height 8
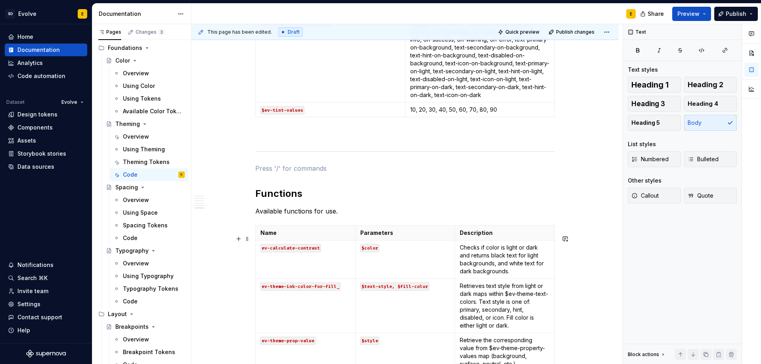
scroll to position [990, 0]
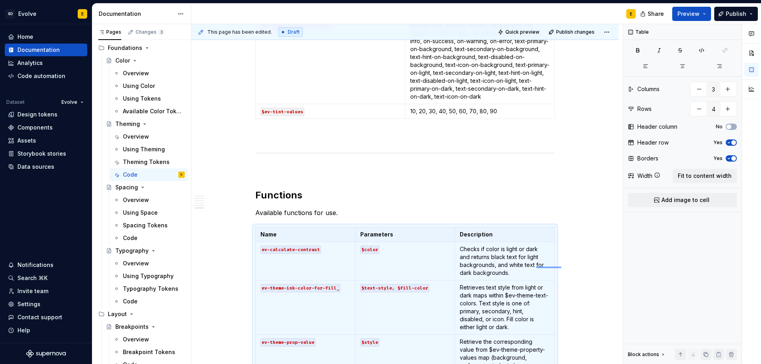
drag, startPoint x: 561, startPoint y: 267, endPoint x: 536, endPoint y: 268, distance: 25.0
click at [536, 268] on div "**********" at bounding box center [406, 194] width 431 height 340
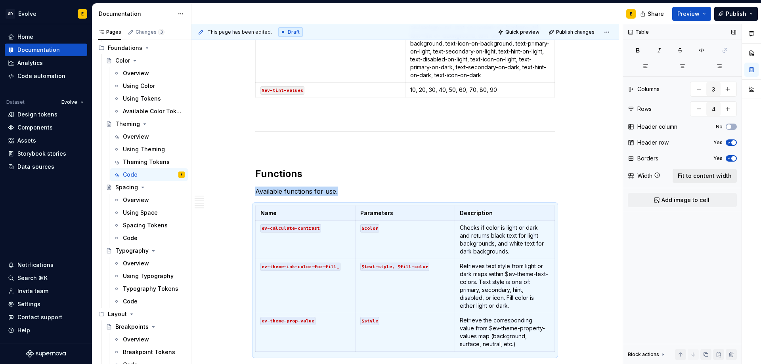
click at [695, 175] on span "Fit to content width" at bounding box center [704, 176] width 54 height 8
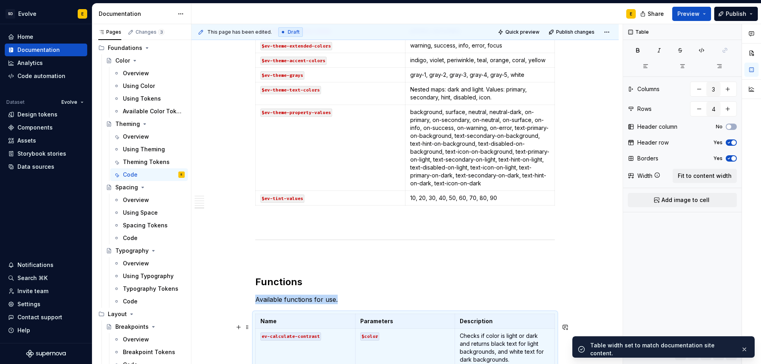
scroll to position [893, 0]
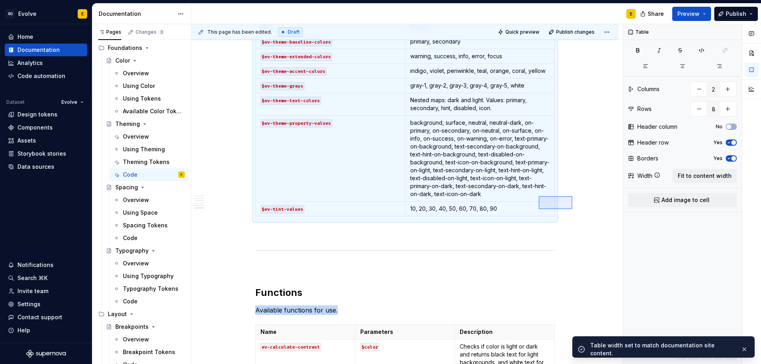
drag, startPoint x: 572, startPoint y: 196, endPoint x: 538, endPoint y: 209, distance: 36.1
click at [538, 209] on div "**********" at bounding box center [406, 194] width 431 height 340
click at [697, 176] on span "Fit to content width" at bounding box center [704, 176] width 54 height 8
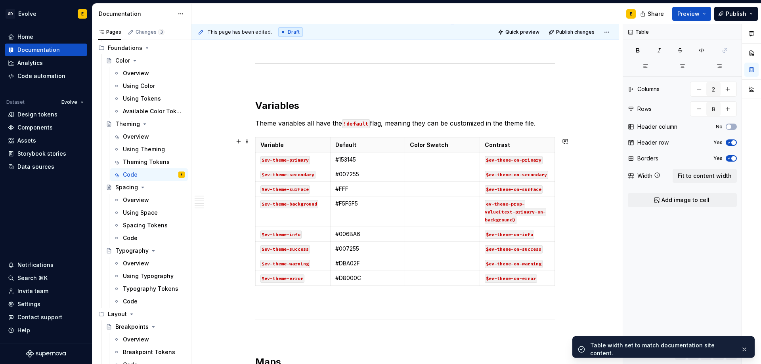
scroll to position [497, 0]
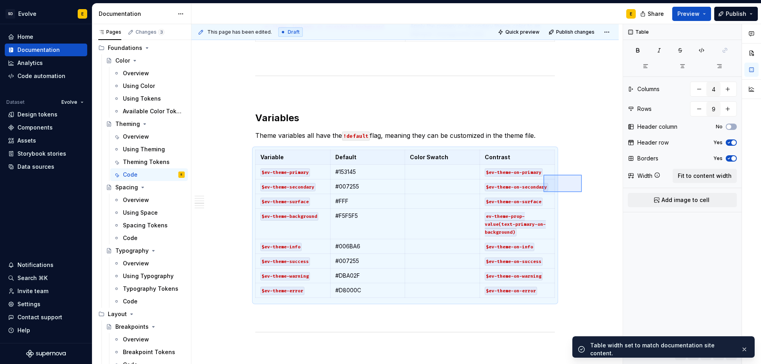
drag, startPoint x: 557, startPoint y: 183, endPoint x: 543, endPoint y: 192, distance: 16.9
click at [543, 192] on div "**********" at bounding box center [406, 194] width 431 height 340
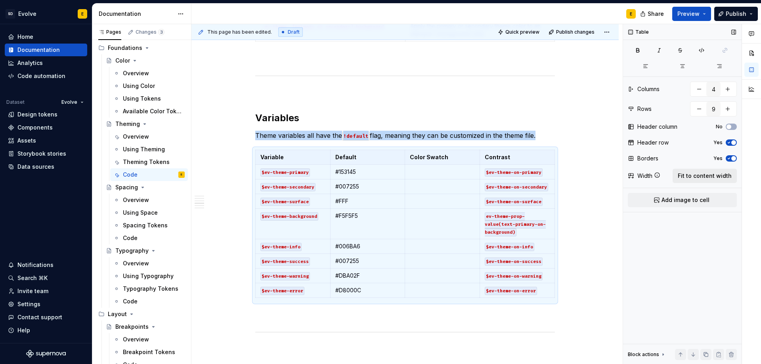
click at [683, 177] on span "Fit to content width" at bounding box center [704, 176] width 54 height 8
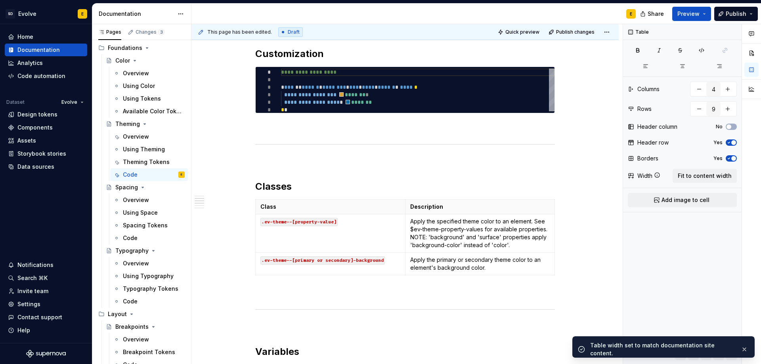
scroll to position [259, 0]
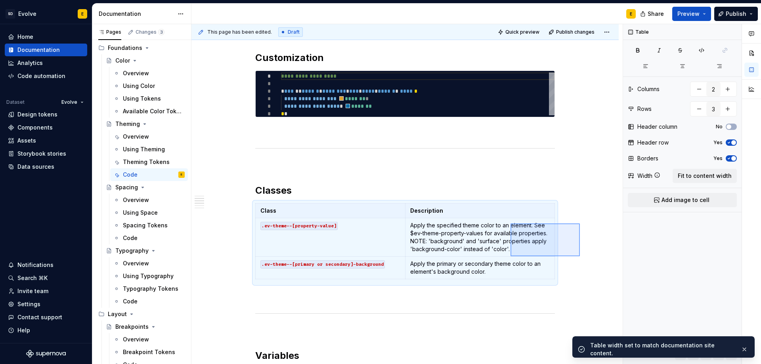
drag, startPoint x: 580, startPoint y: 223, endPoint x: 510, endPoint y: 256, distance: 76.7
click at [510, 256] on div "**********" at bounding box center [406, 194] width 431 height 340
click at [715, 178] on span "Fit to content width" at bounding box center [704, 176] width 54 height 8
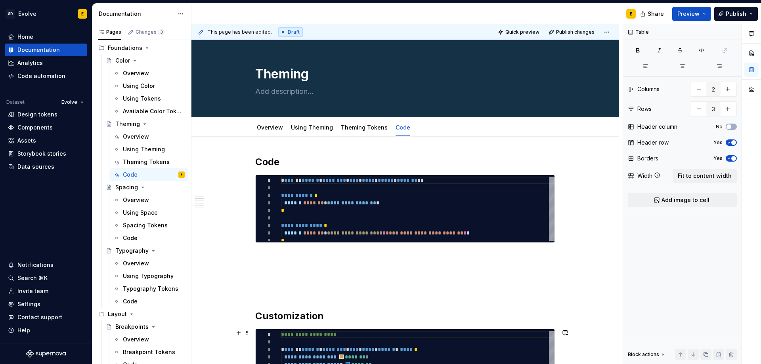
scroll to position [0, 0]
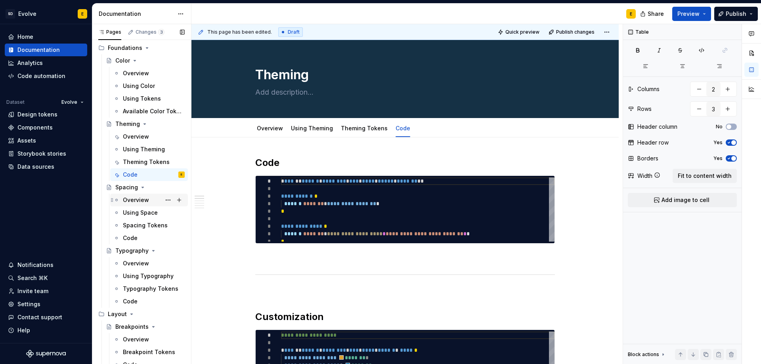
click at [135, 200] on div "Overview" at bounding box center [136, 200] width 26 height 8
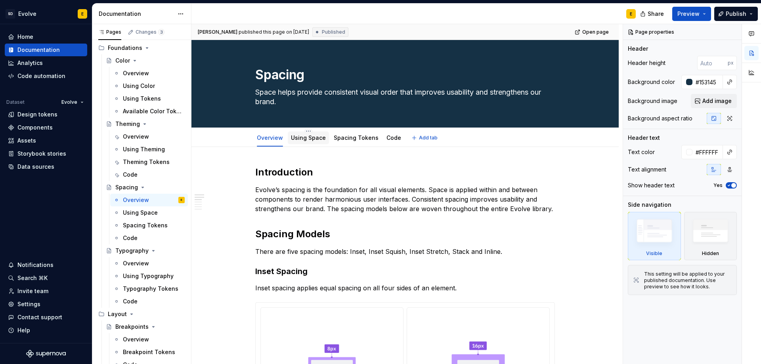
click at [304, 141] on div "Using Space" at bounding box center [308, 138] width 35 height 8
click at [299, 135] on link "Using Space" at bounding box center [308, 137] width 35 height 7
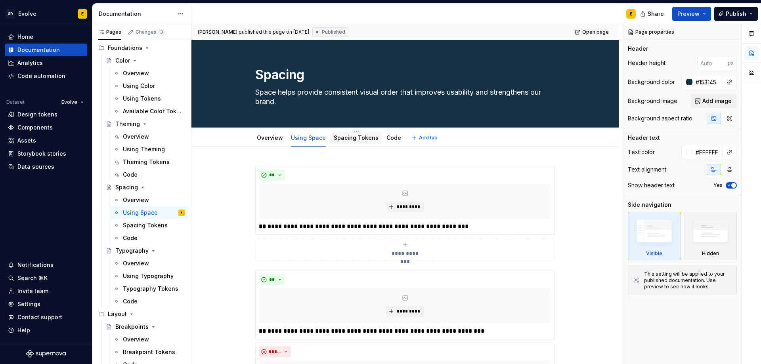
click at [345, 139] on link "Spacing Tokens" at bounding box center [356, 137] width 45 height 7
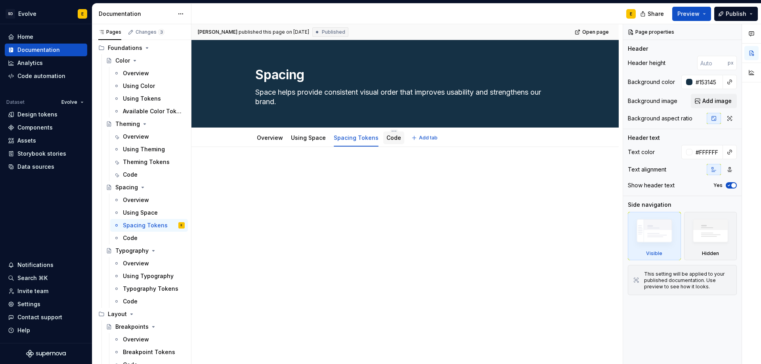
click at [390, 139] on link "Code" at bounding box center [393, 137] width 15 height 7
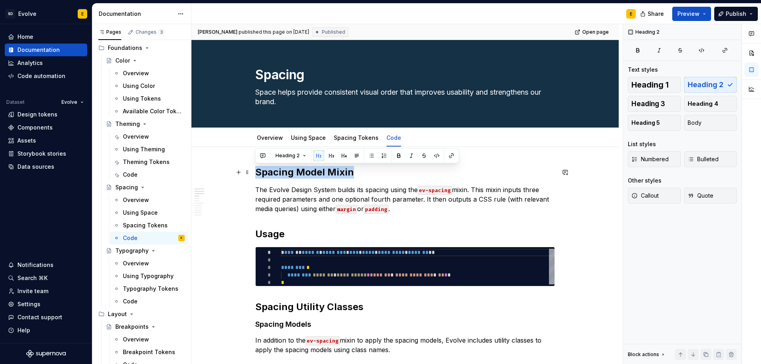
drag, startPoint x: 354, startPoint y: 172, endPoint x: 251, endPoint y: 170, distance: 103.0
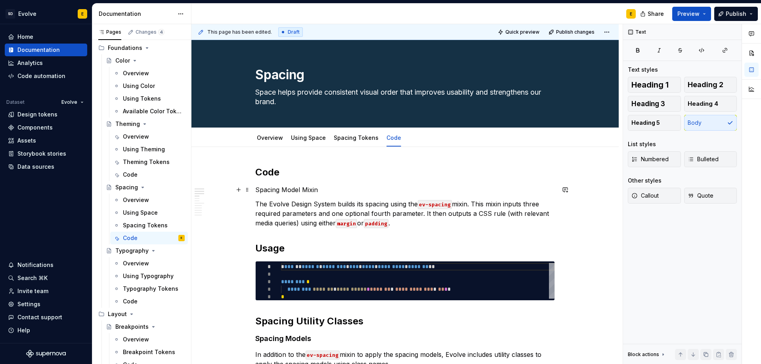
click at [259, 190] on p "Spacing Model Mixin" at bounding box center [404, 190] width 299 height 10
click at [690, 102] on span "Heading 4" at bounding box center [702, 104] width 31 height 8
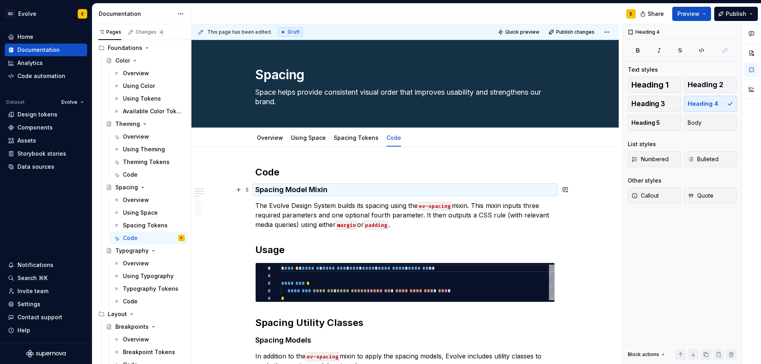
click at [370, 177] on h2 "Code" at bounding box center [404, 172] width 299 height 13
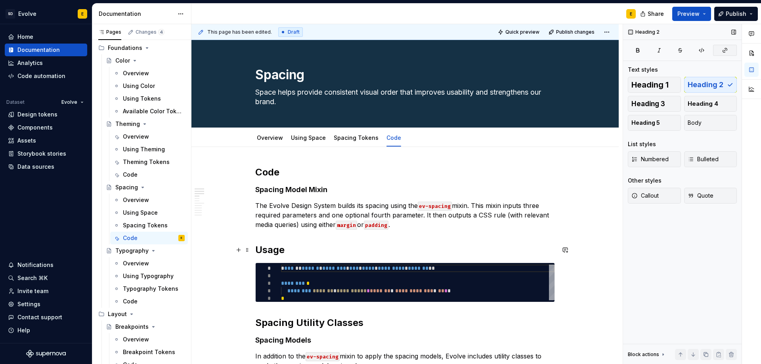
scroll to position [40, 0]
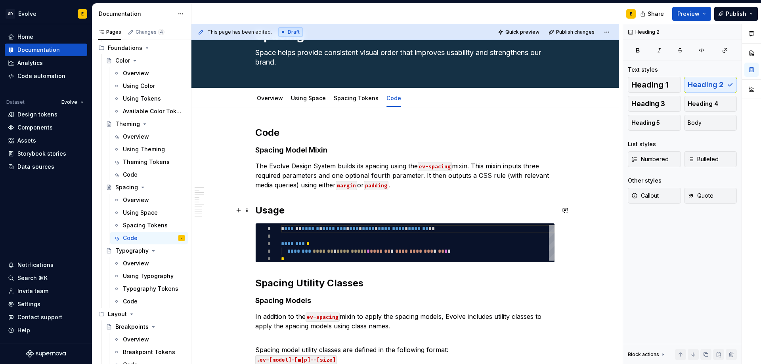
click at [267, 208] on h2 "Usage" at bounding box center [404, 210] width 299 height 13
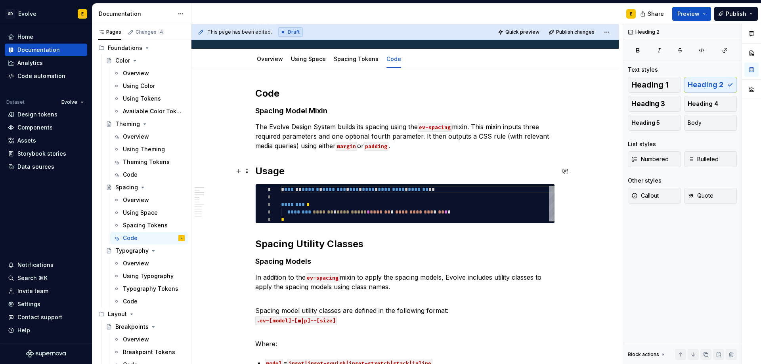
scroll to position [79, 0]
click at [246, 172] on span at bounding box center [247, 170] width 6 height 11
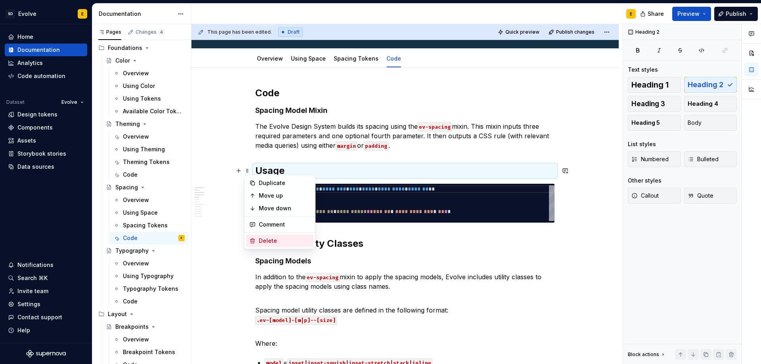
click at [261, 242] on div "Delete" at bounding box center [285, 241] width 52 height 8
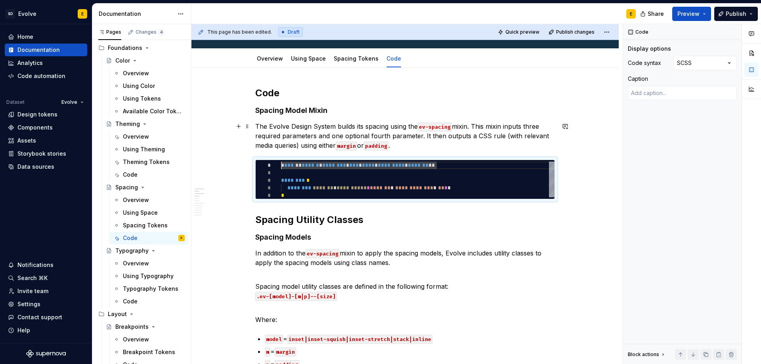
click at [406, 145] on p "The Evolve Design System builds its spacing using the ev-spacing mixin. This mi…" at bounding box center [404, 136] width 299 height 29
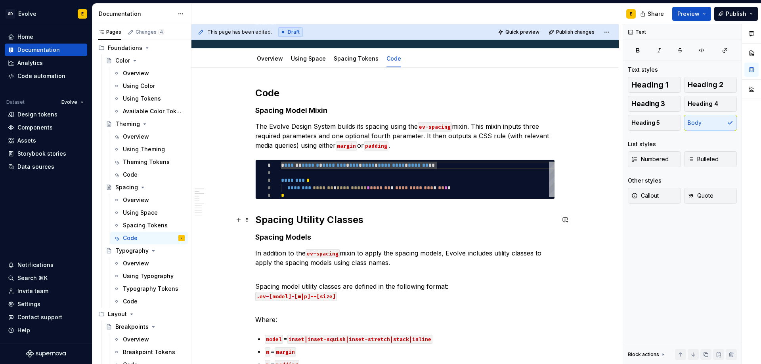
click at [305, 221] on h2 "Spacing Utility Classes" at bounding box center [404, 220] width 299 height 13
click at [301, 238] on h4 "Spacing Models" at bounding box center [404, 238] width 299 height 10
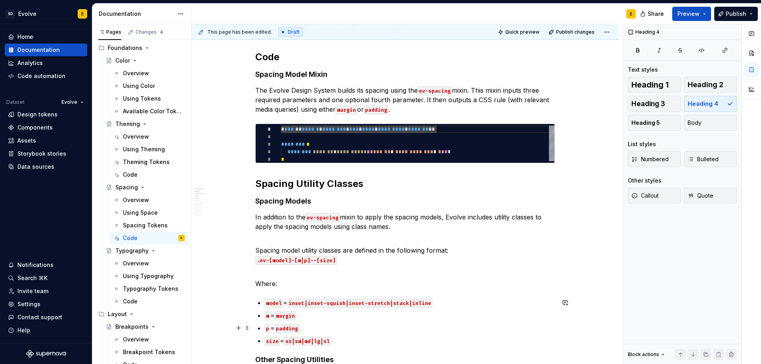
scroll to position [40, 0]
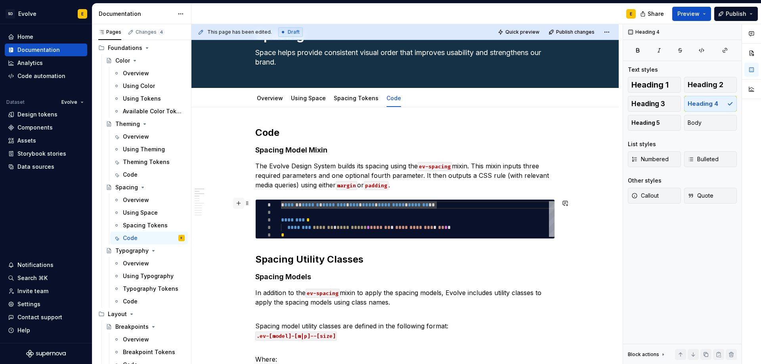
click at [238, 203] on button "button" at bounding box center [238, 203] width 11 height 11
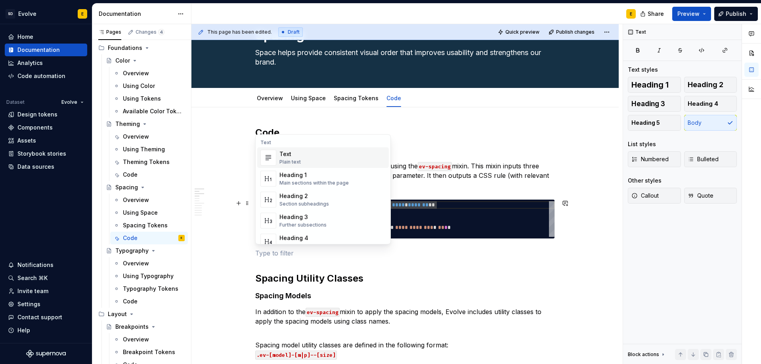
click at [259, 254] on p at bounding box center [404, 253] width 299 height 10
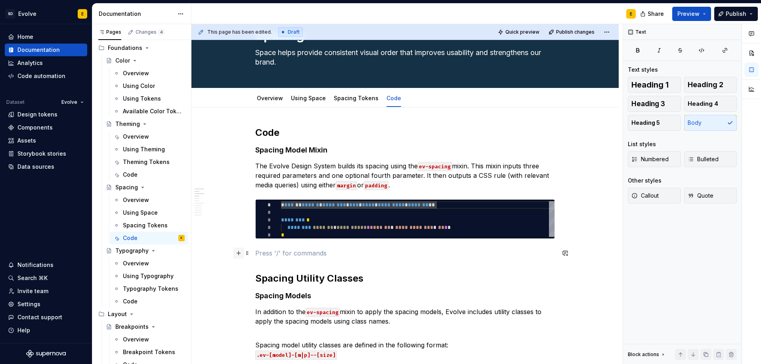
click at [237, 253] on button "button" at bounding box center [238, 253] width 11 height 11
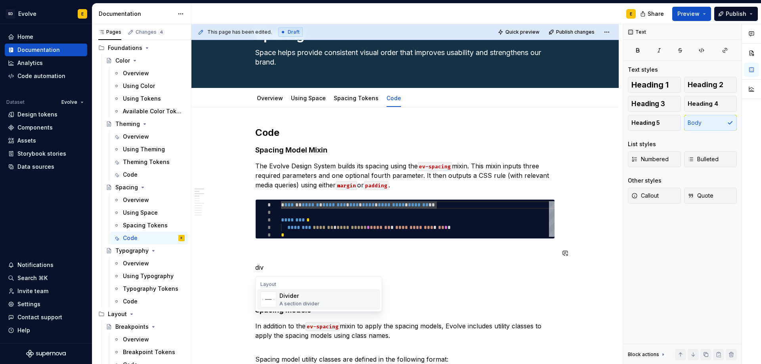
click at [290, 298] on div "Divider" at bounding box center [299, 296] width 40 height 8
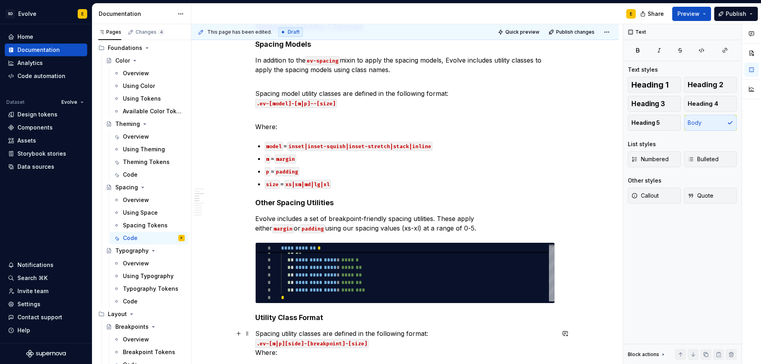
scroll to position [317, 0]
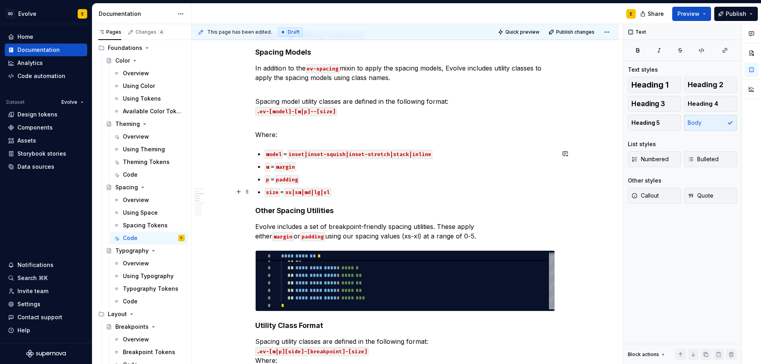
click at [346, 193] on p "size = xs|sm|md|lg|xl" at bounding box center [410, 192] width 290 height 10
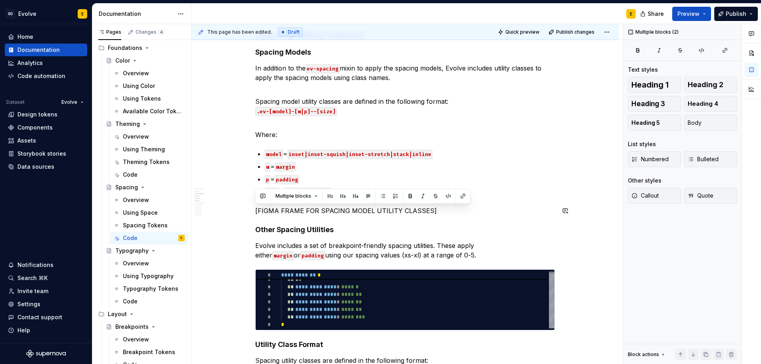
drag, startPoint x: 444, startPoint y: 210, endPoint x: 248, endPoint y: 216, distance: 195.8
click at [260, 211] on p "[FIGMA FRAME FOR SPACING MODEL UTILITY CLASSES]" at bounding box center [404, 211] width 299 height 10
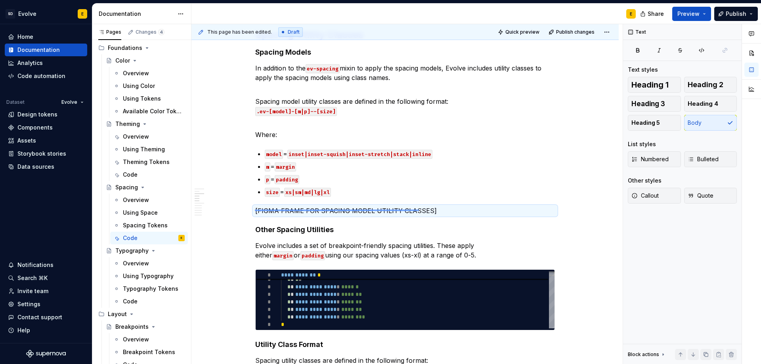
drag, startPoint x: 255, startPoint y: 211, endPoint x: 419, endPoint y: 210, distance: 164.0
click at [419, 210] on div "**********" at bounding box center [406, 194] width 431 height 340
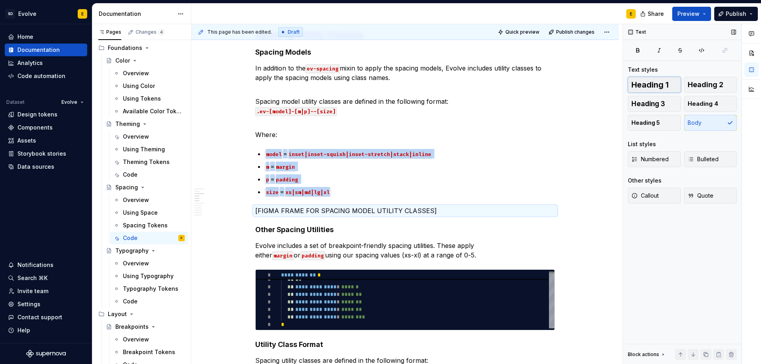
click at [655, 85] on span "Heading 1" at bounding box center [649, 85] width 37 height 8
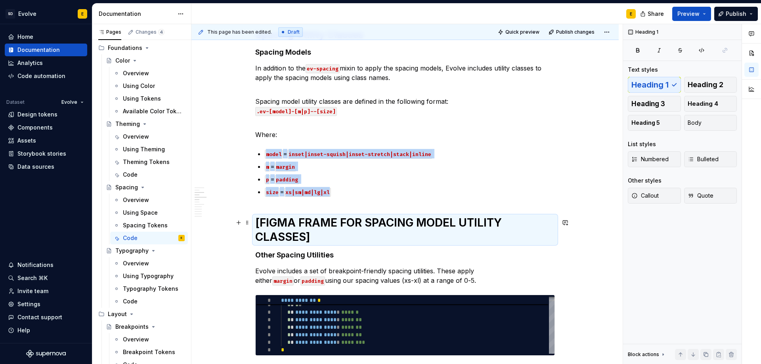
click at [365, 235] on h1 "[FIGMA FRAME FOR SPACING MODEL UTILITY CLASSES]" at bounding box center [404, 230] width 299 height 29
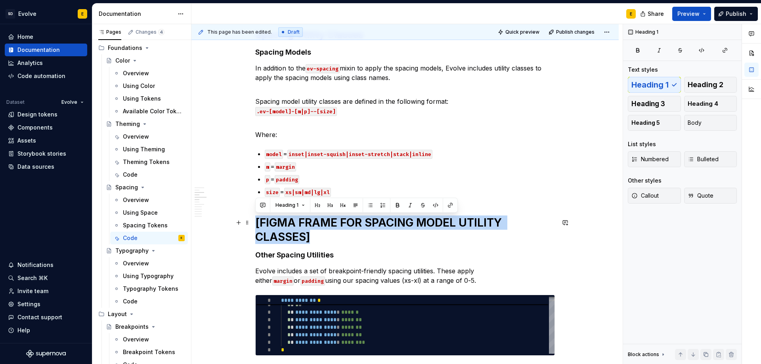
drag, startPoint x: 326, startPoint y: 239, endPoint x: 252, endPoint y: 222, distance: 76.1
click at [315, 235] on h1 "[FIGMA FRAME FOR SPACING MODEL UTILITY CLASSES]" at bounding box center [404, 230] width 299 height 29
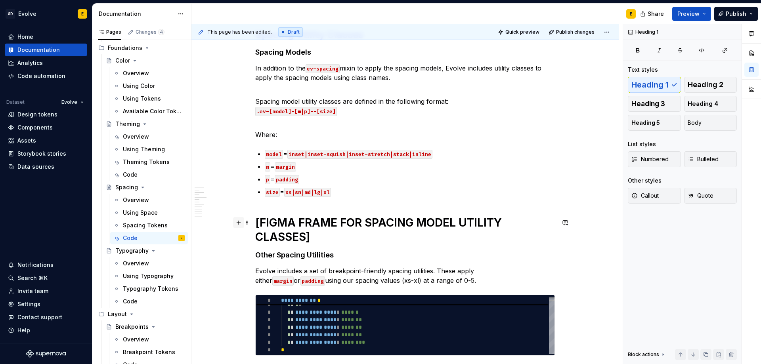
click at [238, 221] on button "button" at bounding box center [238, 222] width 11 height 11
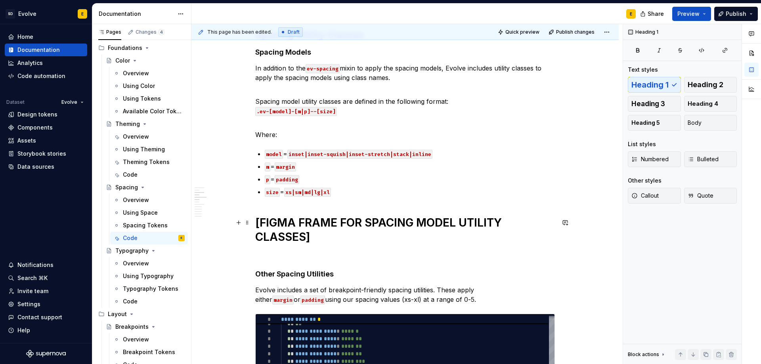
click at [413, 240] on h1 "[FIGMA FRAME FOR SPACING MODEL UTILITY CLASSES]" at bounding box center [404, 230] width 299 height 29
click at [702, 122] on button "Body" at bounding box center [710, 123] width 53 height 16
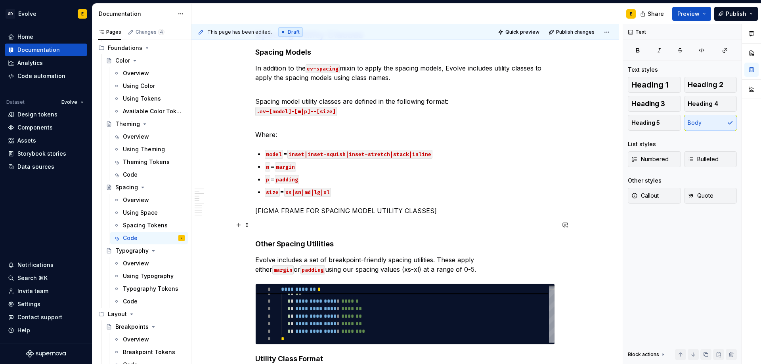
click at [313, 225] on p at bounding box center [404, 225] width 299 height 10
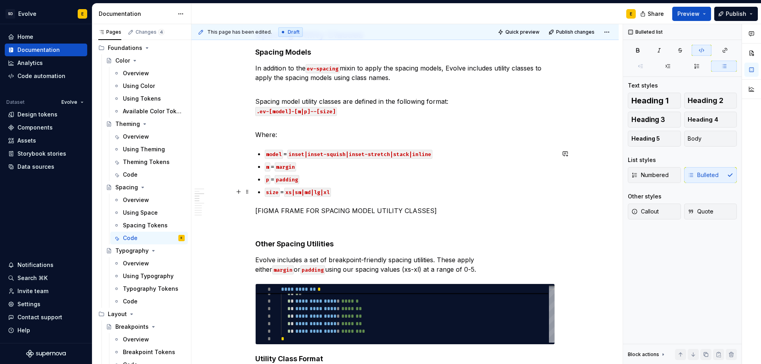
click at [339, 191] on p "size = xs|sm|md|lg|xl" at bounding box center [410, 192] width 290 height 10
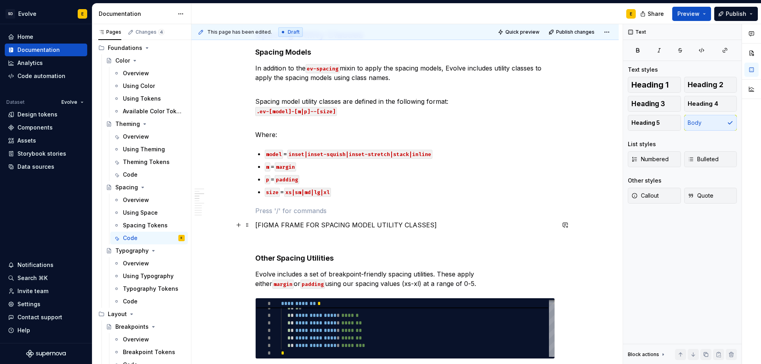
click at [431, 225] on p "[FIGMA FRAME FOR SPACING MODEL UTILITY CLASSES]" at bounding box center [404, 225] width 299 height 10
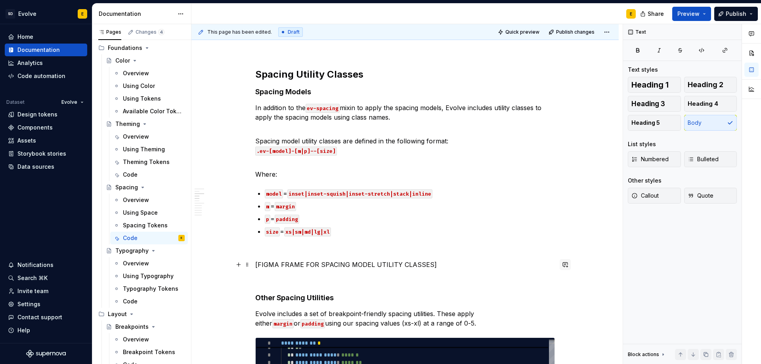
click at [566, 264] on button "button" at bounding box center [564, 264] width 11 height 11
click at [475, 299] on icon "Attach files" at bounding box center [475, 298] width 4 height 5
click at [448, 278] on div "Need Figma frame - reference EDS-587 in [GEOGRAPHIC_DATA]" at bounding box center [507, 281] width 120 height 19
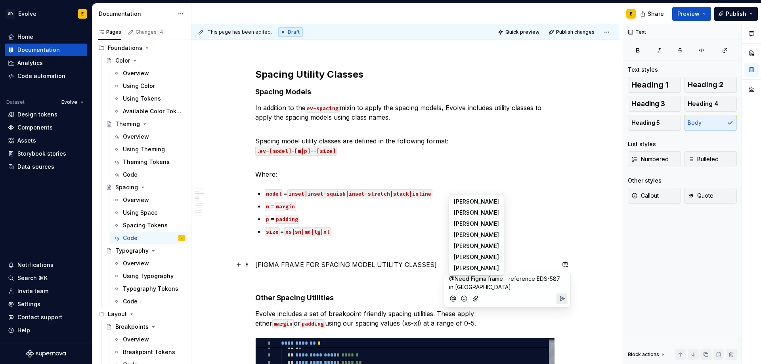
click at [461, 257] on span "[PERSON_NAME]" at bounding box center [476, 257] width 45 height 8
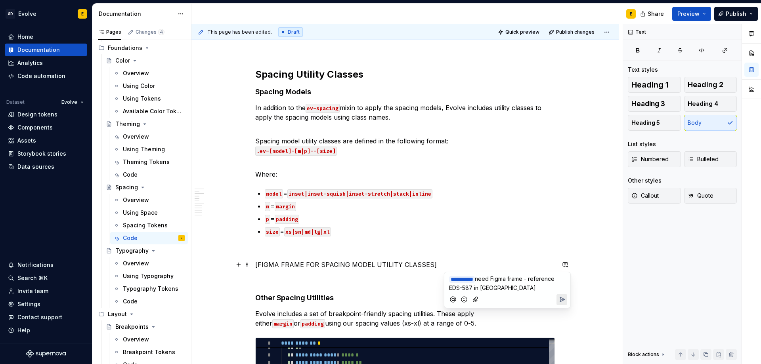
click at [528, 287] on p "**********" at bounding box center [507, 283] width 116 height 17
click at [561, 300] on icon "Send" at bounding box center [562, 299] width 5 height 5
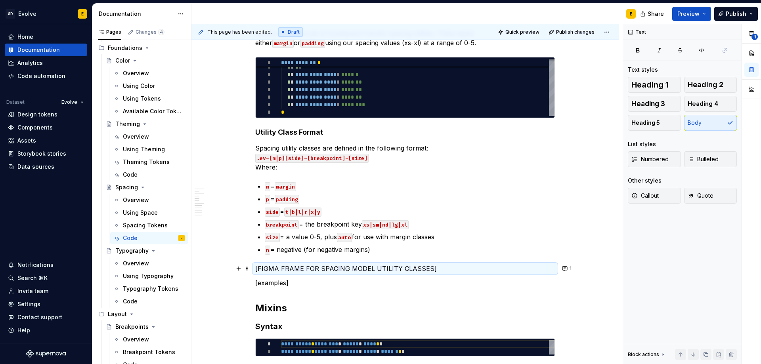
scroll to position [529, 0]
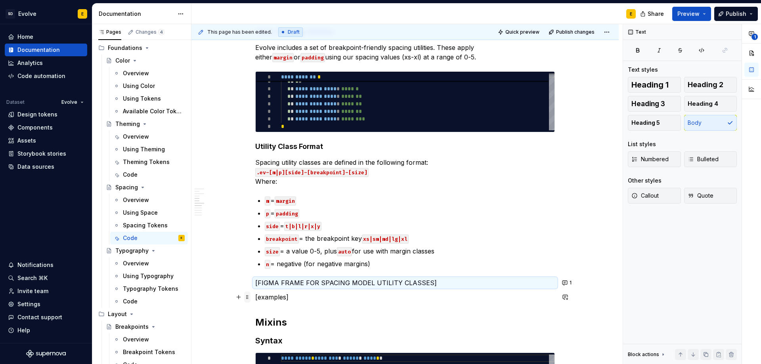
click at [247, 296] on span at bounding box center [247, 297] width 6 height 11
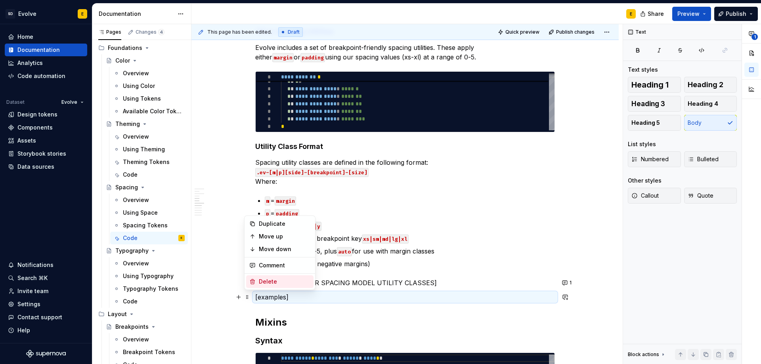
click at [267, 282] on div "Delete" at bounding box center [285, 282] width 52 height 8
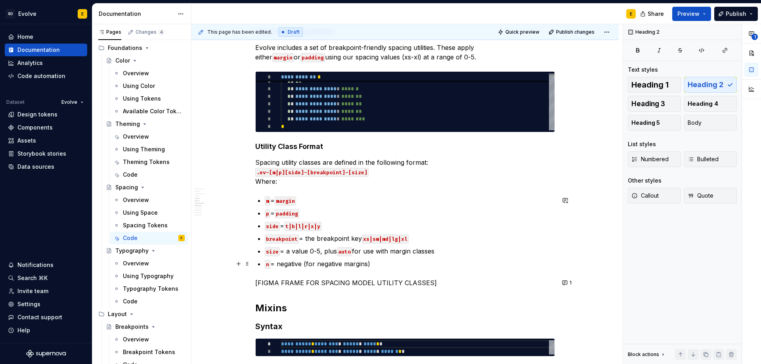
click at [390, 262] on p "n = negative (for negative margins)" at bounding box center [410, 264] width 290 height 10
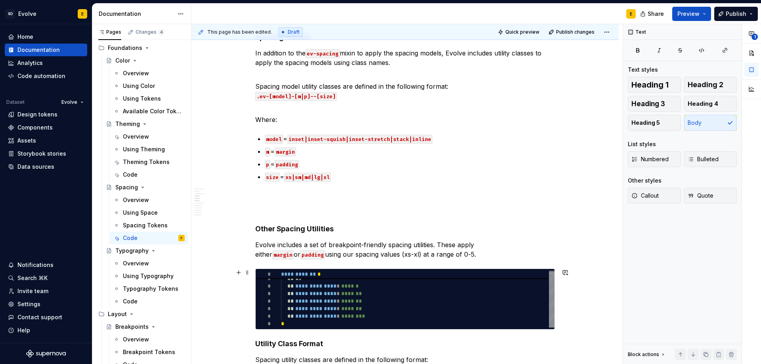
scroll to position [331, 0]
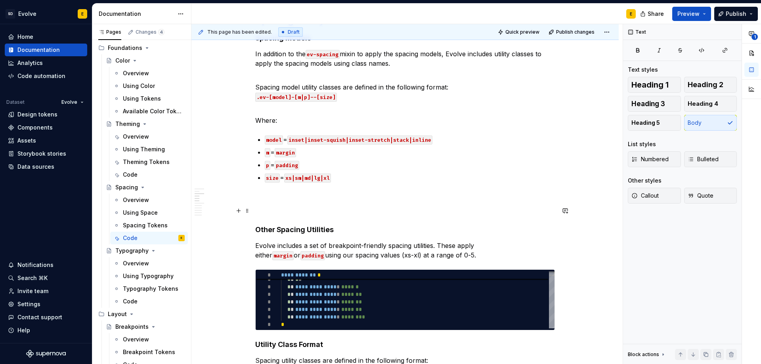
click at [246, 210] on span at bounding box center [247, 210] width 6 height 11
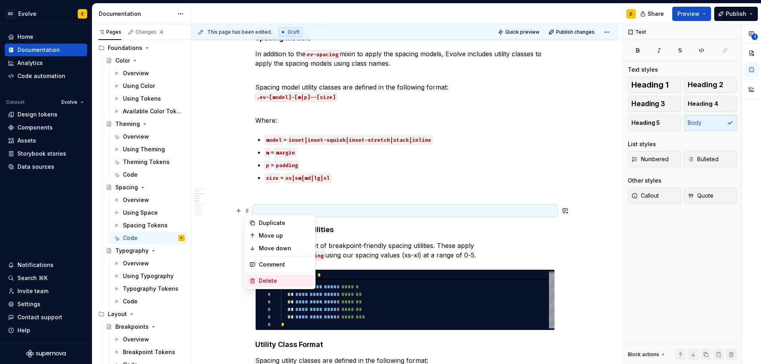
click at [263, 279] on div "Delete" at bounding box center [285, 281] width 52 height 8
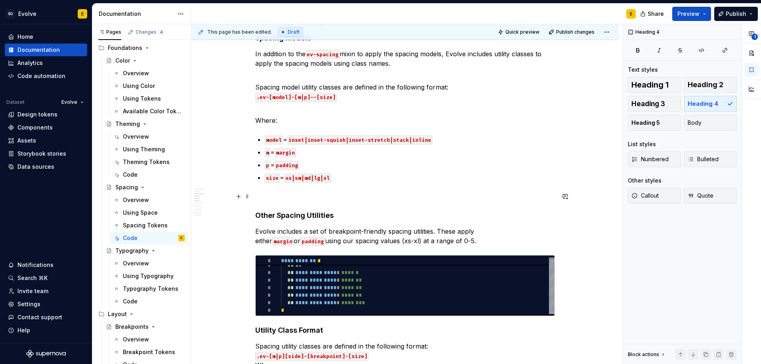
click at [247, 196] on span at bounding box center [247, 196] width 6 height 11
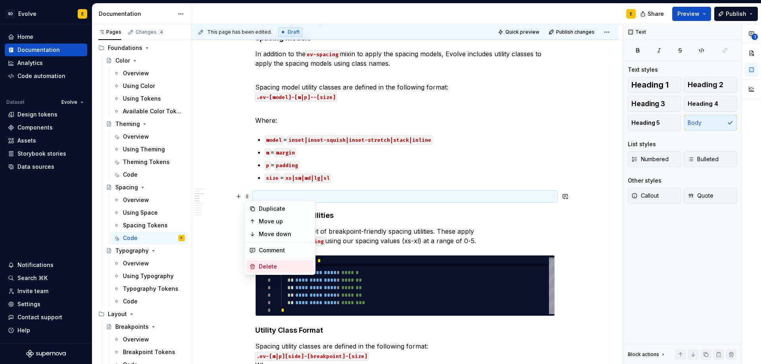
click at [261, 270] on div "Delete" at bounding box center [285, 267] width 52 height 8
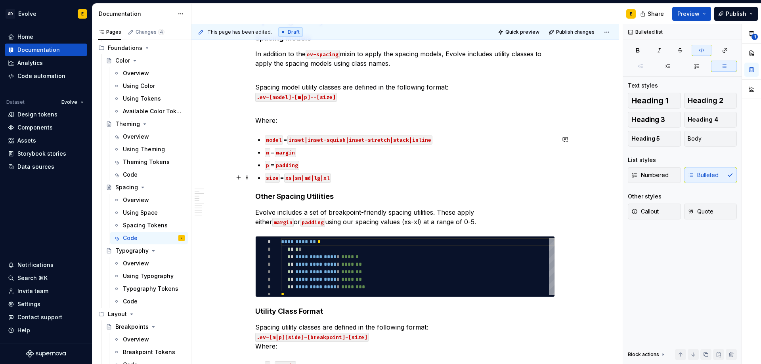
click at [355, 176] on p "size = xs|sm|md|lg|xl" at bounding box center [410, 178] width 290 height 10
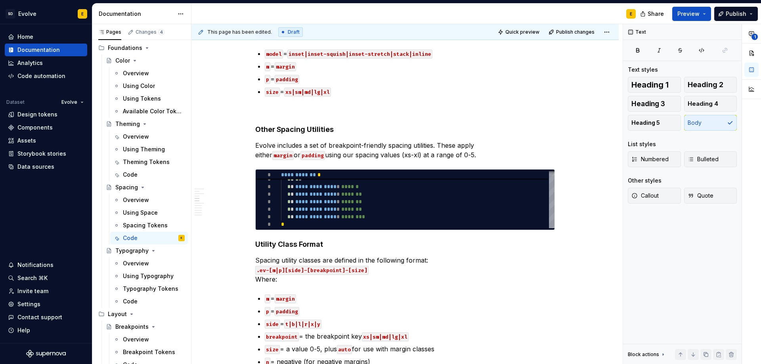
scroll to position [399, 0]
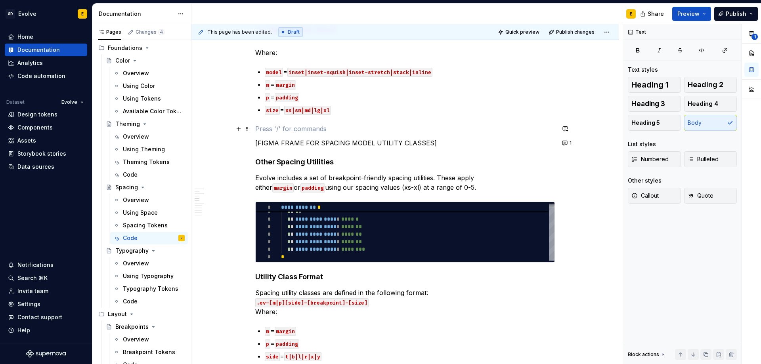
click at [515, 129] on p at bounding box center [404, 129] width 299 height 10
click at [505, 143] on p "[FIGMA FRAME FOR SPACING MODEL UTILITY CLASSES]" at bounding box center [404, 143] width 299 height 10
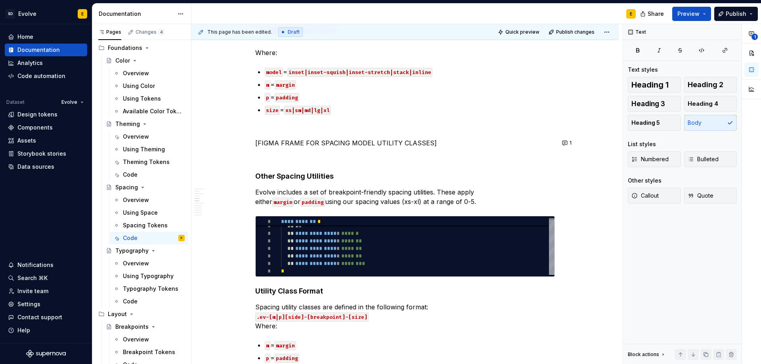
click at [505, 143] on p "[FIGMA FRAME FOR SPACING MODEL UTILITY CLASSES]" at bounding box center [404, 143] width 299 height 10
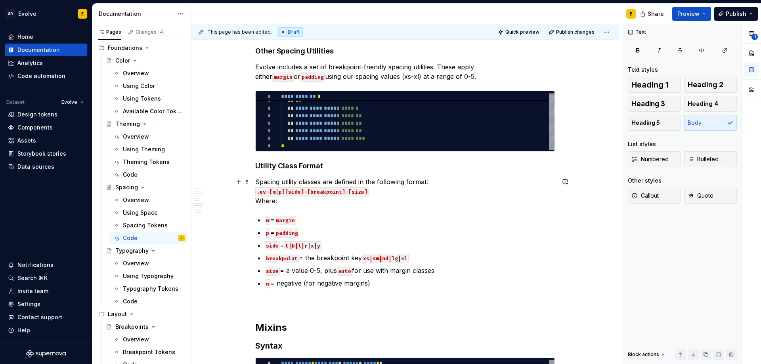
scroll to position [597, 0]
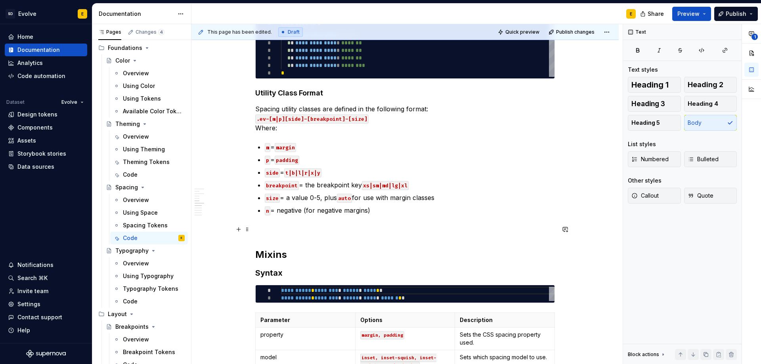
click at [275, 230] on p at bounding box center [404, 230] width 299 height 10
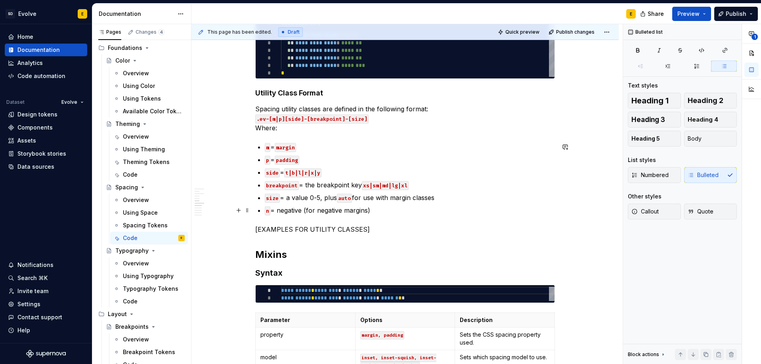
click at [381, 211] on p "n = negative (for negative margins)" at bounding box center [410, 211] width 290 height 10
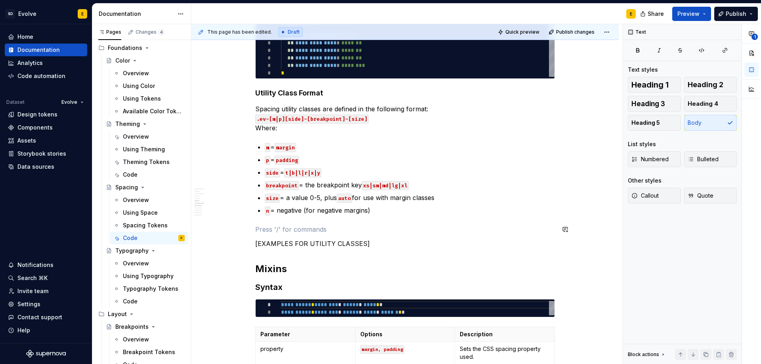
click at [387, 242] on p "[EXAMPLES FOR UTILITY CLASSES]" at bounding box center [404, 244] width 299 height 10
click at [567, 246] on button "button" at bounding box center [564, 243] width 11 height 11
click at [471, 247] on span "[PERSON_NAME]" at bounding box center [476, 247] width 45 height 8
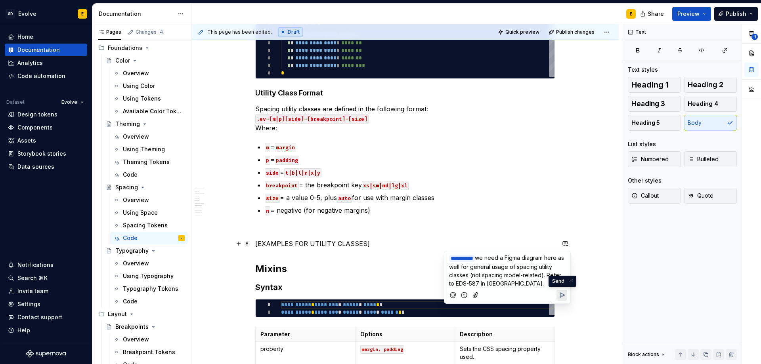
click at [563, 293] on icon "Send" at bounding box center [562, 295] width 5 height 5
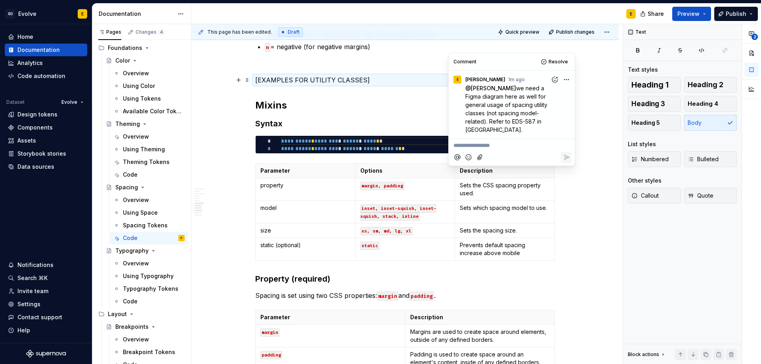
scroll to position [716, 0]
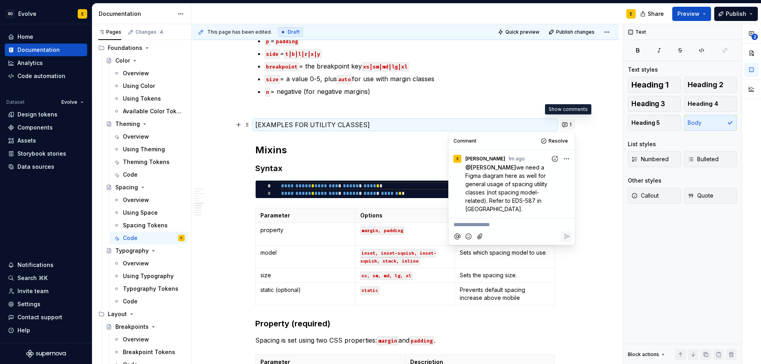
click at [566, 123] on button "1" at bounding box center [566, 124] width 15 height 11
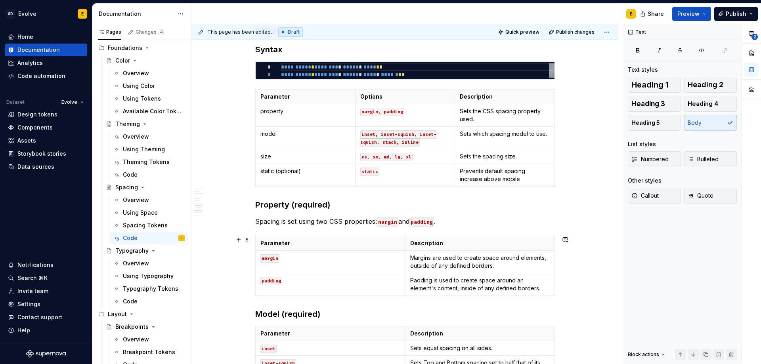
scroll to position [874, 0]
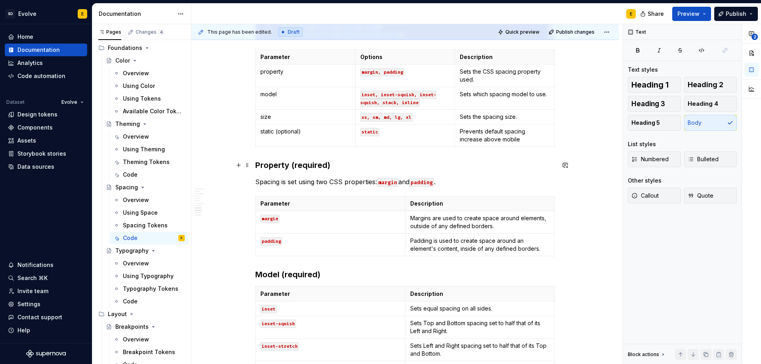
click at [313, 166] on h3 "Property ( required)" at bounding box center [404, 165] width 299 height 11
click at [719, 100] on button "Heading 4" at bounding box center [710, 104] width 53 height 16
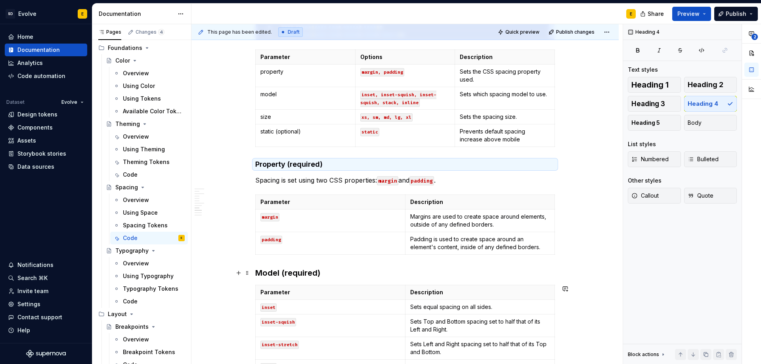
click at [288, 270] on h3 "Model ( required)" at bounding box center [404, 272] width 299 height 11
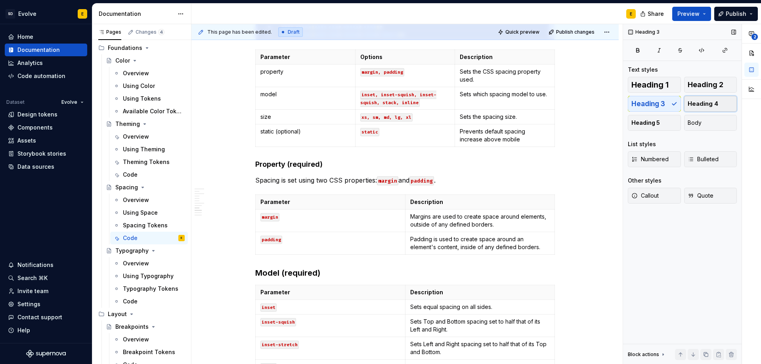
click at [696, 101] on span "Heading 4" at bounding box center [702, 104] width 31 height 8
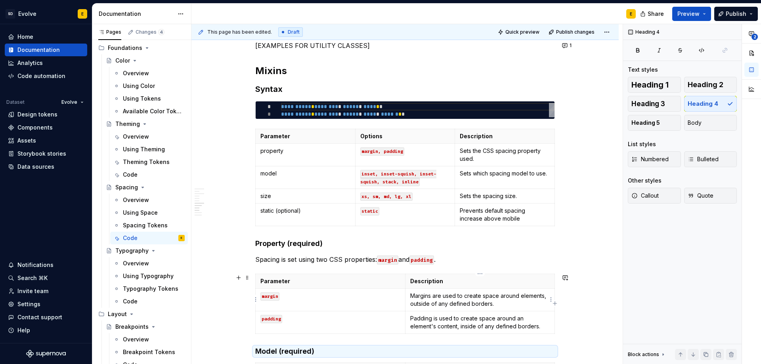
scroll to position [716, 0]
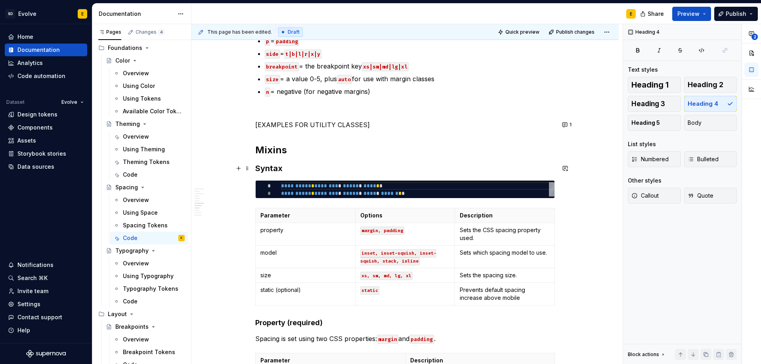
click at [276, 166] on strong "Syntax" at bounding box center [268, 169] width 27 height 10
click at [697, 105] on span "Heading 4" at bounding box center [702, 104] width 31 height 8
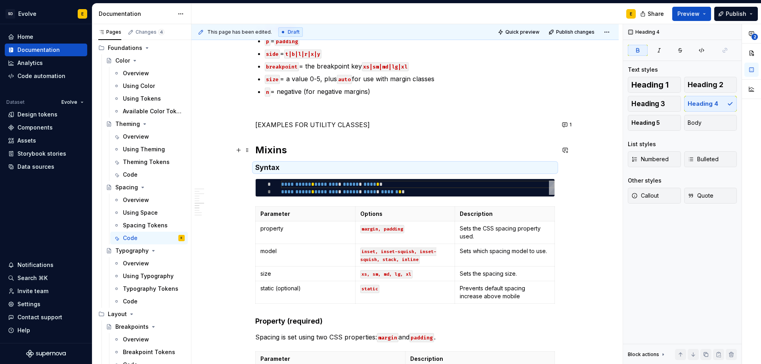
click at [273, 149] on h2 "Mixins" at bounding box center [404, 150] width 299 height 13
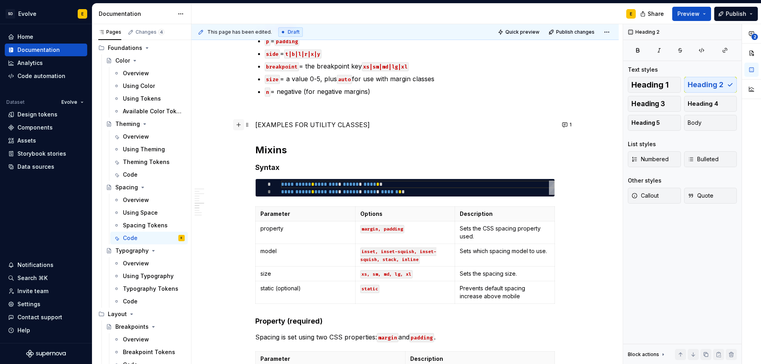
click at [238, 124] on button "button" at bounding box center [238, 124] width 11 height 11
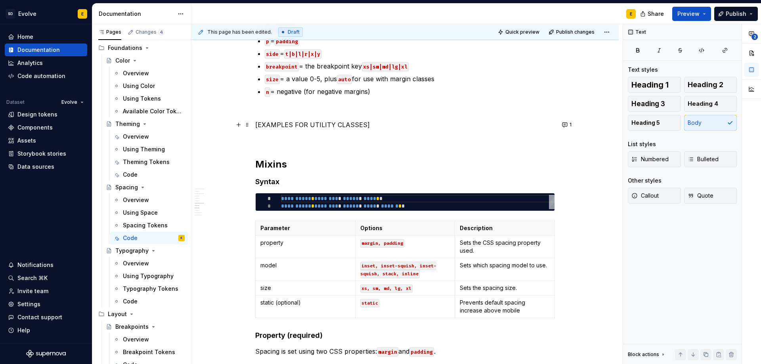
click at [244, 141] on div "**********" at bounding box center [404, 185] width 427 height 1509
click at [237, 138] on button "button" at bounding box center [238, 139] width 11 height 11
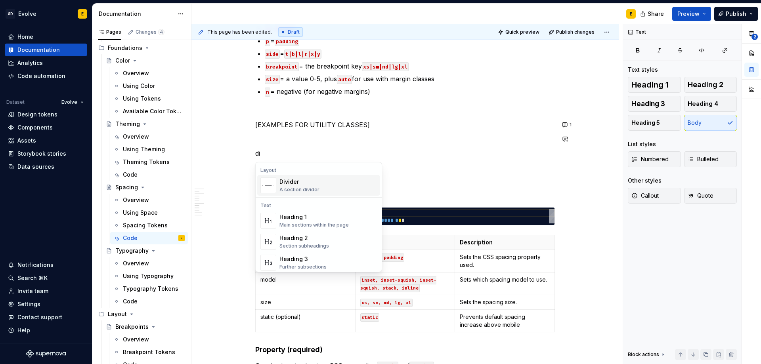
click at [284, 190] on div "A section divider" at bounding box center [299, 190] width 40 height 6
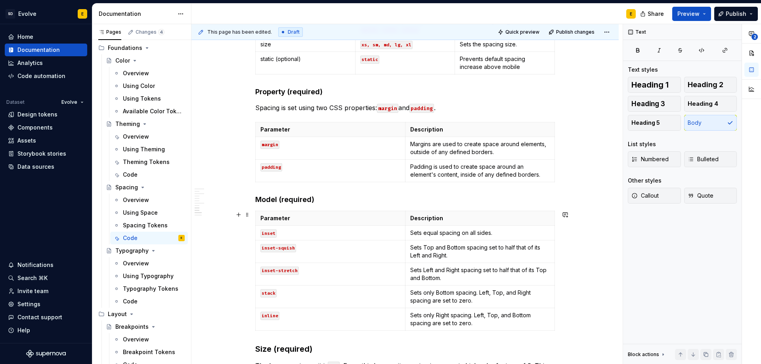
scroll to position [1112, 0]
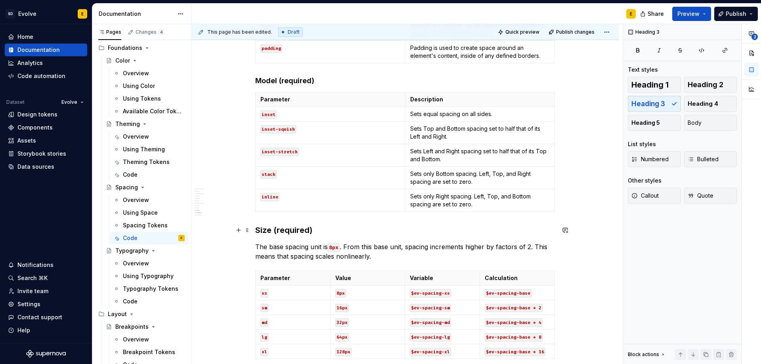
click at [301, 228] on h3 "Size ( required)" at bounding box center [404, 230] width 299 height 11
click at [704, 100] on span "Heading 4" at bounding box center [702, 104] width 31 height 8
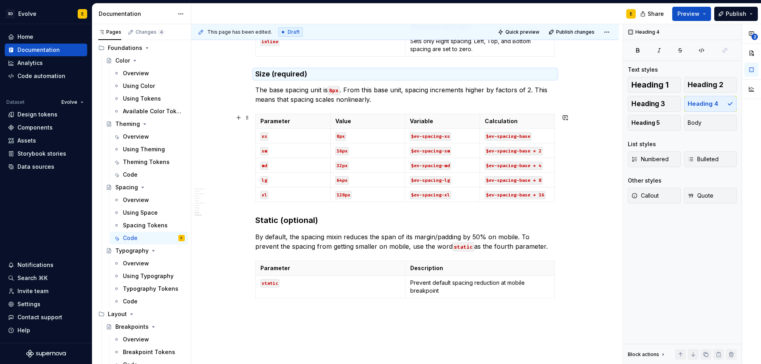
scroll to position [1270, 0]
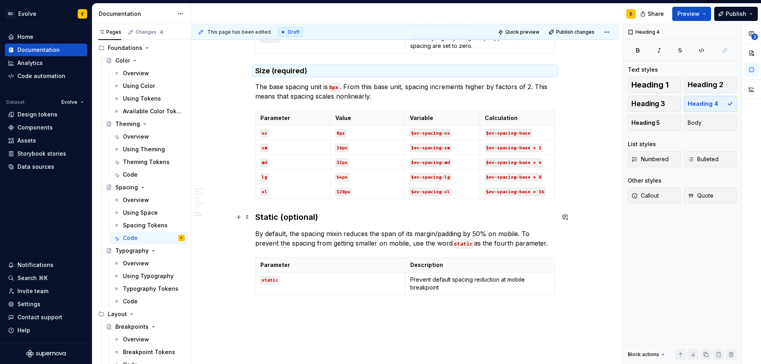
click at [300, 219] on h3 "Static ( optional)" at bounding box center [404, 217] width 299 height 11
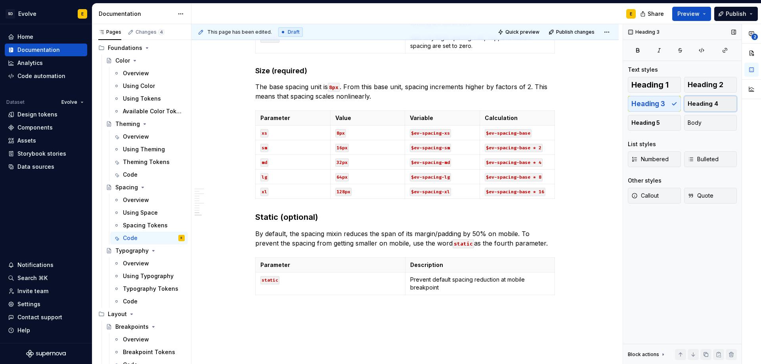
click at [705, 101] on span "Heading 4" at bounding box center [702, 104] width 31 height 8
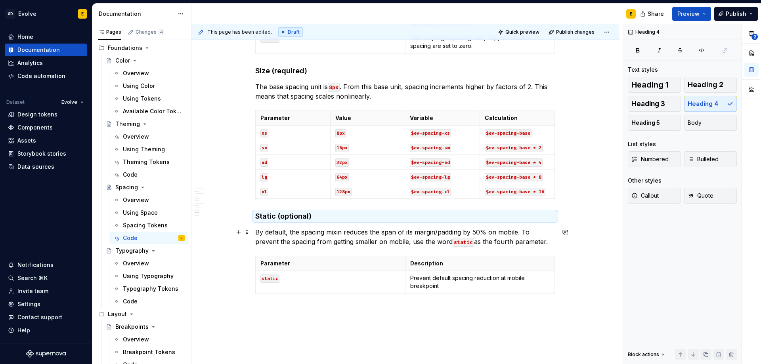
click at [530, 243] on p "By default, the spacing mixin reduces the span of its margin/padding by 50% on …" at bounding box center [404, 236] width 299 height 19
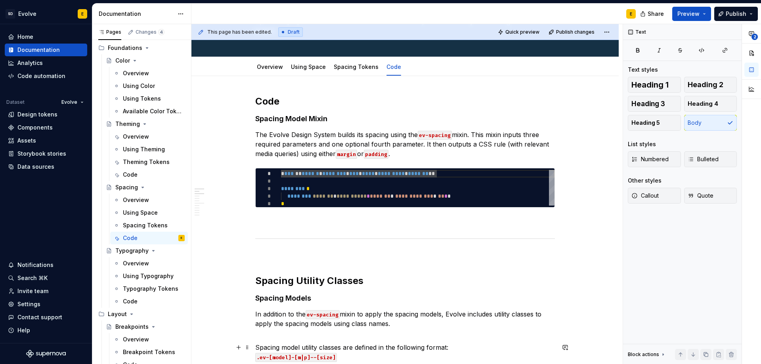
scroll to position [0, 0]
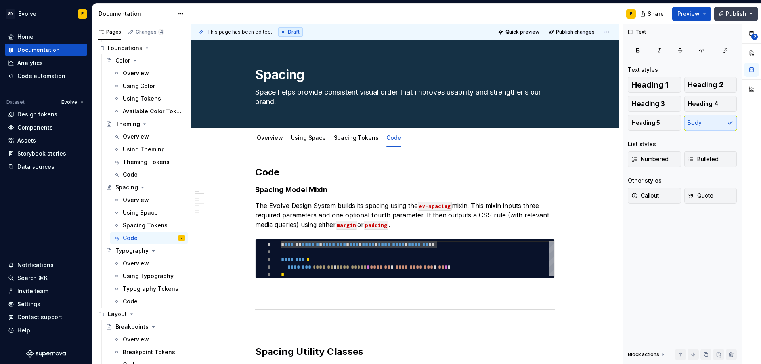
click at [727, 11] on span "Publish" at bounding box center [735, 14] width 21 height 8
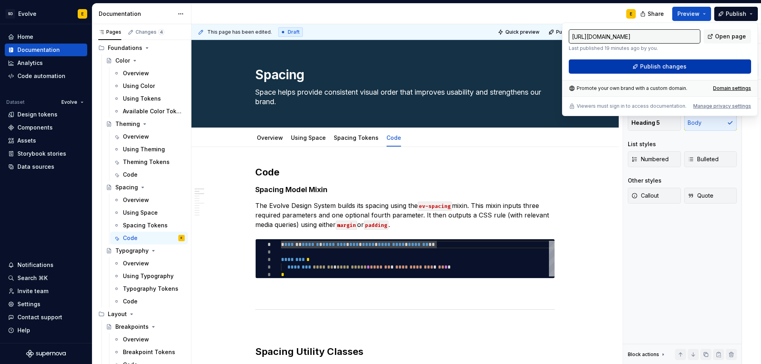
click at [708, 69] on button "Publish changes" at bounding box center [659, 66] width 182 height 14
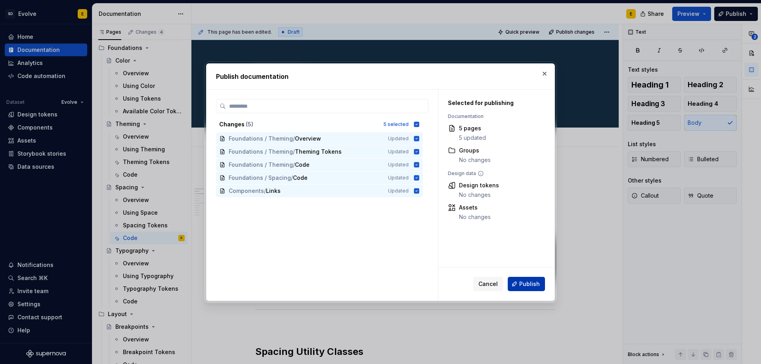
click at [519, 284] on button "Publish" at bounding box center [525, 284] width 37 height 14
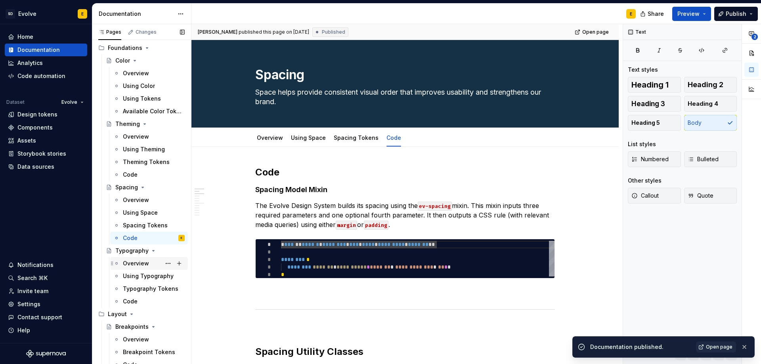
click at [134, 263] on div "Overview" at bounding box center [136, 263] width 26 height 8
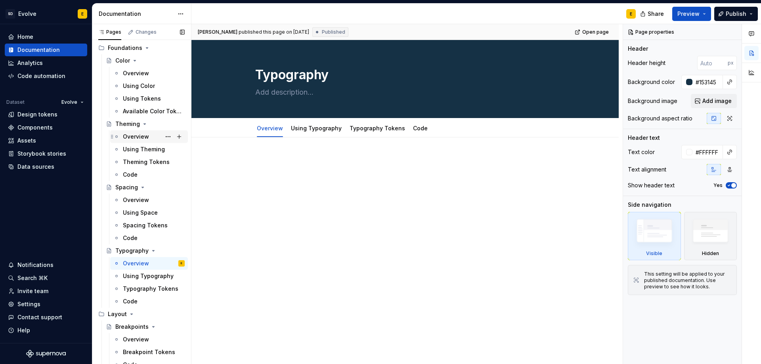
click at [143, 135] on div "Overview" at bounding box center [136, 137] width 26 height 8
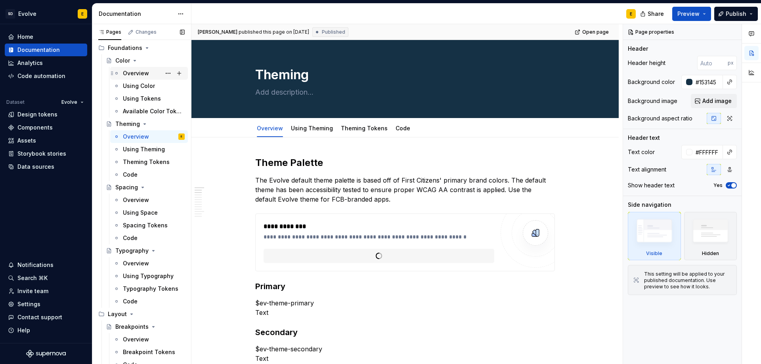
click at [134, 71] on div "Overview" at bounding box center [136, 73] width 26 height 8
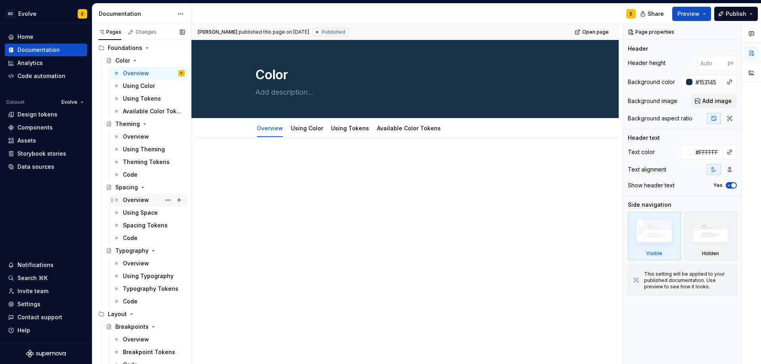
click at [140, 202] on div "Overview" at bounding box center [136, 200] width 26 height 8
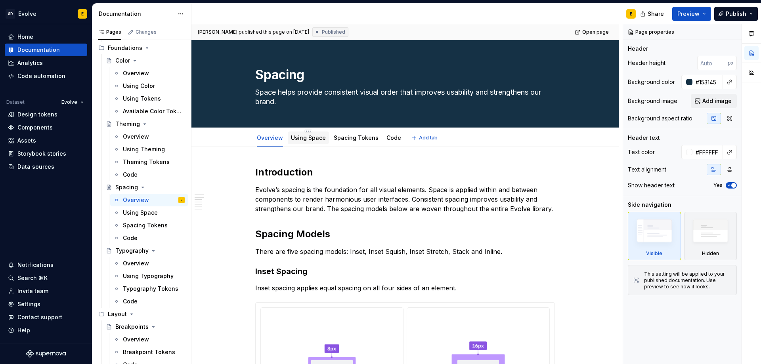
click at [299, 138] on link "Using Space" at bounding box center [308, 137] width 35 height 7
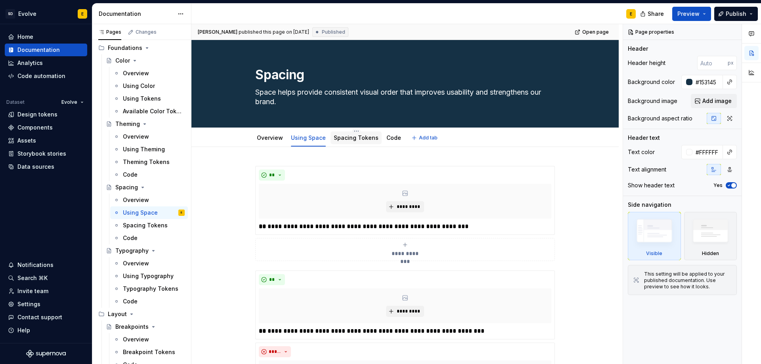
click at [341, 137] on link "Spacing Tokens" at bounding box center [356, 137] width 45 height 7
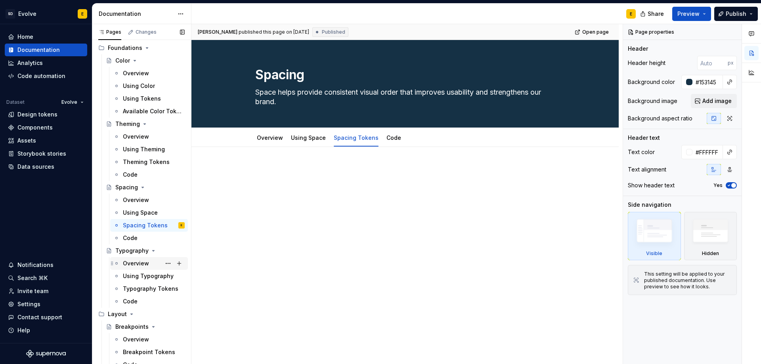
click at [126, 263] on div "Overview" at bounding box center [136, 263] width 26 height 8
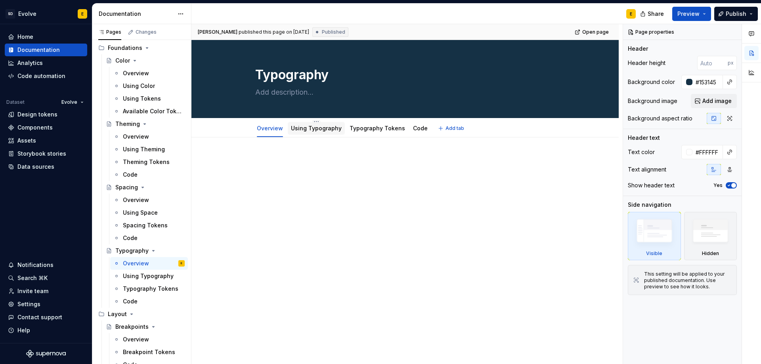
click at [309, 126] on link "Using Typography" at bounding box center [316, 128] width 51 height 7
click at [375, 129] on link "Typography Tokens" at bounding box center [376, 128] width 55 height 7
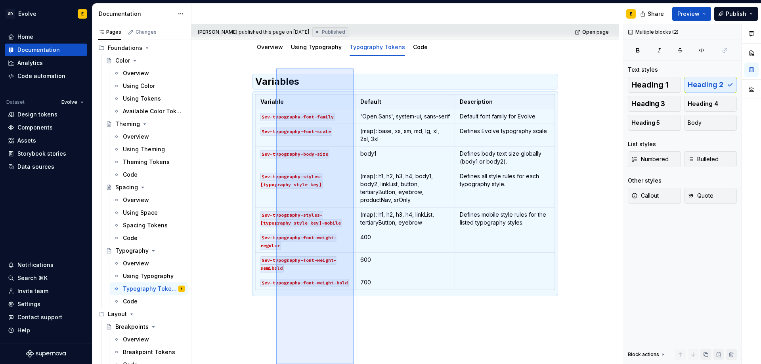
scroll to position [137, 0]
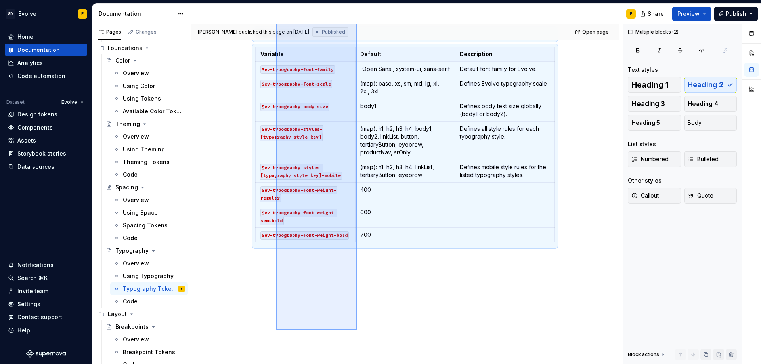
drag, startPoint x: 276, startPoint y: 150, endPoint x: 357, endPoint y: 330, distance: 197.3
click at [357, 330] on div "[PERSON_NAME] published this page on [DATE] Published Open page Typography Edit…" at bounding box center [406, 194] width 431 height 340
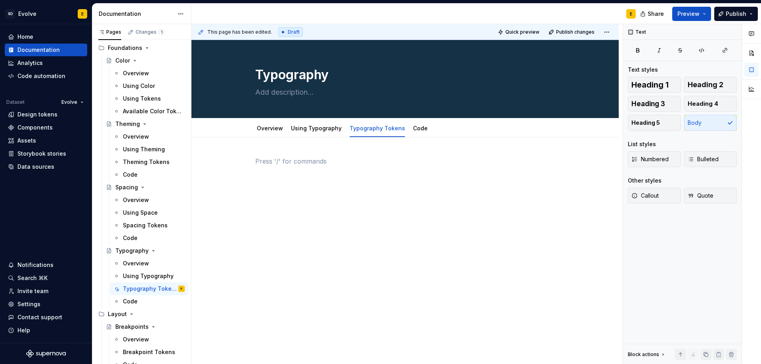
scroll to position [0, 0]
click at [415, 124] on div "Code" at bounding box center [420, 129] width 15 height 10
click at [414, 126] on link "Code" at bounding box center [420, 128] width 15 height 7
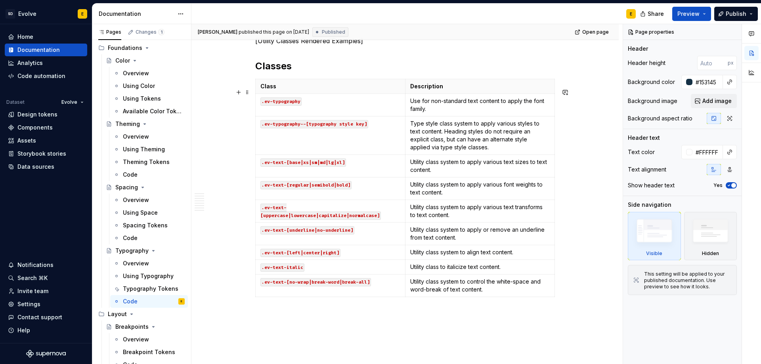
scroll to position [990, 0]
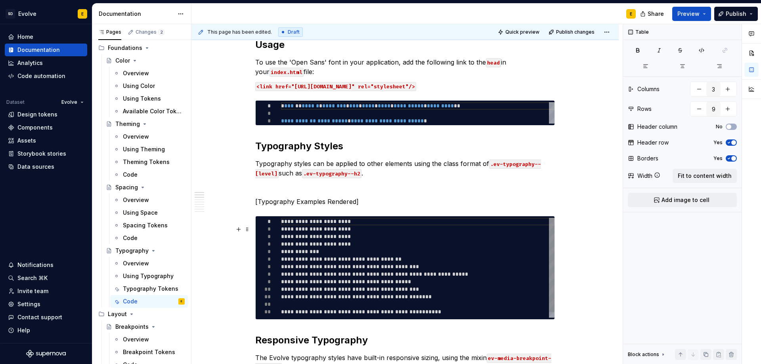
scroll to position [0, 0]
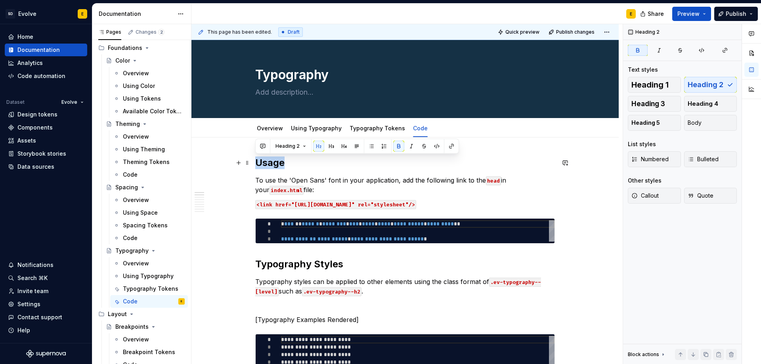
drag, startPoint x: 289, startPoint y: 164, endPoint x: 254, endPoint y: 162, distance: 34.5
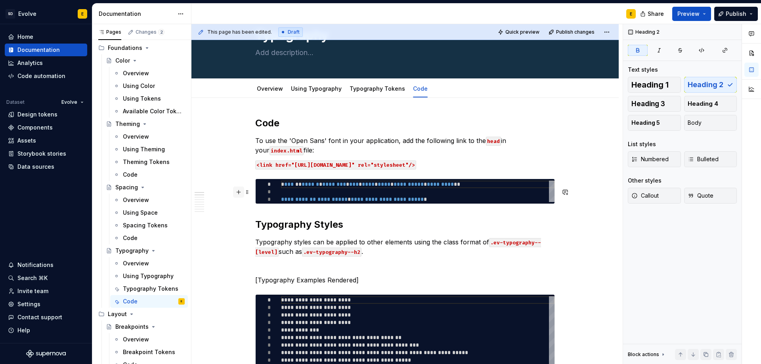
click at [238, 191] on button "button" at bounding box center [238, 192] width 11 height 11
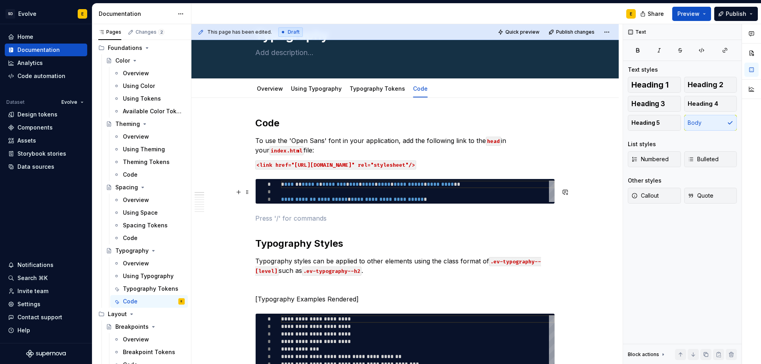
click at [261, 223] on p at bounding box center [404, 219] width 299 height 10
click at [238, 229] on button "button" at bounding box center [238, 227] width 11 height 11
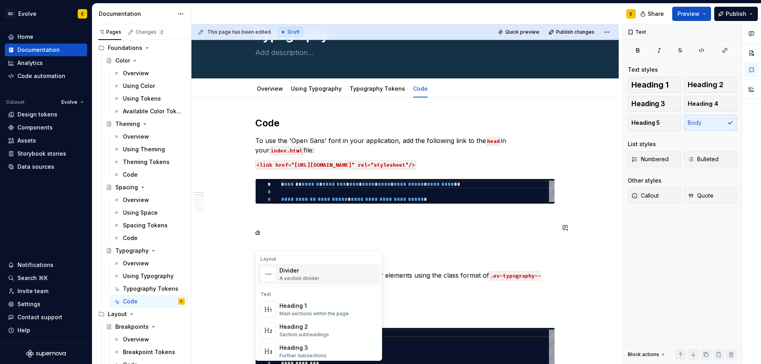
click at [298, 275] on div "A section divider" at bounding box center [299, 278] width 40 height 6
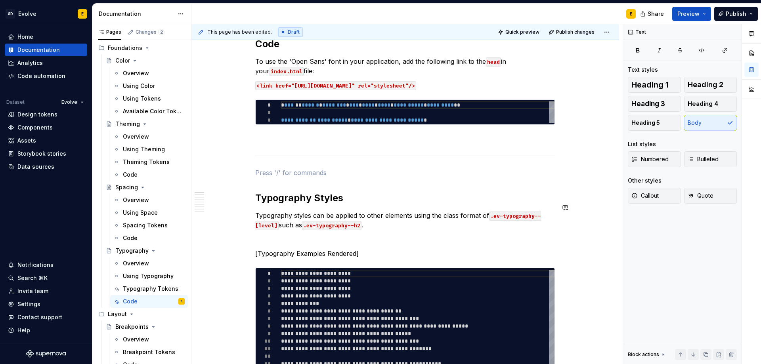
scroll to position [158, 0]
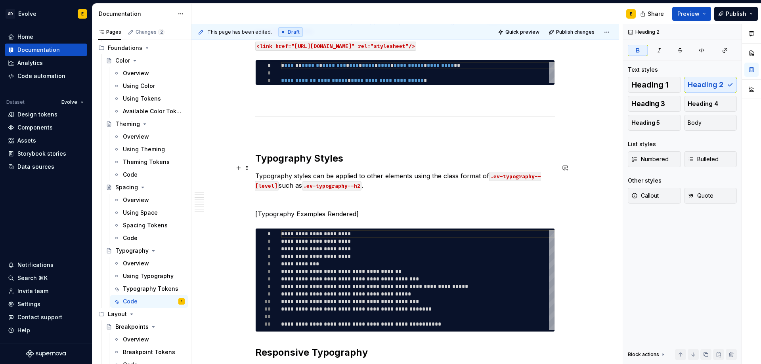
click at [332, 163] on strong "Typography Styles" at bounding box center [299, 158] width 88 height 11
click at [660, 102] on span "Heading 3" at bounding box center [648, 104] width 34 height 8
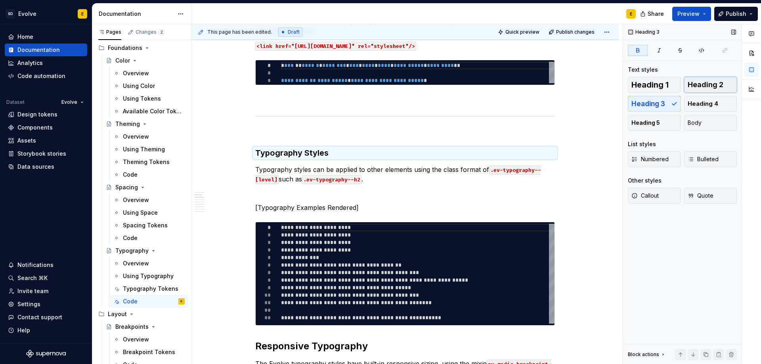
click at [727, 84] on button "Heading 2" at bounding box center [710, 85] width 53 height 16
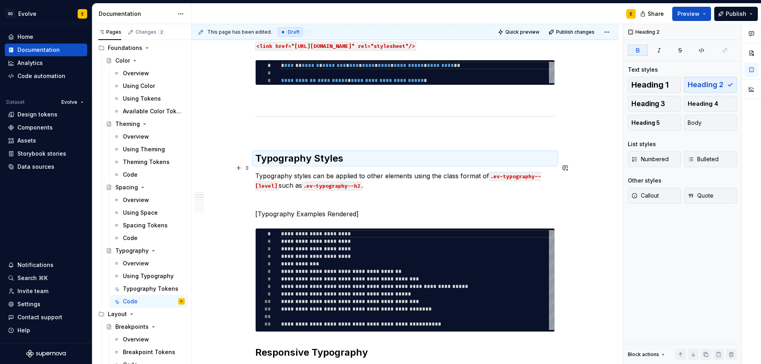
click at [371, 165] on h2 "Typography Styles" at bounding box center [404, 158] width 299 height 13
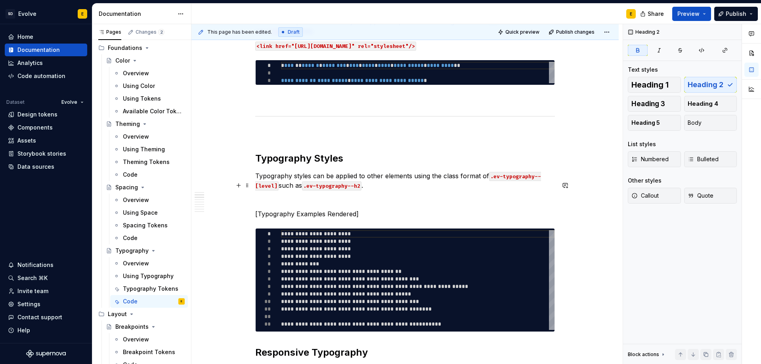
scroll to position [198, 0]
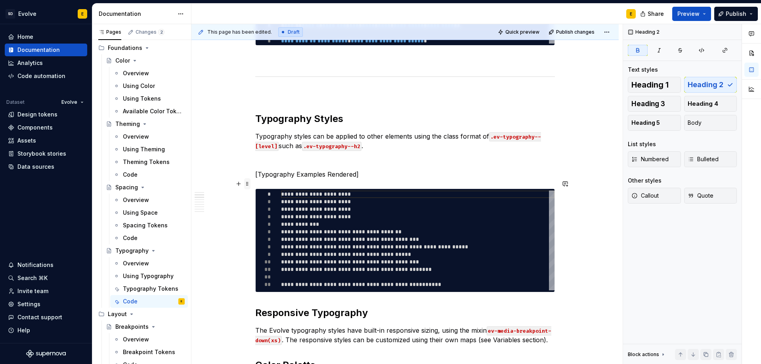
click at [247, 184] on span at bounding box center [247, 183] width 6 height 11
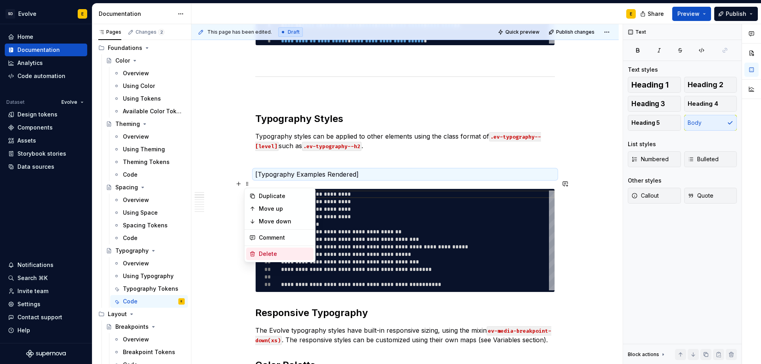
click at [269, 250] on div "Delete" at bounding box center [285, 254] width 52 height 8
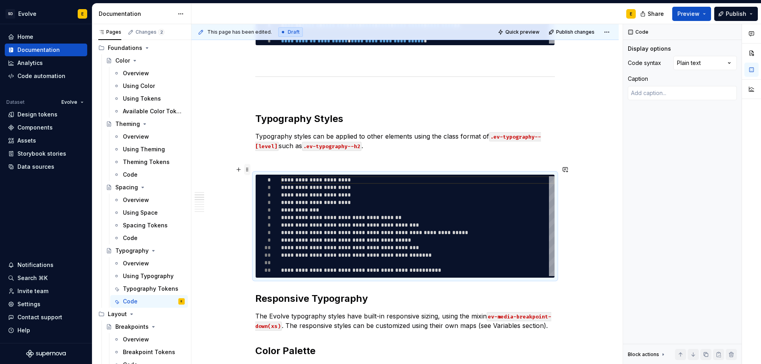
click at [248, 168] on span at bounding box center [247, 169] width 6 height 11
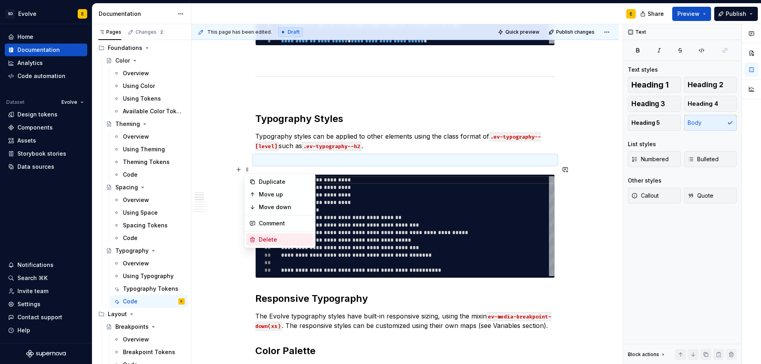
click at [266, 240] on div "Delete" at bounding box center [285, 240] width 52 height 8
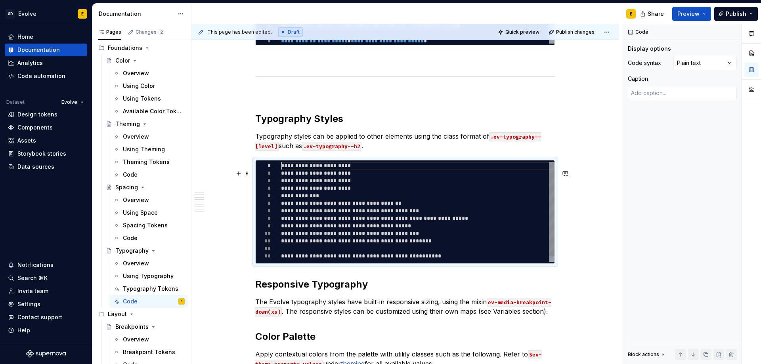
click at [395, 209] on div "**********" at bounding box center [417, 214] width 273 height 105
click at [400, 168] on div "**********" at bounding box center [404, 212] width 299 height 104
click at [691, 63] on div "Comments Open comments No comments yet Select ‘Comment’ from the block context …" at bounding box center [692, 194] width 138 height 340
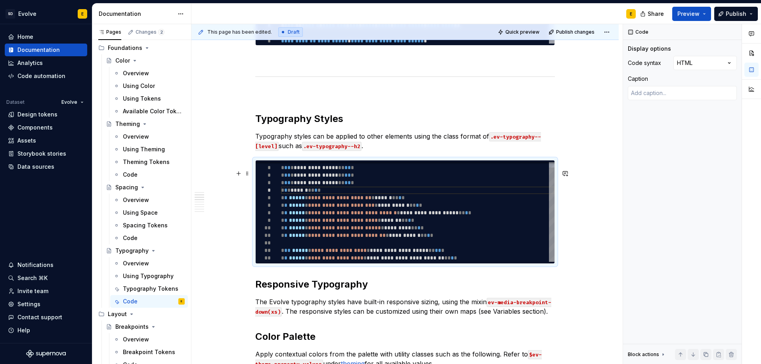
scroll to position [0, 39]
drag, startPoint x: 449, startPoint y: 246, endPoint x: 311, endPoint y: 242, distance: 138.3
click at [311, 242] on div "**********" at bounding box center [417, 208] width 273 height 105
click at [456, 243] on div "**********" at bounding box center [417, 208] width 273 height 105
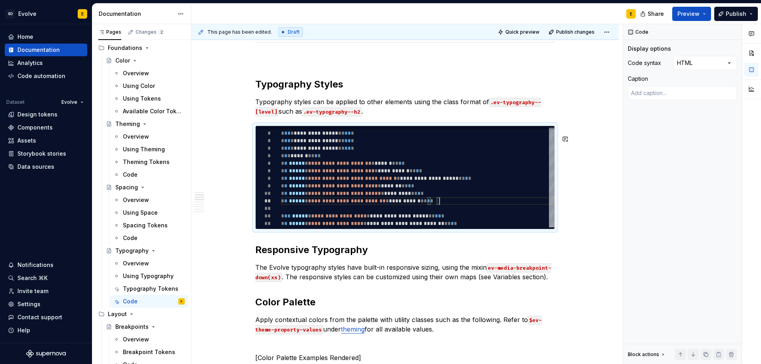
scroll to position [277, 0]
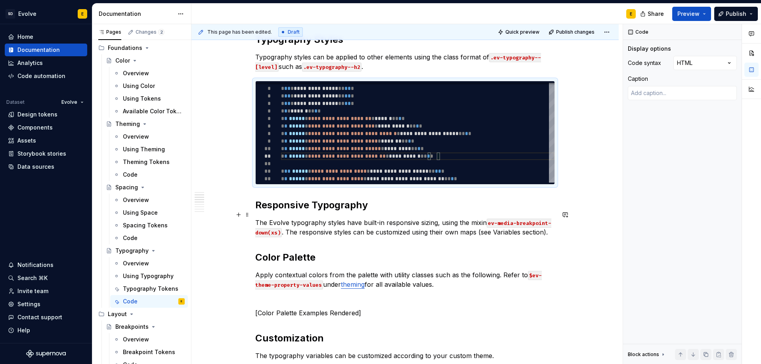
click at [323, 211] on strong "Responsive Typography" at bounding box center [311, 204] width 113 height 11
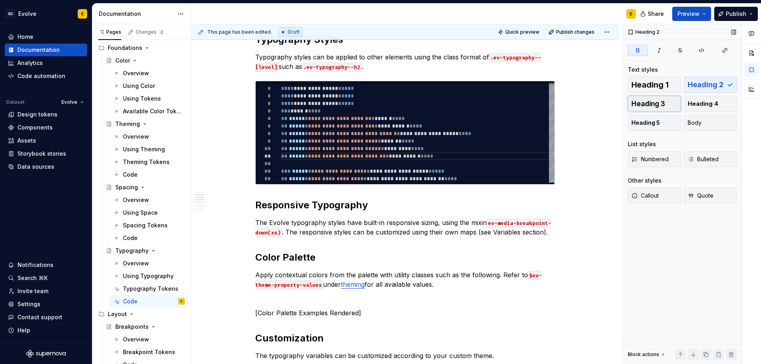
click at [668, 102] on button "Heading 3" at bounding box center [654, 104] width 53 height 16
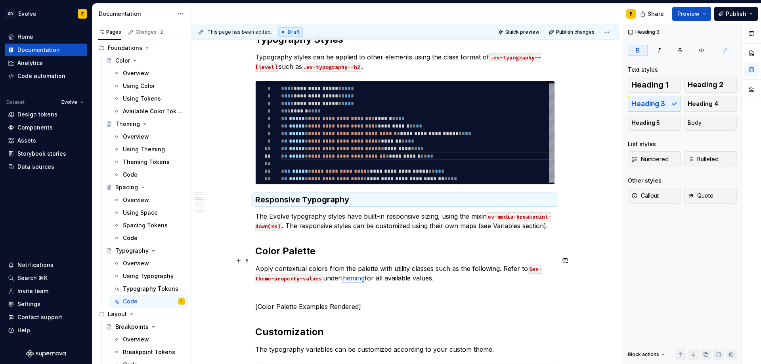
click at [289, 257] on strong "Color Palette" at bounding box center [285, 250] width 60 height 11
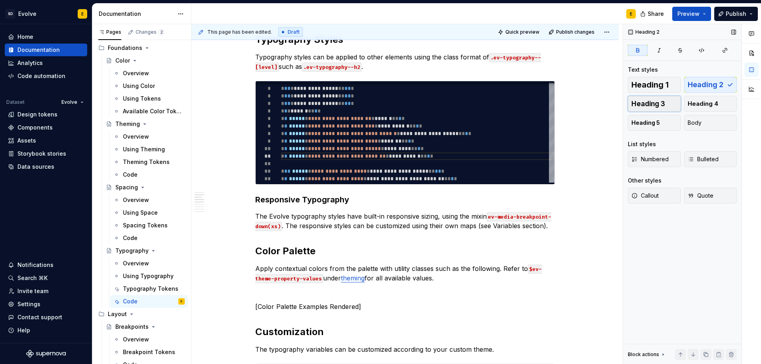
click at [648, 105] on span "Heading 3" at bounding box center [648, 104] width 34 height 8
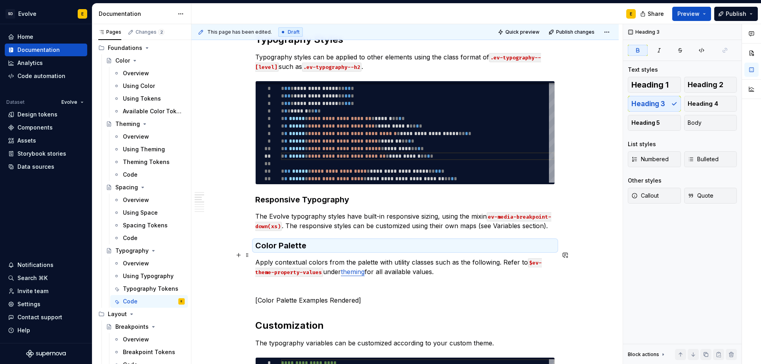
click at [333, 251] on h3 "Color Palette" at bounding box center [404, 245] width 299 height 11
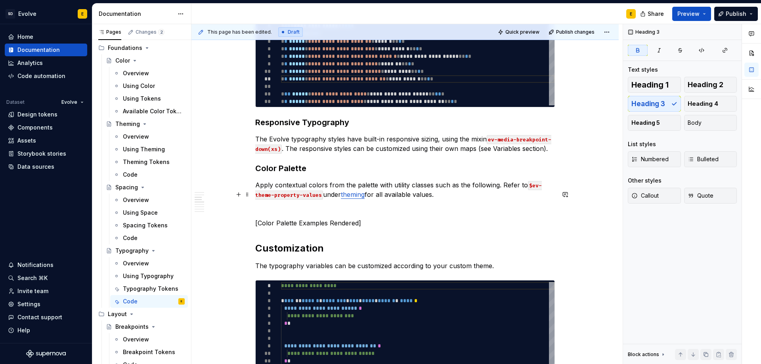
scroll to position [357, 0]
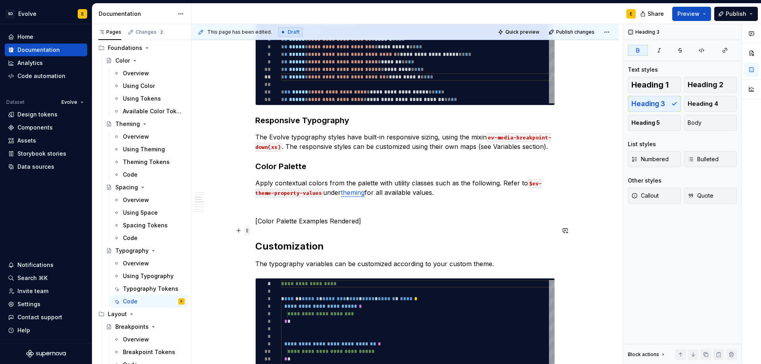
click at [246, 231] on span at bounding box center [247, 230] width 6 height 11
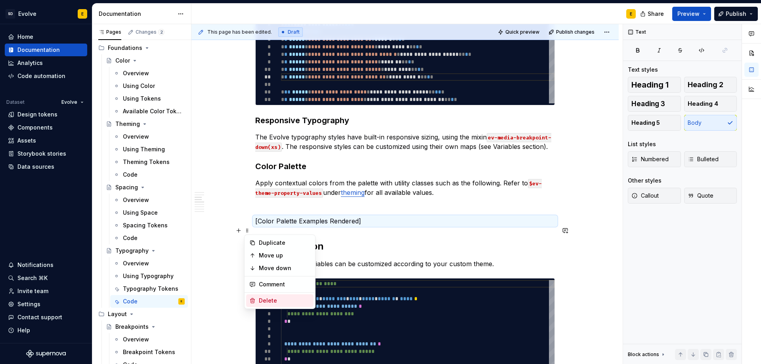
click at [264, 297] on div "Delete" at bounding box center [285, 301] width 52 height 8
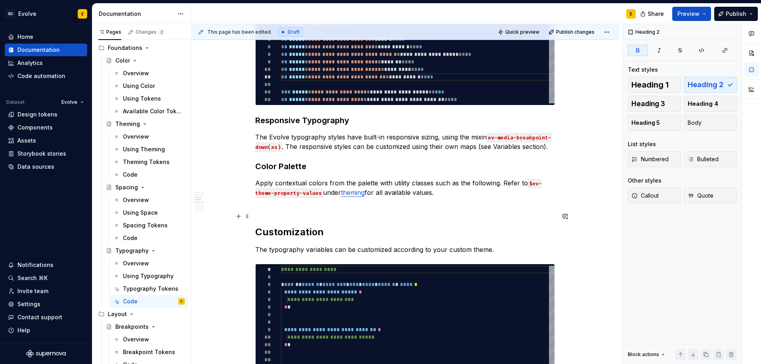
click at [246, 218] on span at bounding box center [247, 216] width 6 height 11
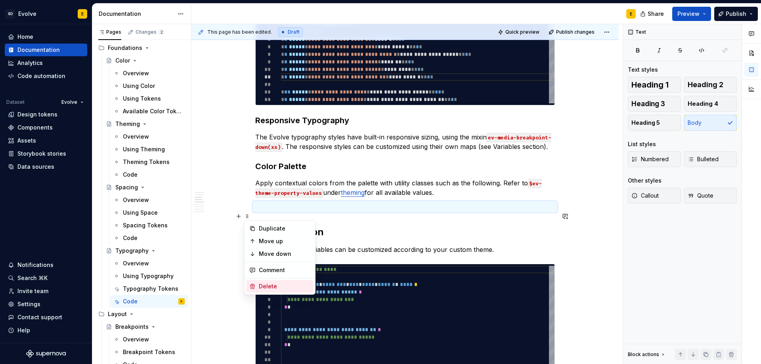
click at [259, 285] on div "Delete" at bounding box center [285, 286] width 52 height 8
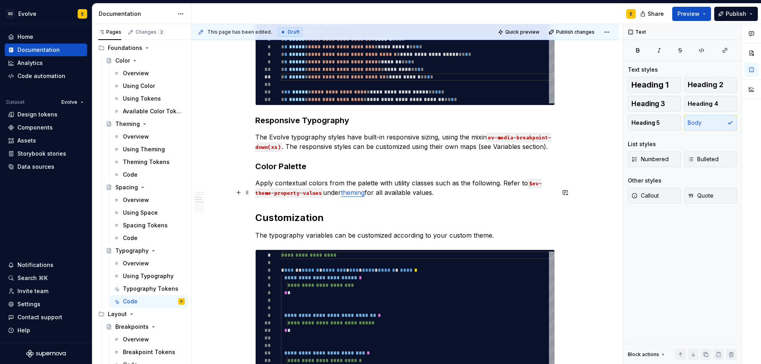
click at [443, 197] on p "Apply contextual colors from the palette with utility classes such as the follo…" at bounding box center [404, 187] width 299 height 19
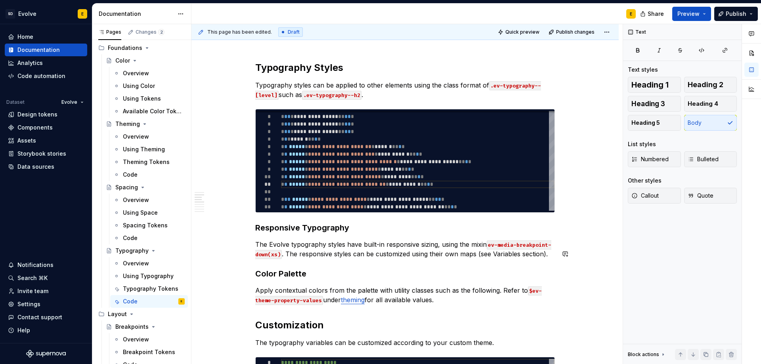
scroll to position [238, 0]
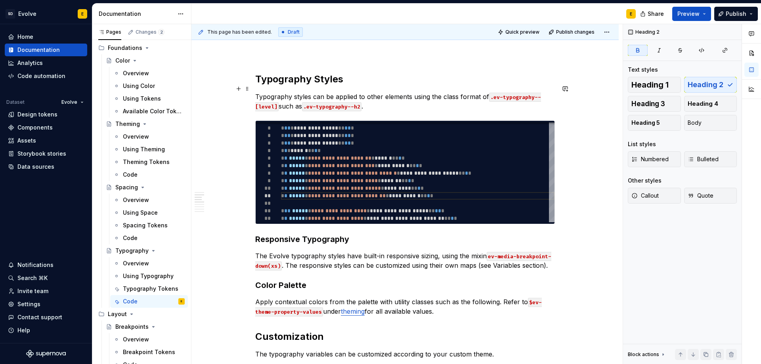
click at [313, 85] on strong "Typography Styles" at bounding box center [299, 78] width 88 height 11
click at [647, 103] on span "Heading 3" at bounding box center [648, 104] width 34 height 8
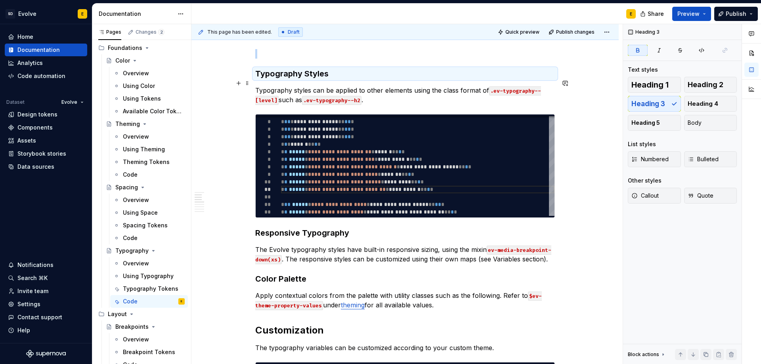
click at [359, 79] on h3 "Typography Styles" at bounding box center [404, 73] width 299 height 11
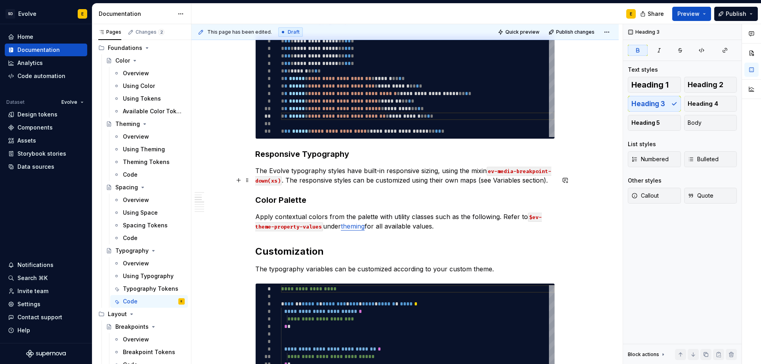
scroll to position [357, 0]
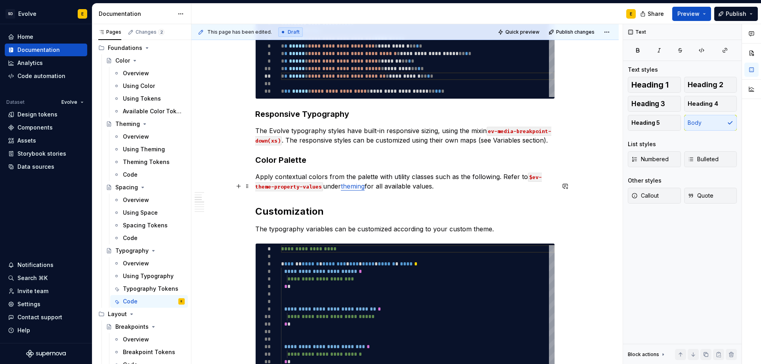
click at [442, 191] on p "Apply contextual colors from the palette with utility classes such as the follo…" at bounding box center [404, 181] width 299 height 19
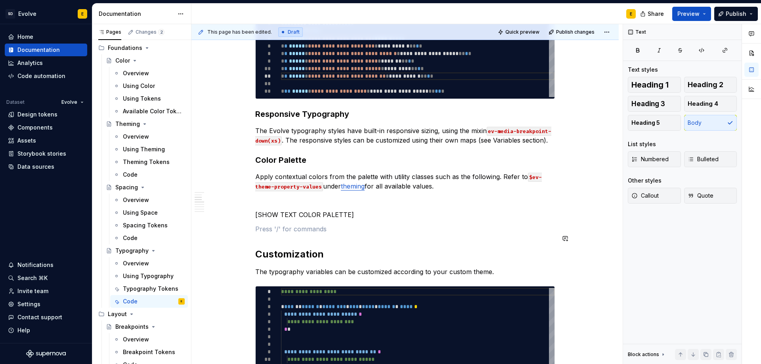
click at [238, 238] on button "button" at bounding box center [238, 238] width 11 height 11
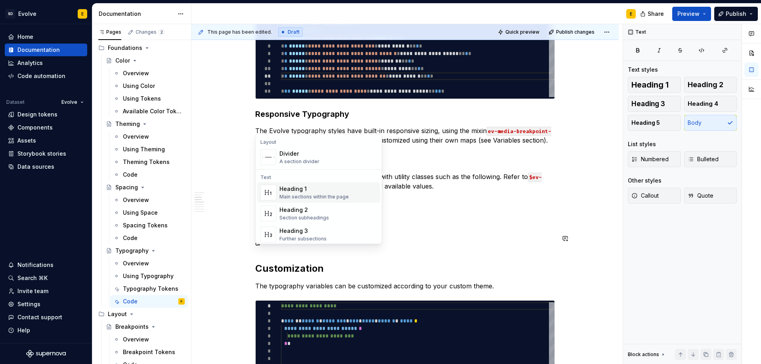
click at [294, 154] on div "Divider" at bounding box center [299, 154] width 40 height 8
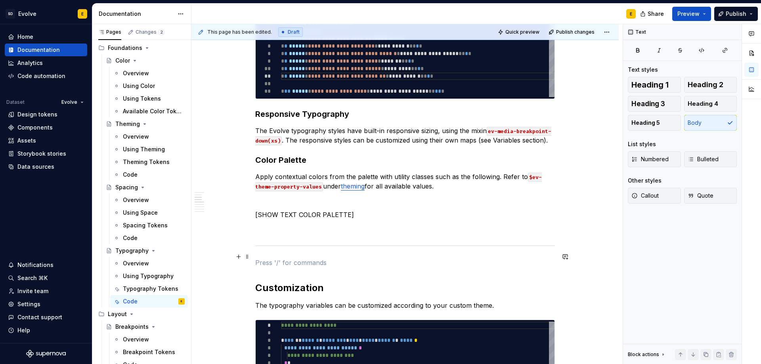
scroll to position [436, 0]
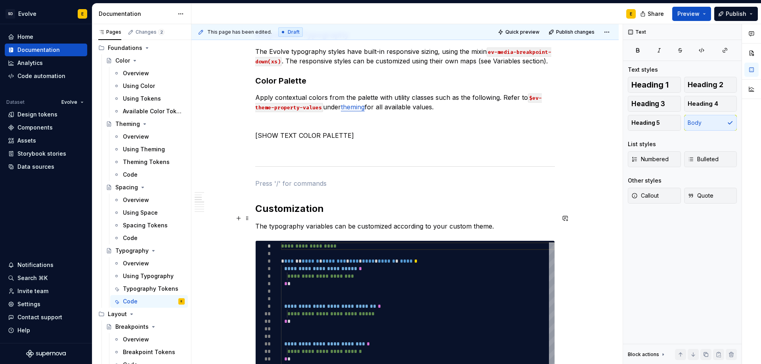
click at [307, 214] on strong "Customization" at bounding box center [289, 208] width 69 height 11
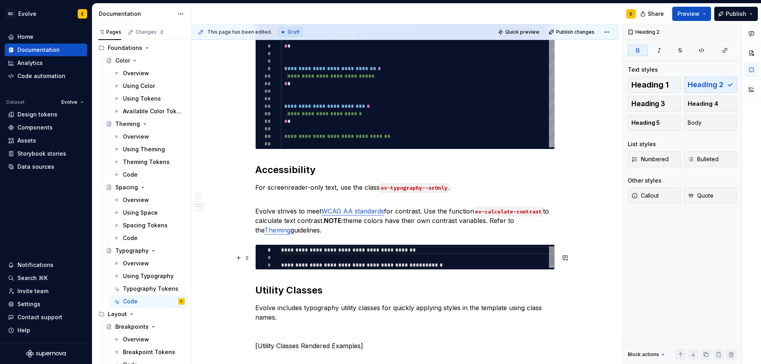
scroll to position [0, 170]
click at [532, 269] on div "**********" at bounding box center [417, 257] width 273 height 23
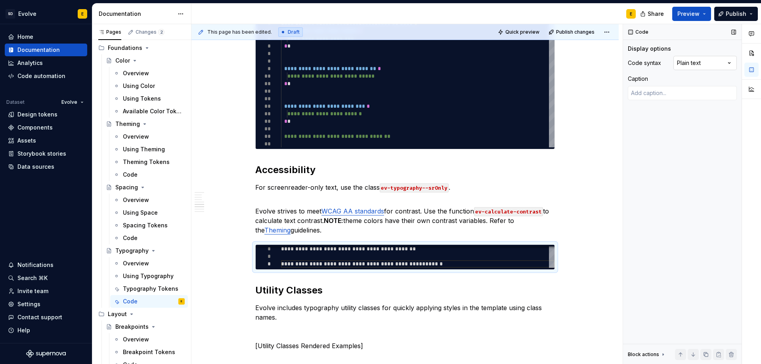
click at [703, 64] on div "Comments Open comments No comments yet Select ‘Comment’ from the block context …" at bounding box center [692, 194] width 138 height 340
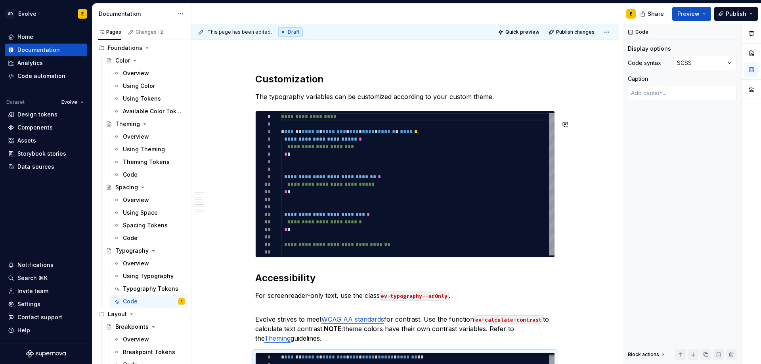
scroll to position [555, 0]
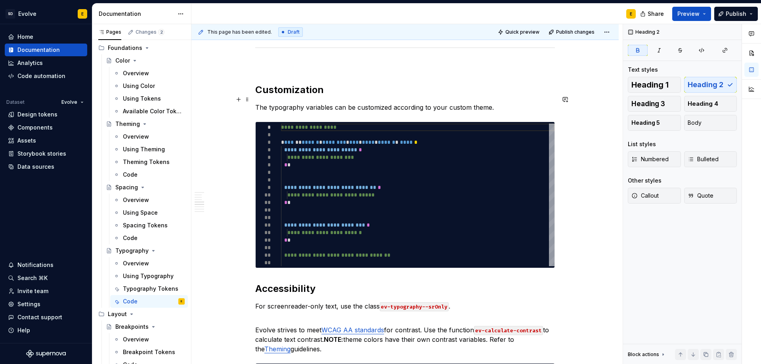
click at [305, 95] on strong "Customization" at bounding box center [289, 89] width 69 height 11
click at [303, 112] on p "The typography variables can be customized according to your custom theme." at bounding box center [404, 108] width 299 height 10
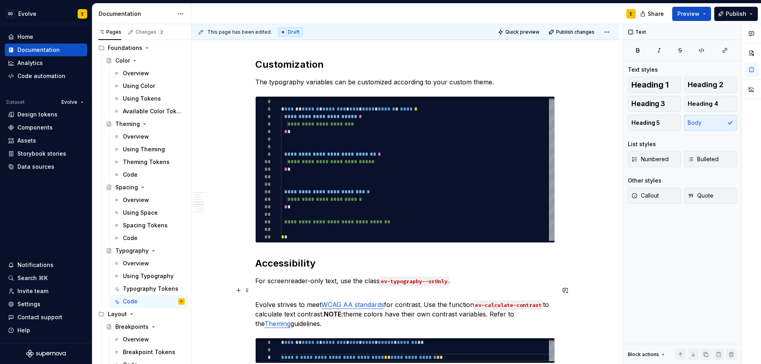
scroll to position [594, 0]
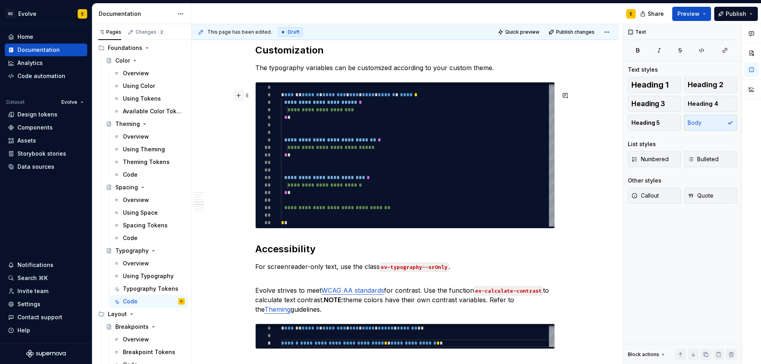
click at [238, 95] on button "button" at bounding box center [238, 95] width 11 height 11
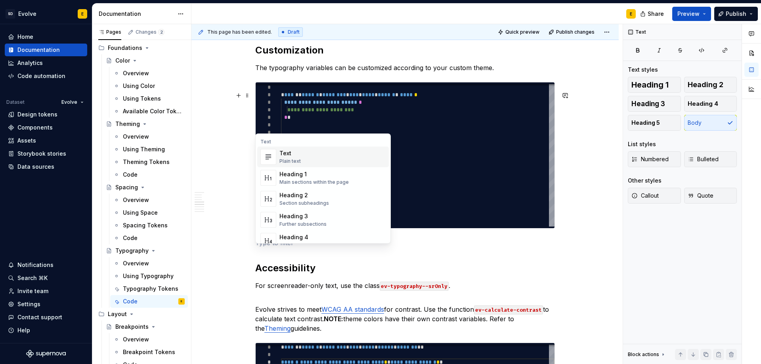
click at [265, 248] on p at bounding box center [404, 243] width 299 height 10
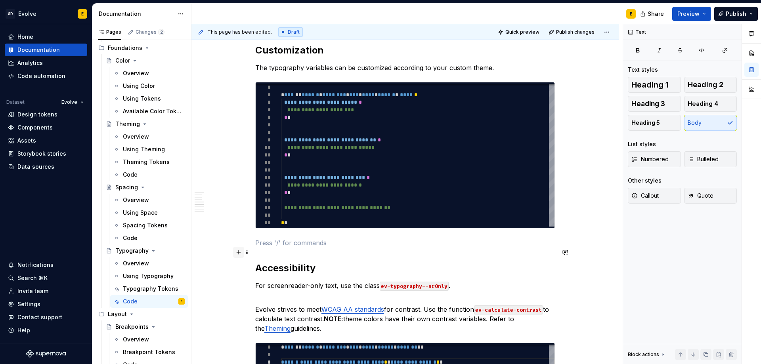
click at [237, 254] on button "button" at bounding box center [238, 252] width 11 height 11
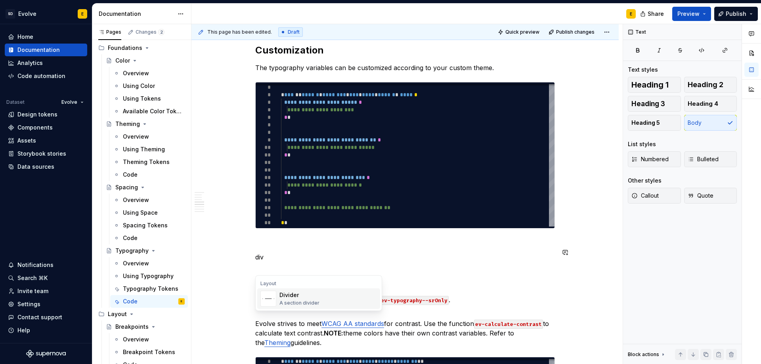
click at [291, 294] on div "Divider" at bounding box center [299, 295] width 40 height 8
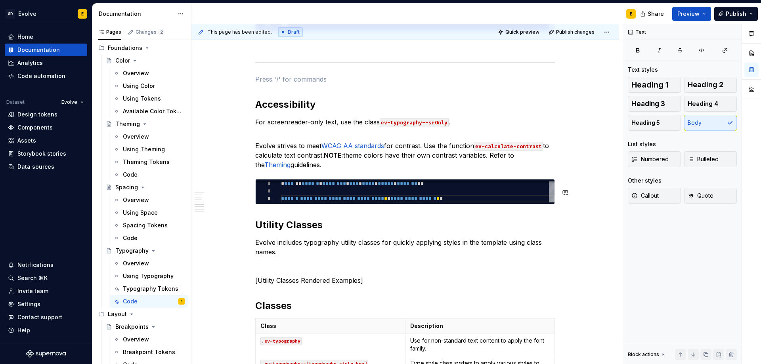
scroll to position [792, 0]
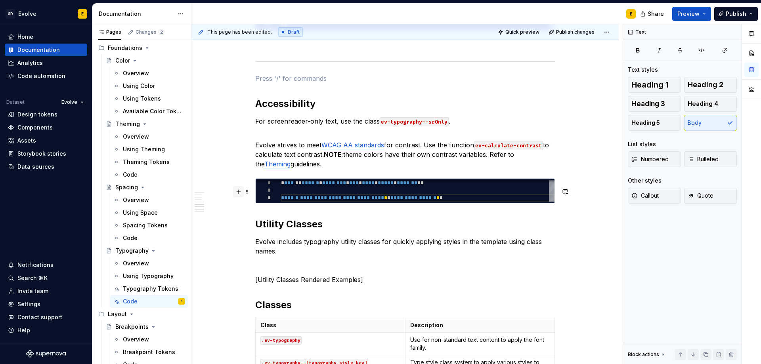
click at [237, 192] on button "button" at bounding box center [238, 191] width 11 height 11
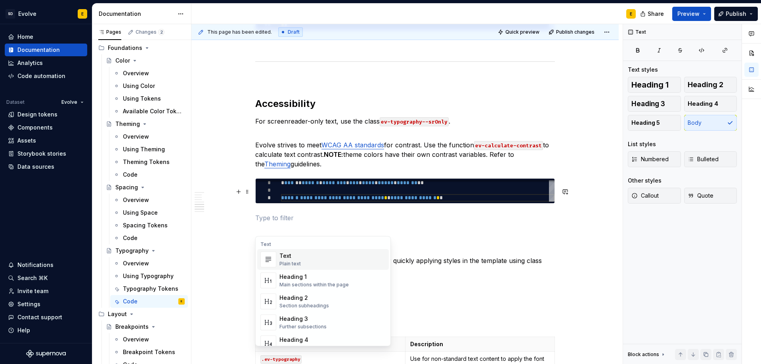
click at [254, 229] on div "**********" at bounding box center [404, 127] width 427 height 1564
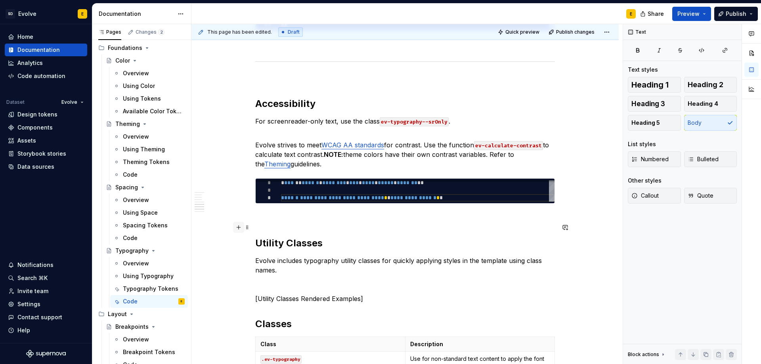
click at [238, 230] on button "button" at bounding box center [238, 227] width 11 height 11
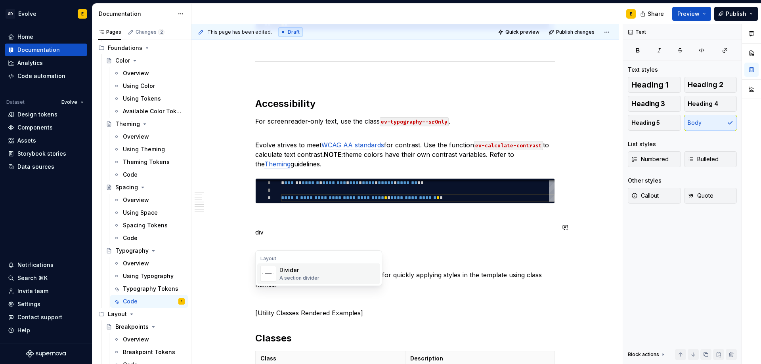
click at [294, 271] on div "Divider" at bounding box center [299, 270] width 40 height 8
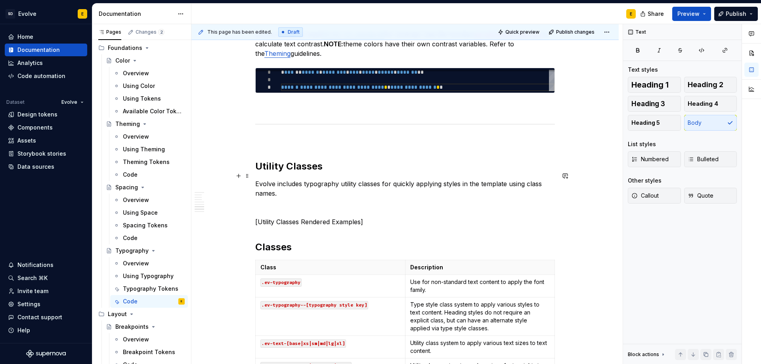
scroll to position [911, 0]
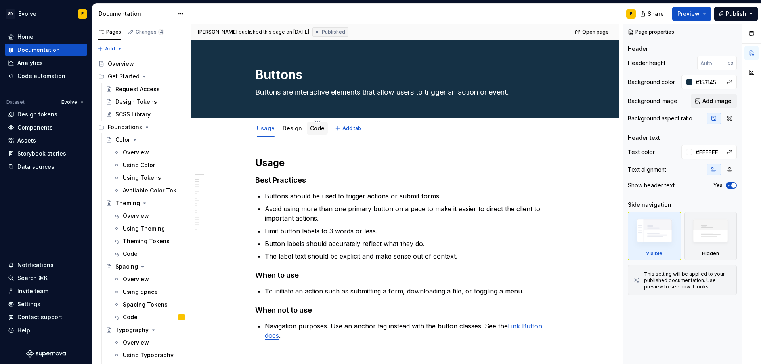
click at [322, 130] on link "Code" at bounding box center [317, 128] width 15 height 7
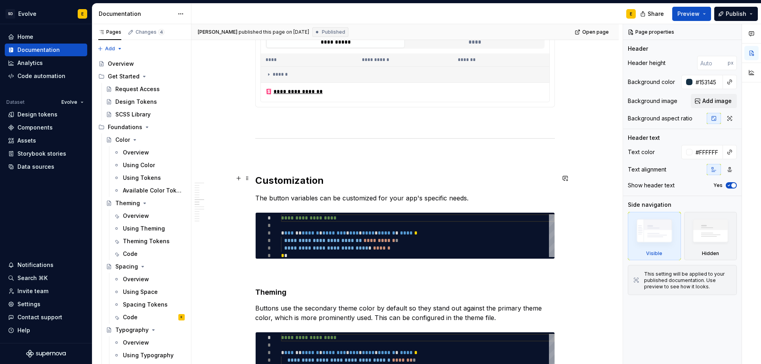
scroll to position [1307, 0]
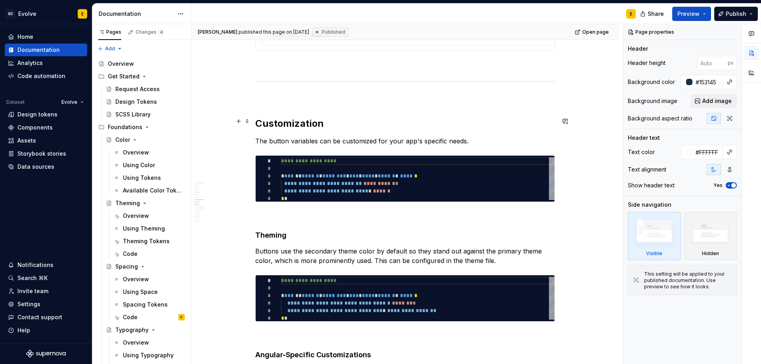
click at [288, 122] on strong "Customization" at bounding box center [289, 123] width 69 height 11
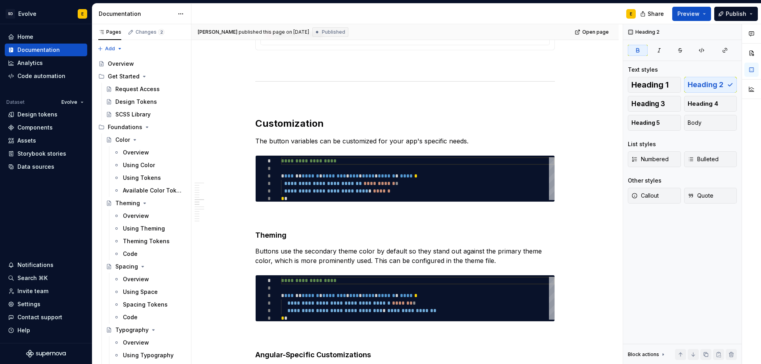
type textarea "*"
